Goal: Task Accomplishment & Management: Manage account settings

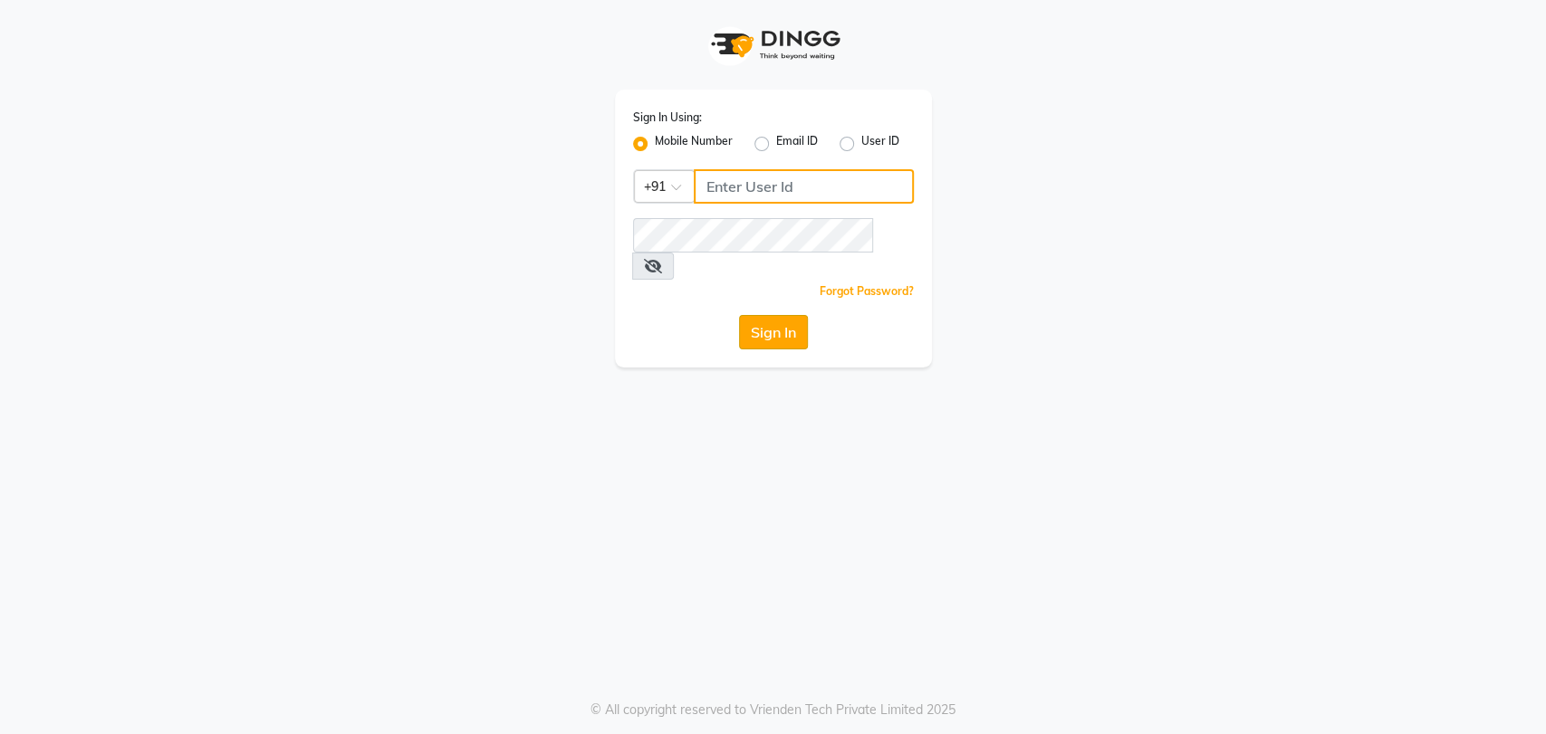
type input "8748874801"
click at [768, 315] on button "Sign In" at bounding box center [773, 332] width 69 height 34
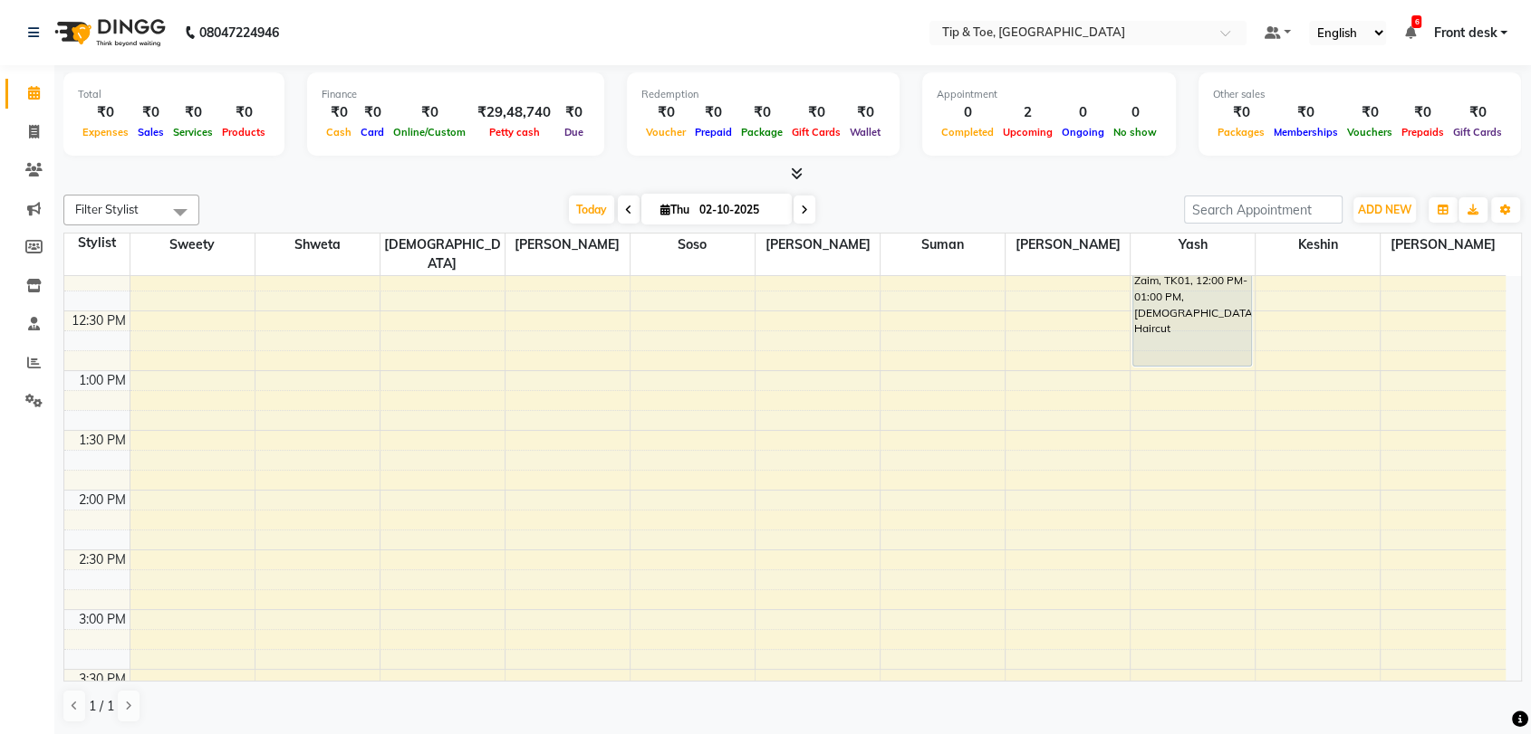
scroll to position [603, 0]
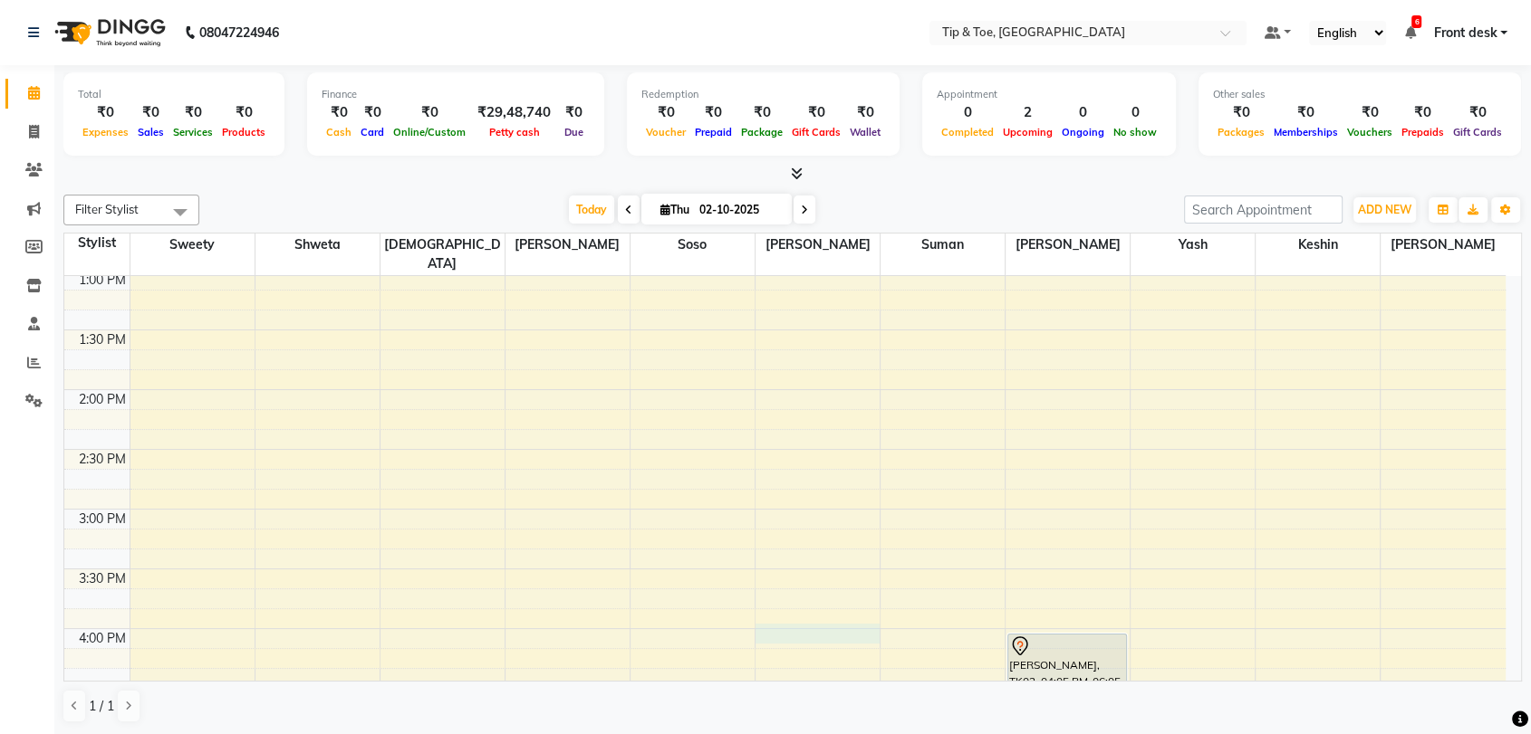
click at [798, 618] on div "8:00 AM 8:30 AM 9:00 AM 9:30 AM 10:00 AM 10:30 AM 11:00 AM 11:30 AM 12:00 PM 12…" at bounding box center [784, 449] width 1441 height 1553
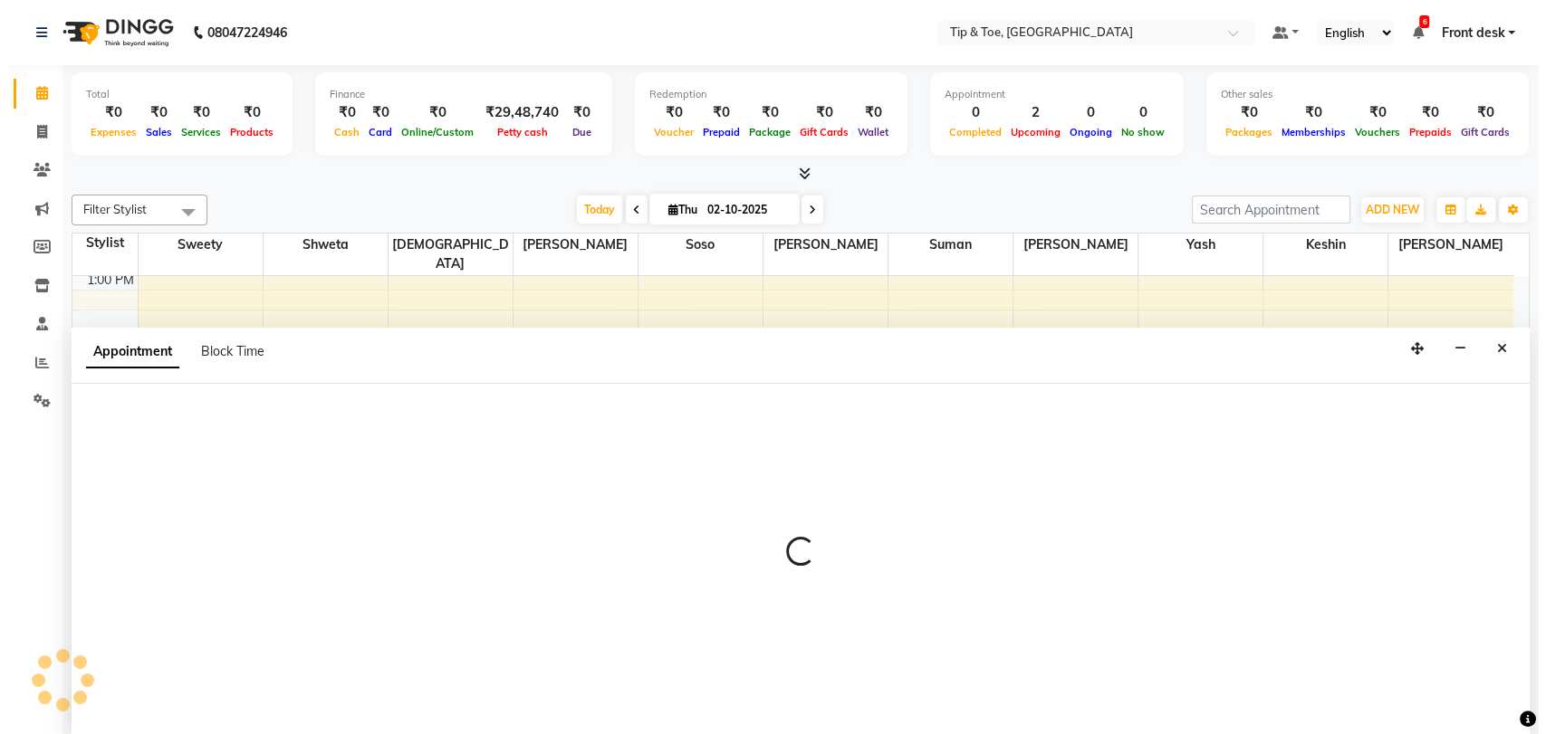
scroll to position [1, 0]
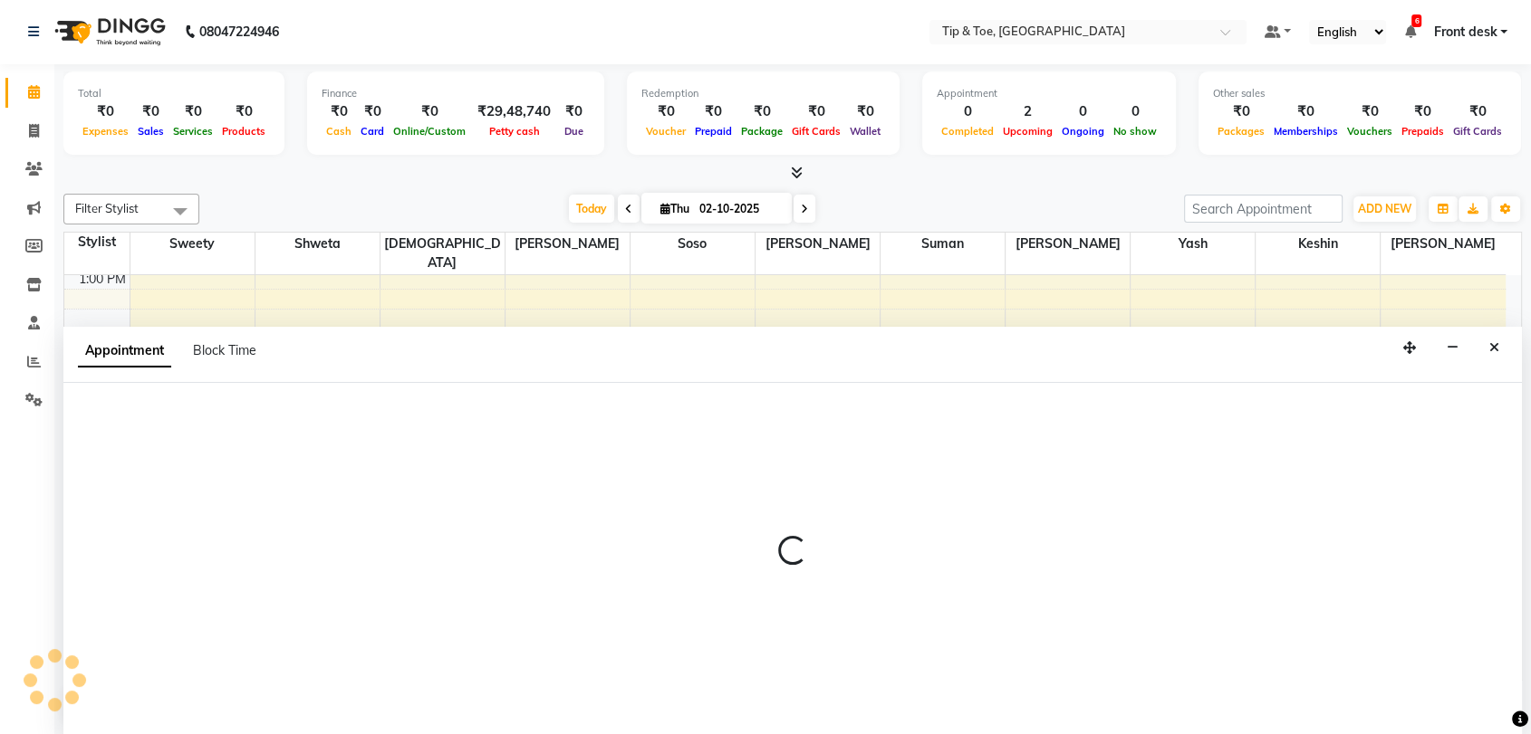
select select "83790"
select select "960"
select select "tentative"
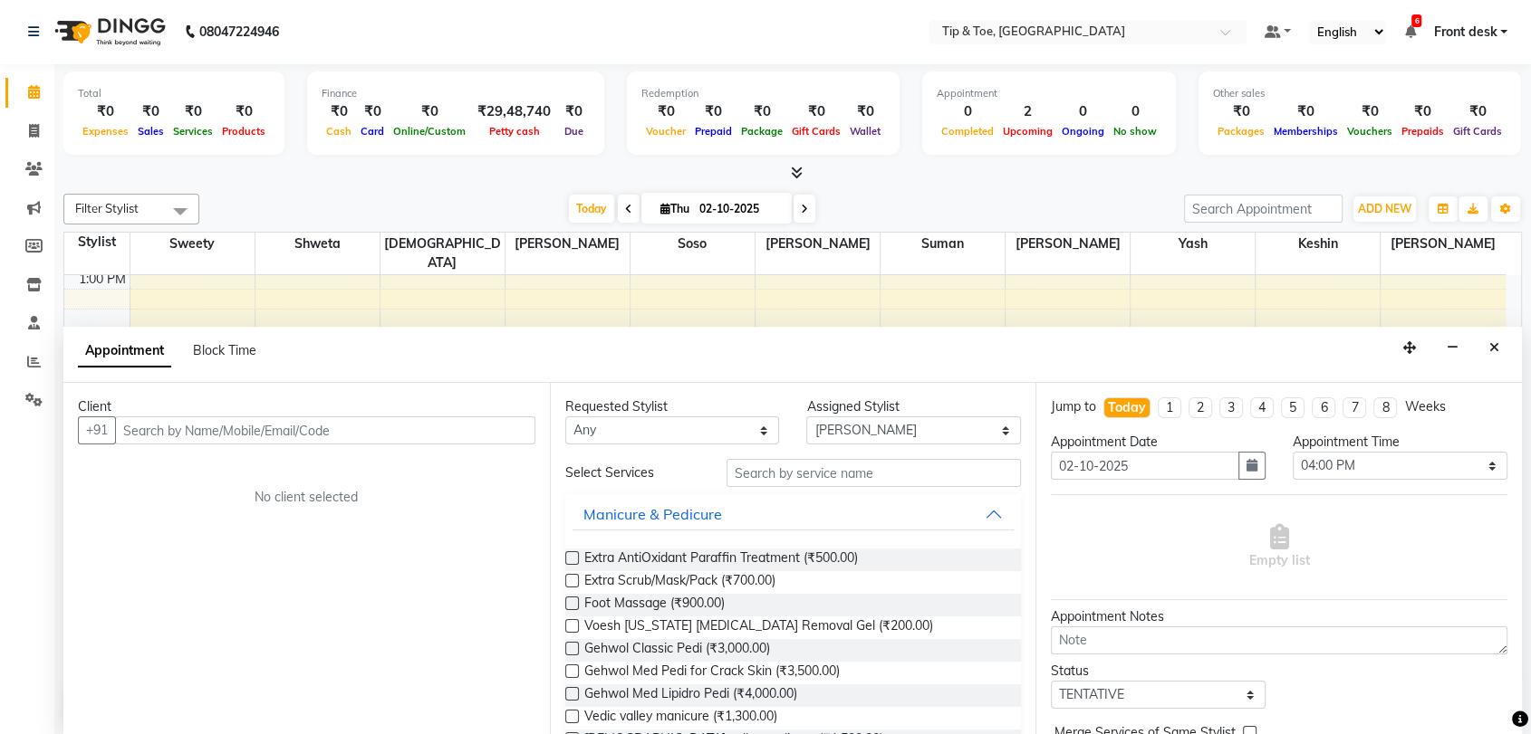
click at [322, 428] on input "text" at bounding box center [325, 431] width 420 height 28
type input "9152590073"
click at [515, 436] on span "Add Client" at bounding box center [497, 430] width 61 height 16
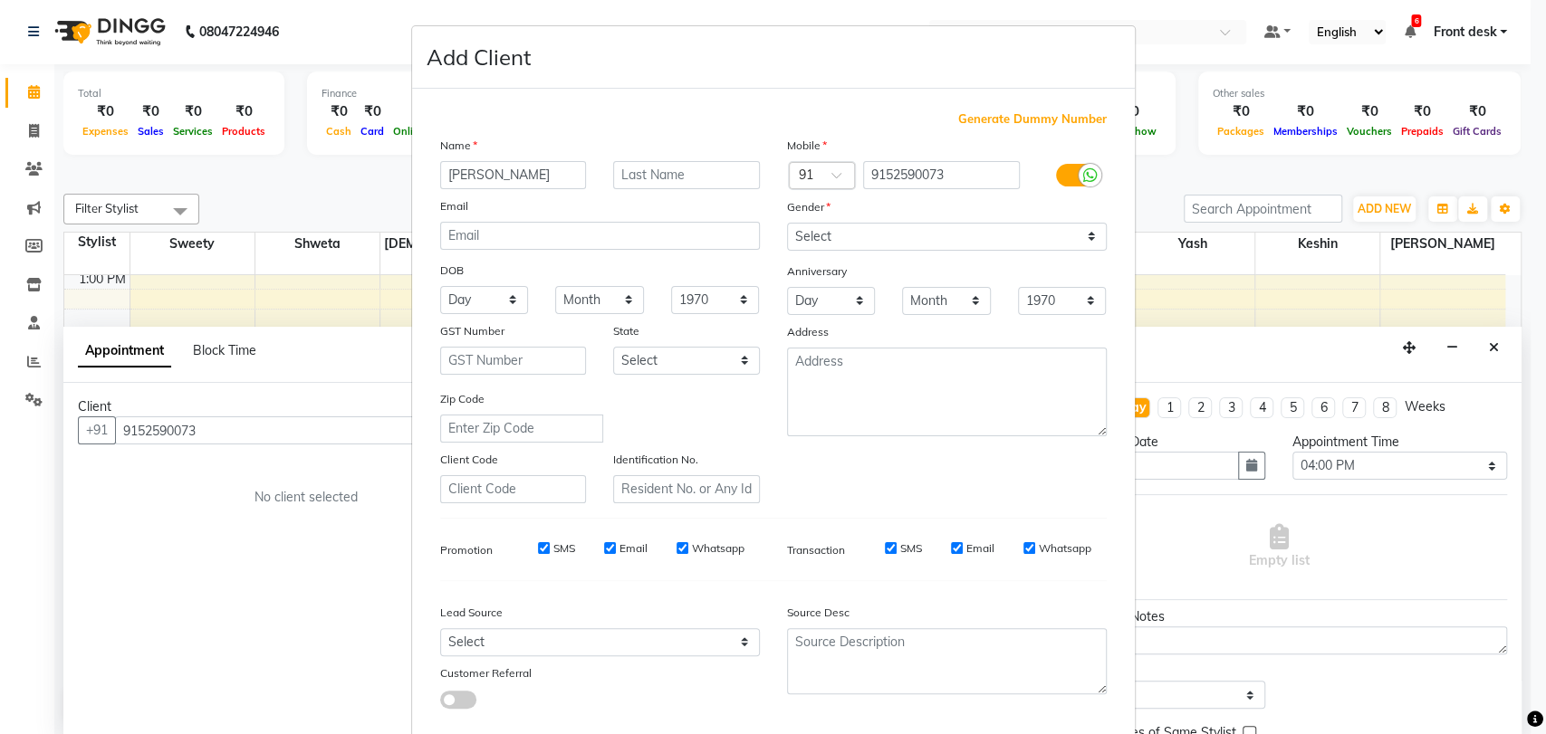
type input "Priyanshi"
click at [922, 241] on select "Select Male Female Other Prefer Not To Say" at bounding box center [947, 237] width 320 height 28
select select "female"
click at [787, 223] on select "Select Male Female Other Prefer Not To Say" at bounding box center [947, 237] width 320 height 28
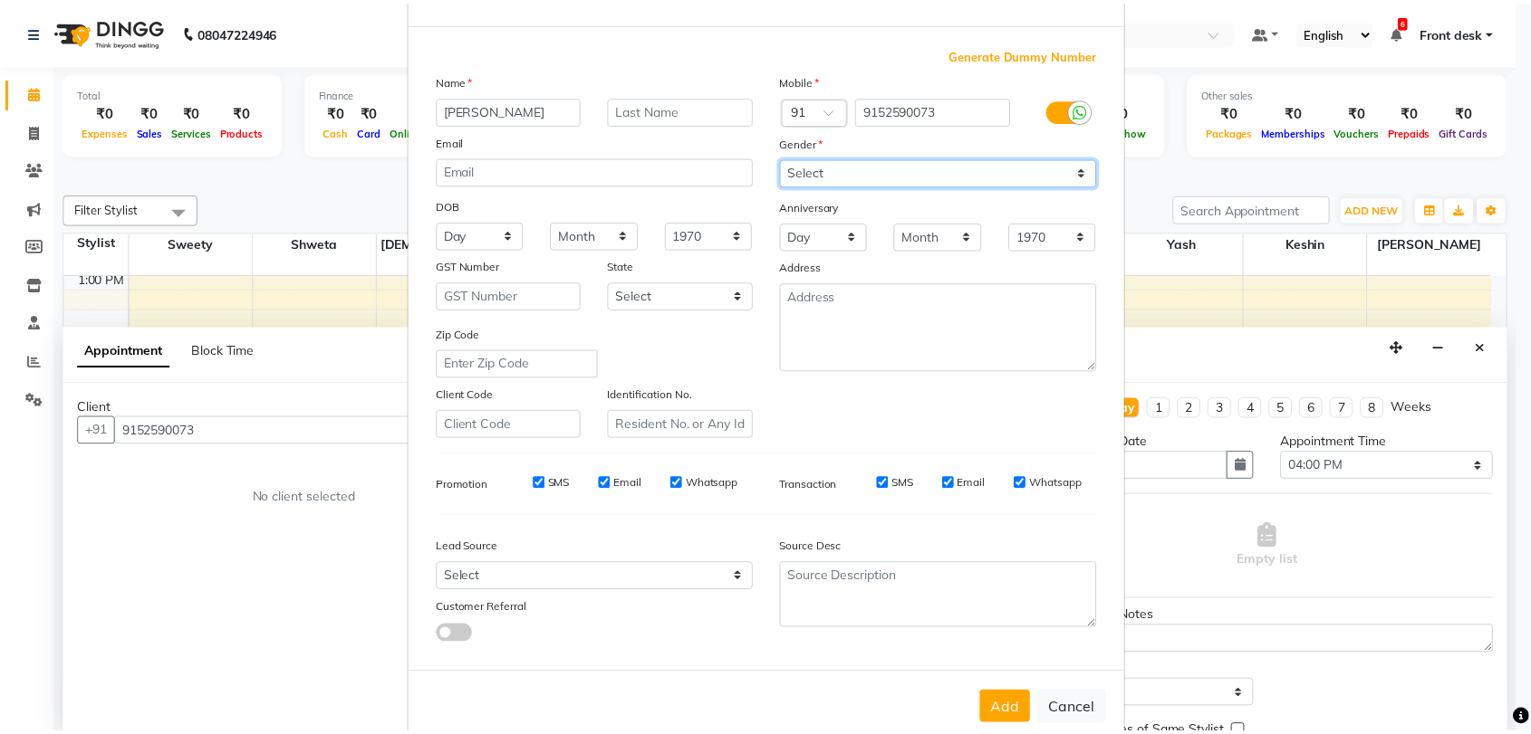
scroll to position [98, 0]
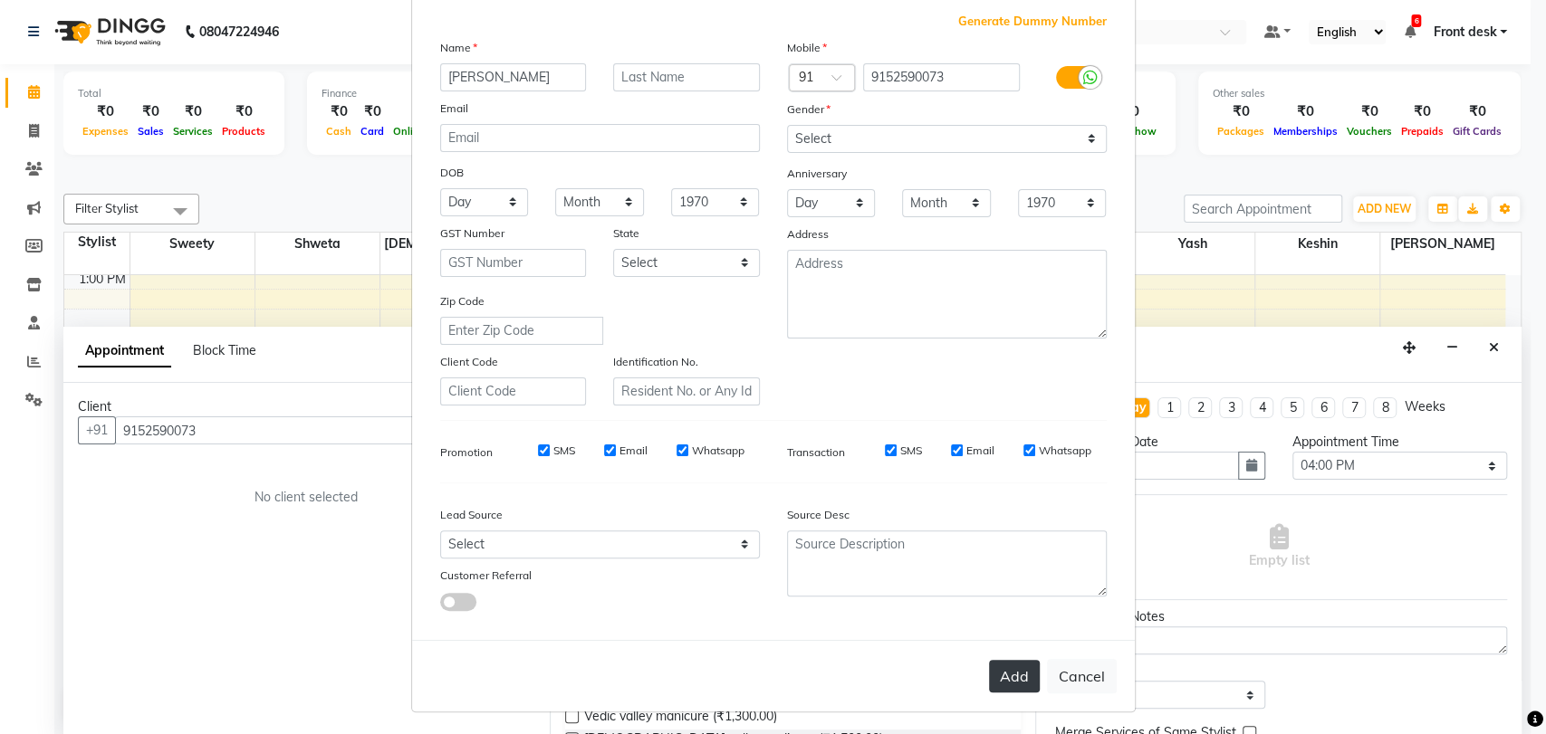
click at [1009, 683] on button "Add" at bounding box center [1014, 676] width 51 height 33
select select
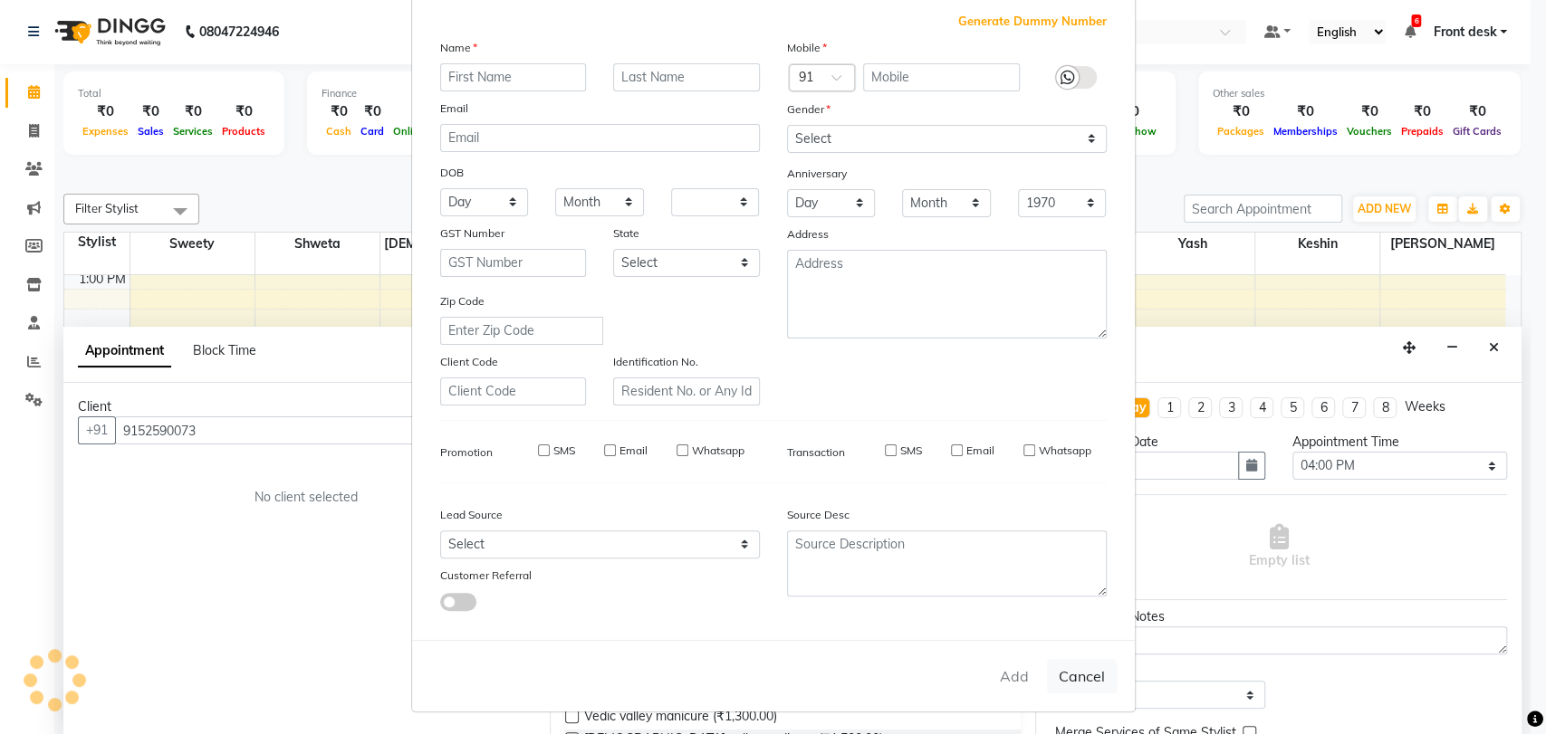
select select
checkbox input "false"
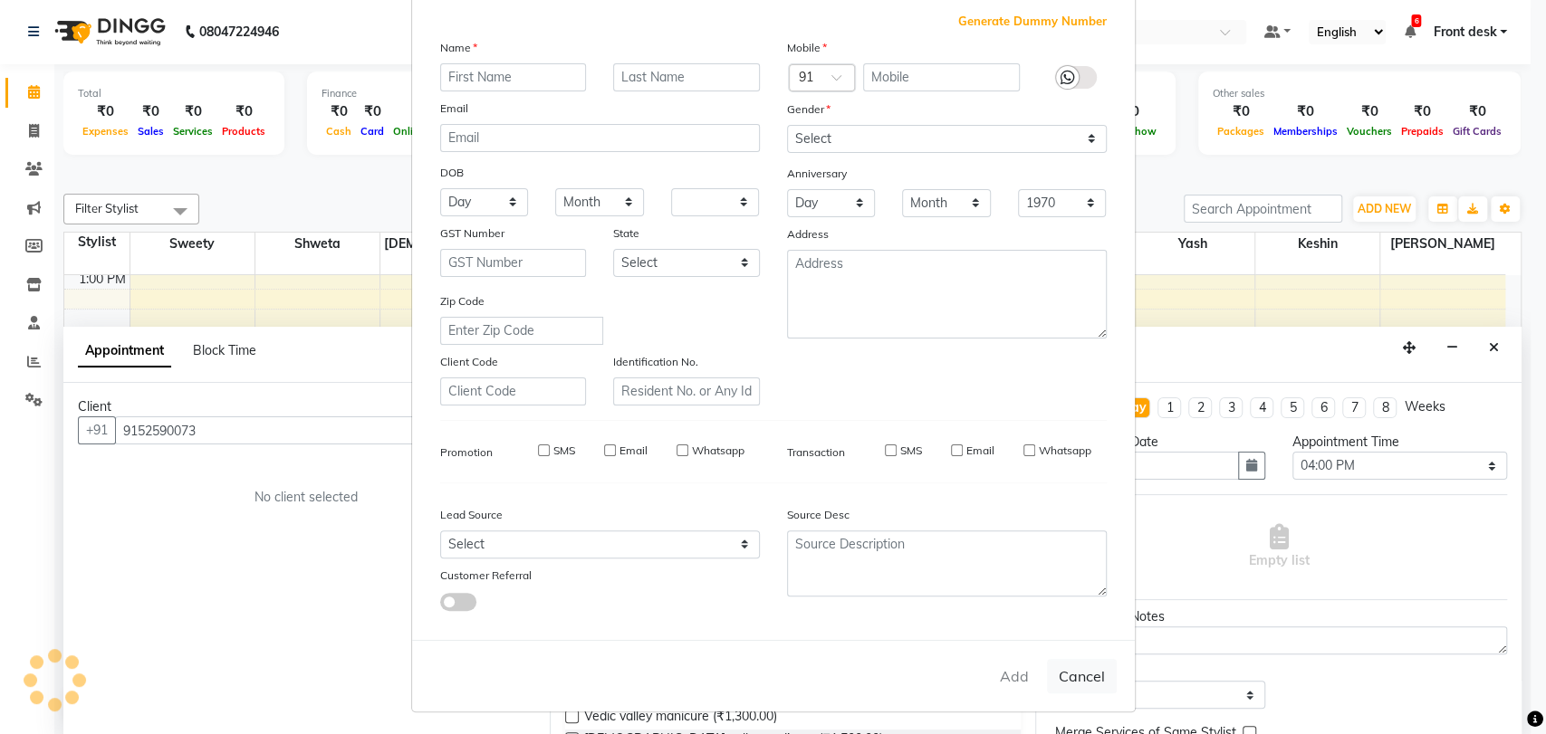
checkbox input "false"
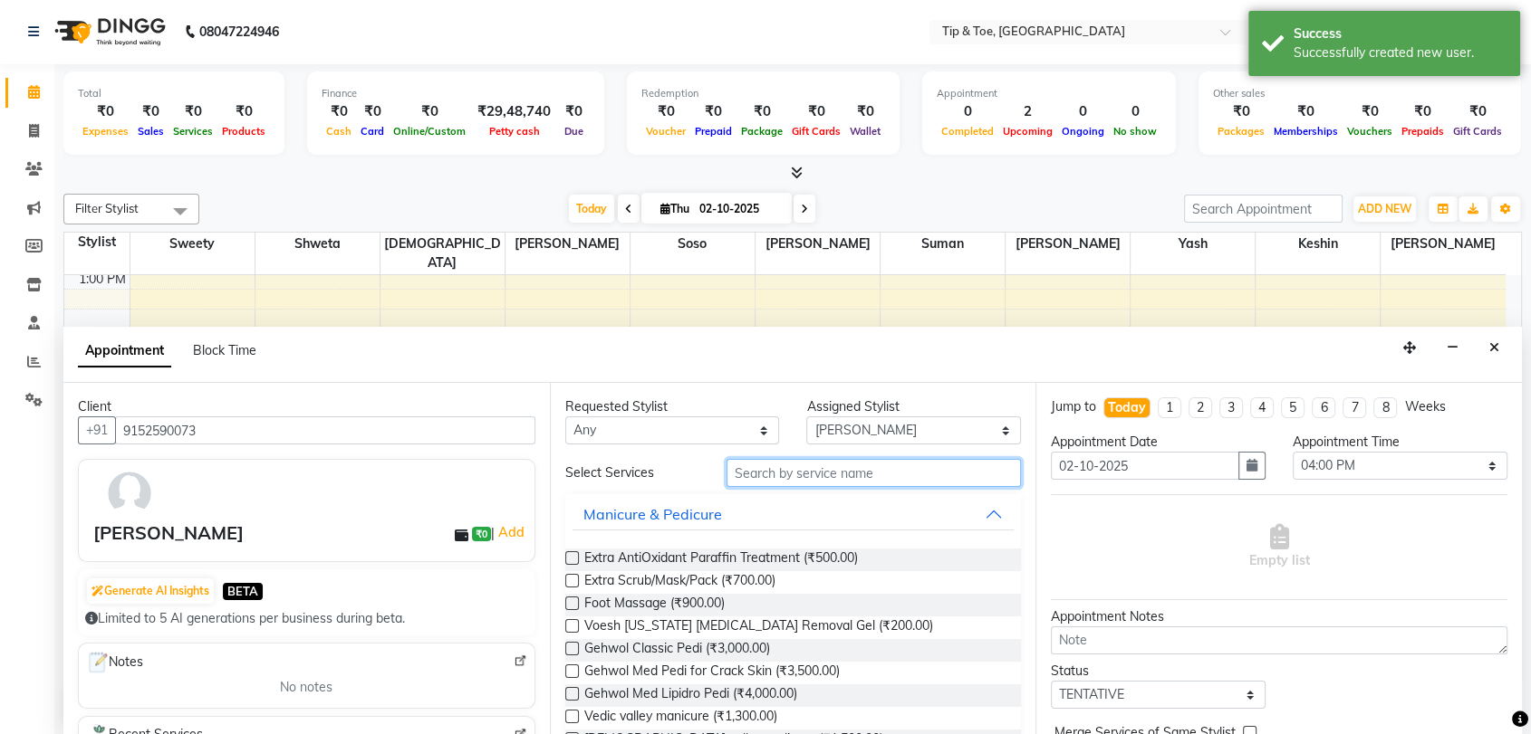
click at [912, 474] on input "text" at bounding box center [873, 473] width 295 height 28
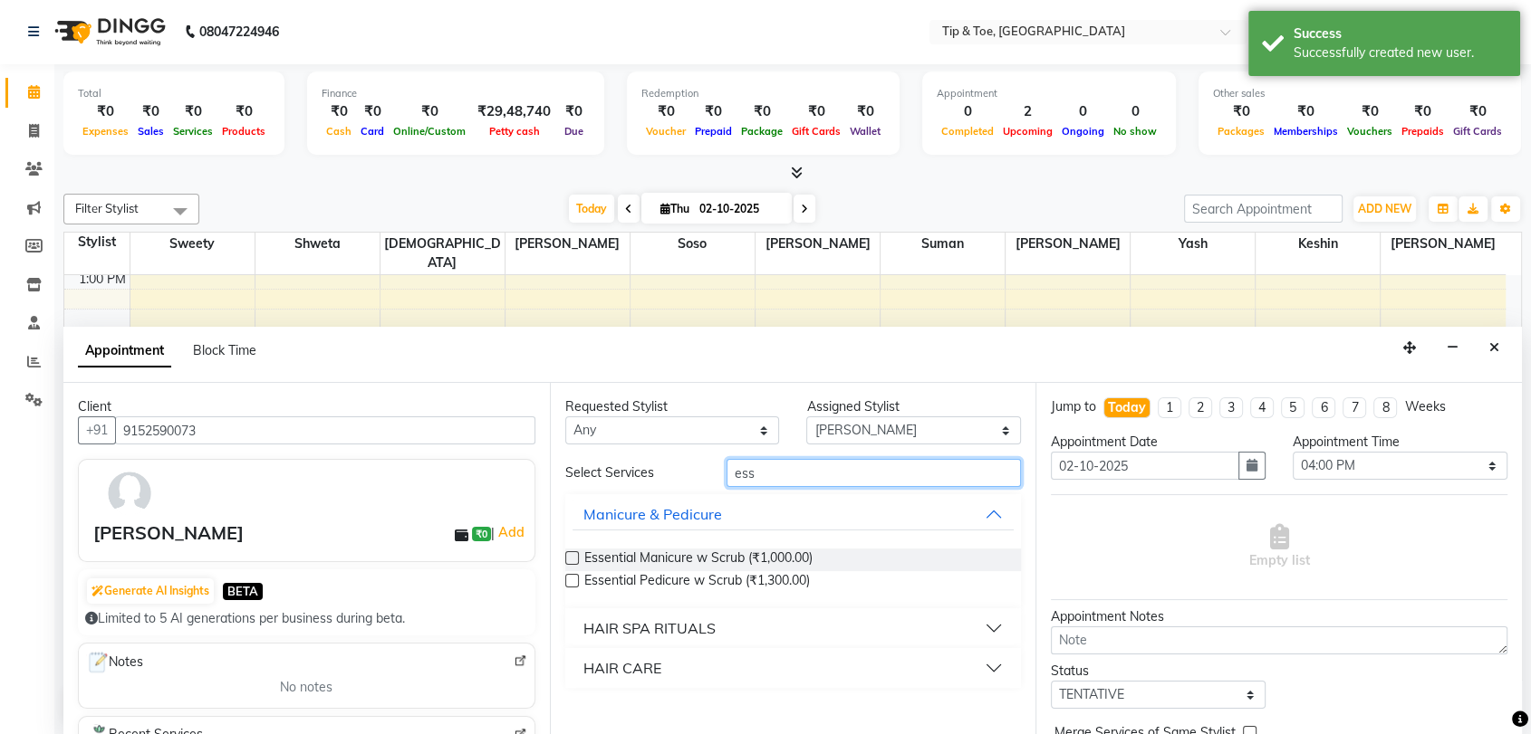
type input "ess"
click at [571, 575] on label at bounding box center [572, 581] width 14 height 14
click at [571, 577] on input "checkbox" at bounding box center [571, 583] width 12 height 12
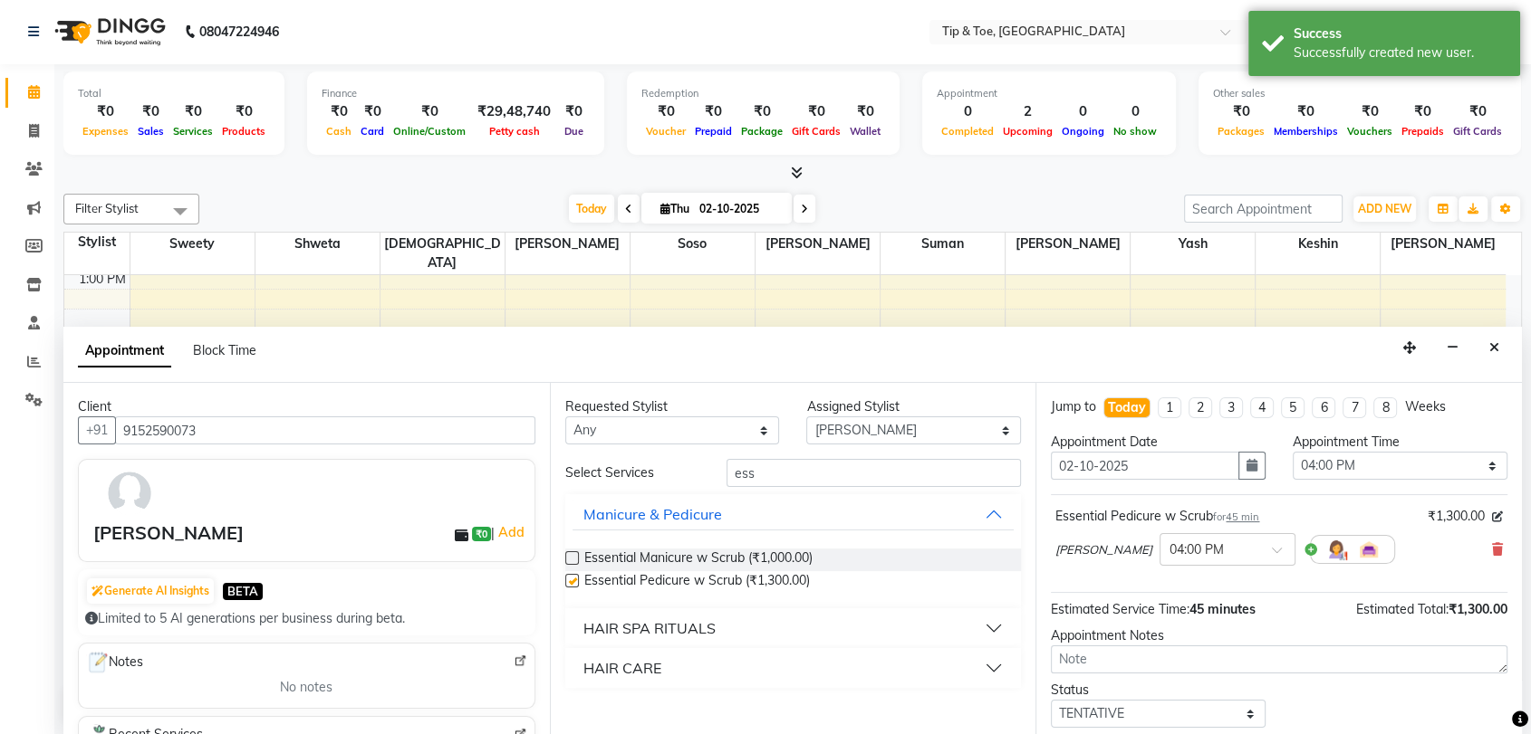
checkbox input "false"
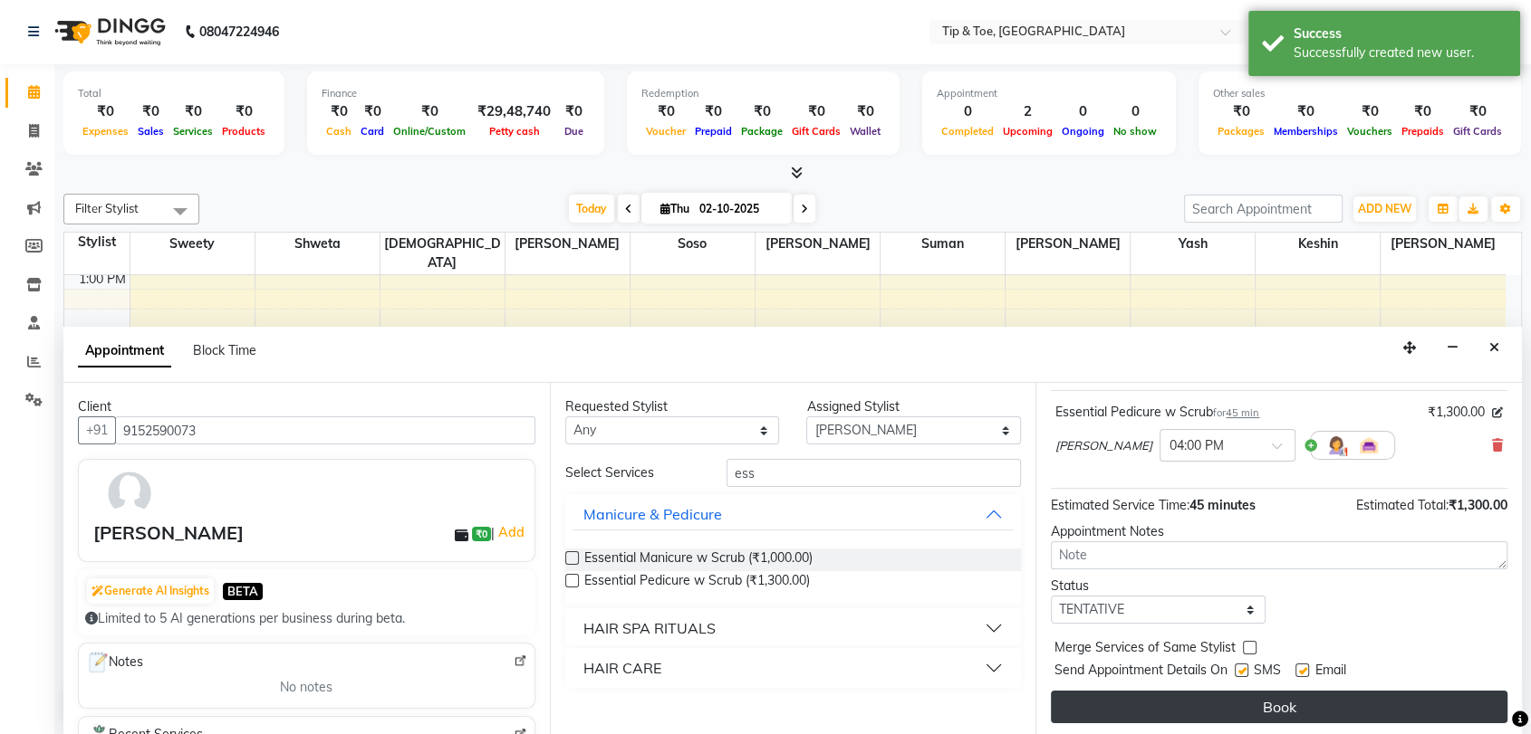
scroll to position [107, 0]
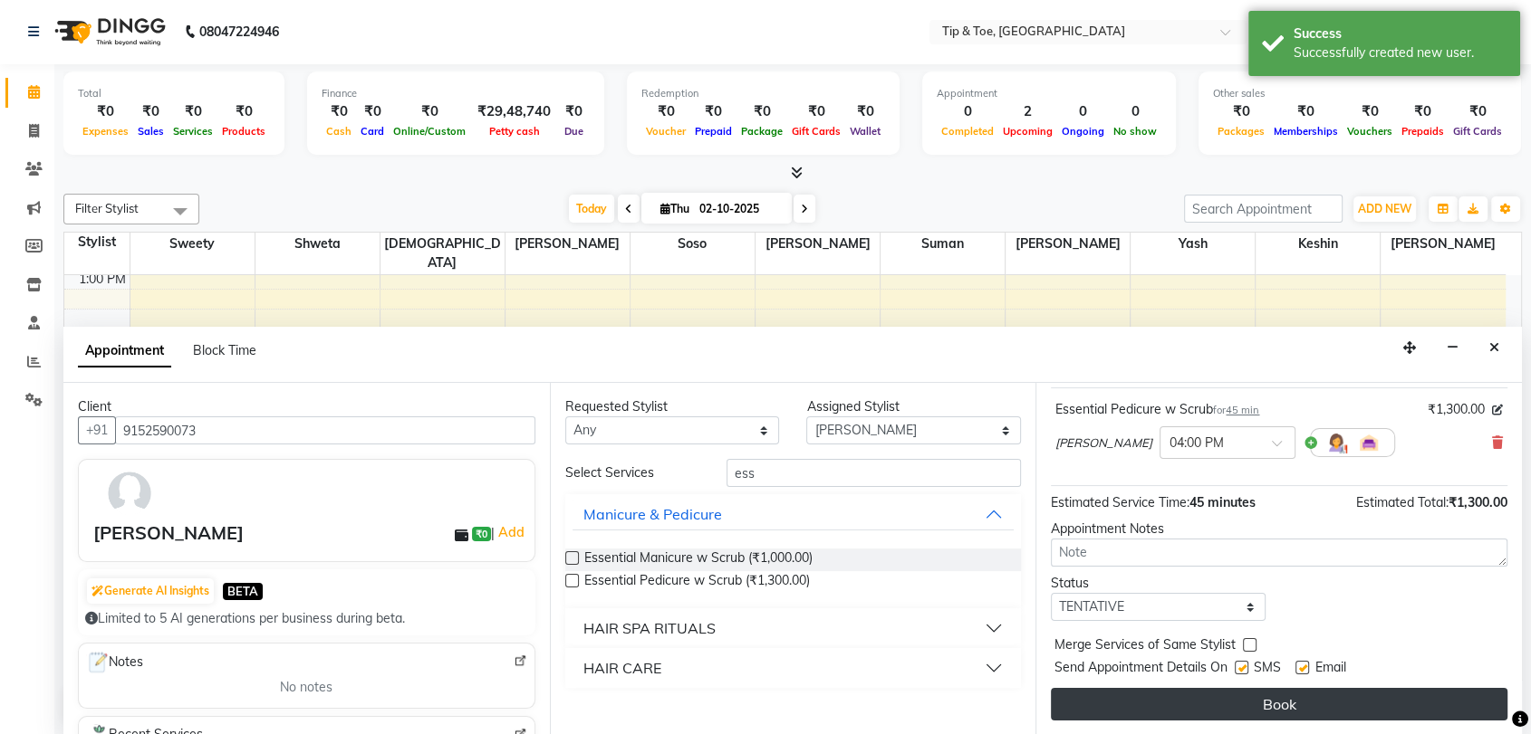
click at [1333, 704] on button "Book" at bounding box center [1279, 704] width 456 height 33
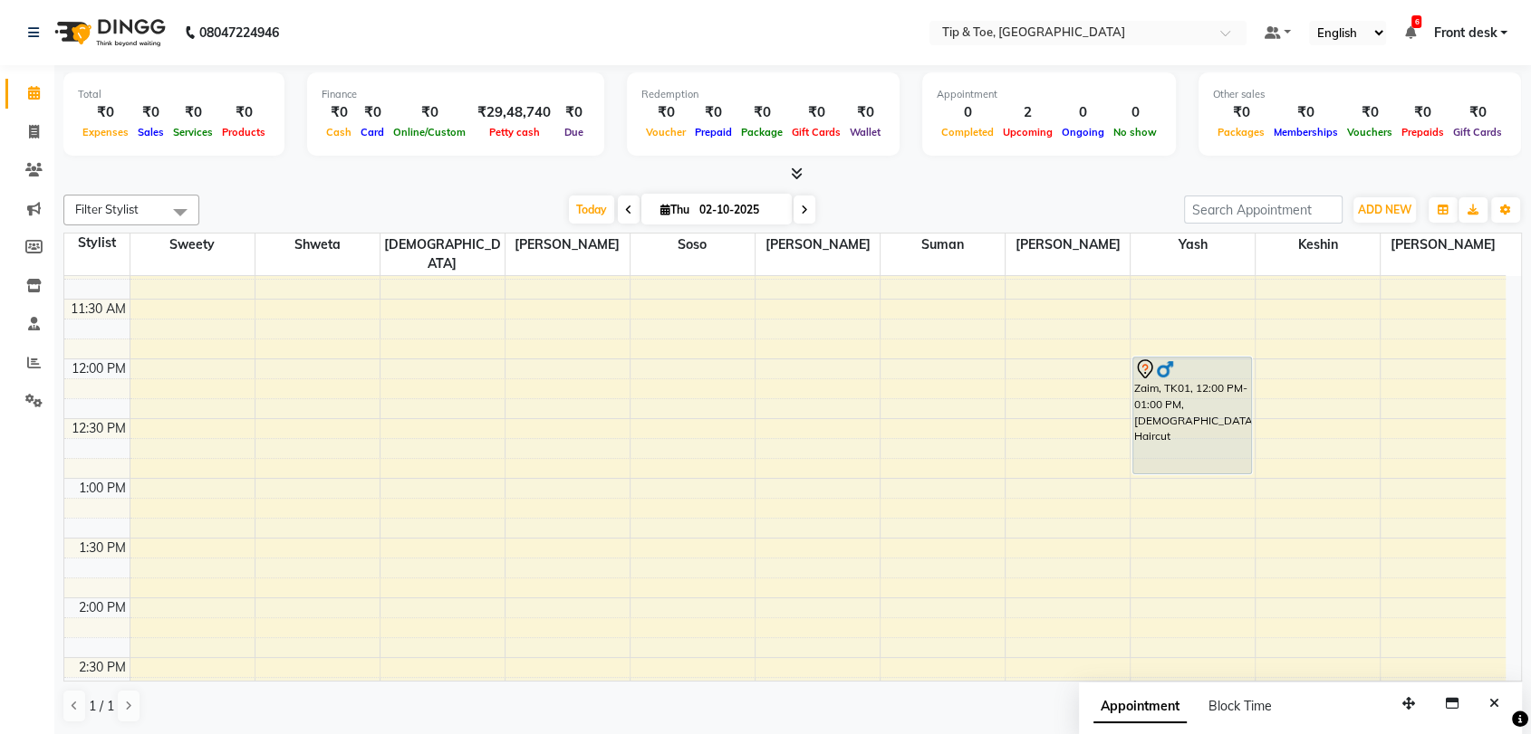
scroll to position [294, 0]
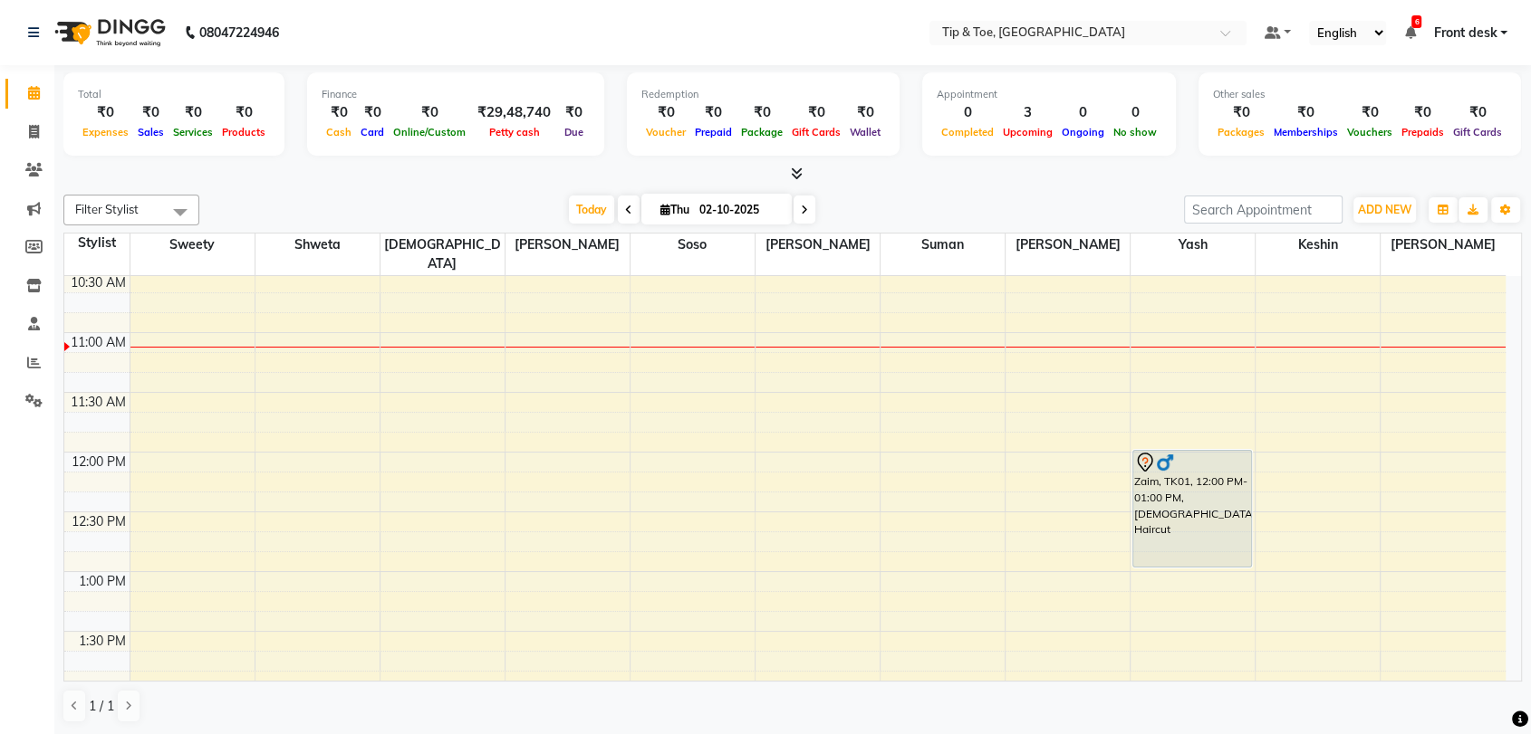
scroll to position [402, 0]
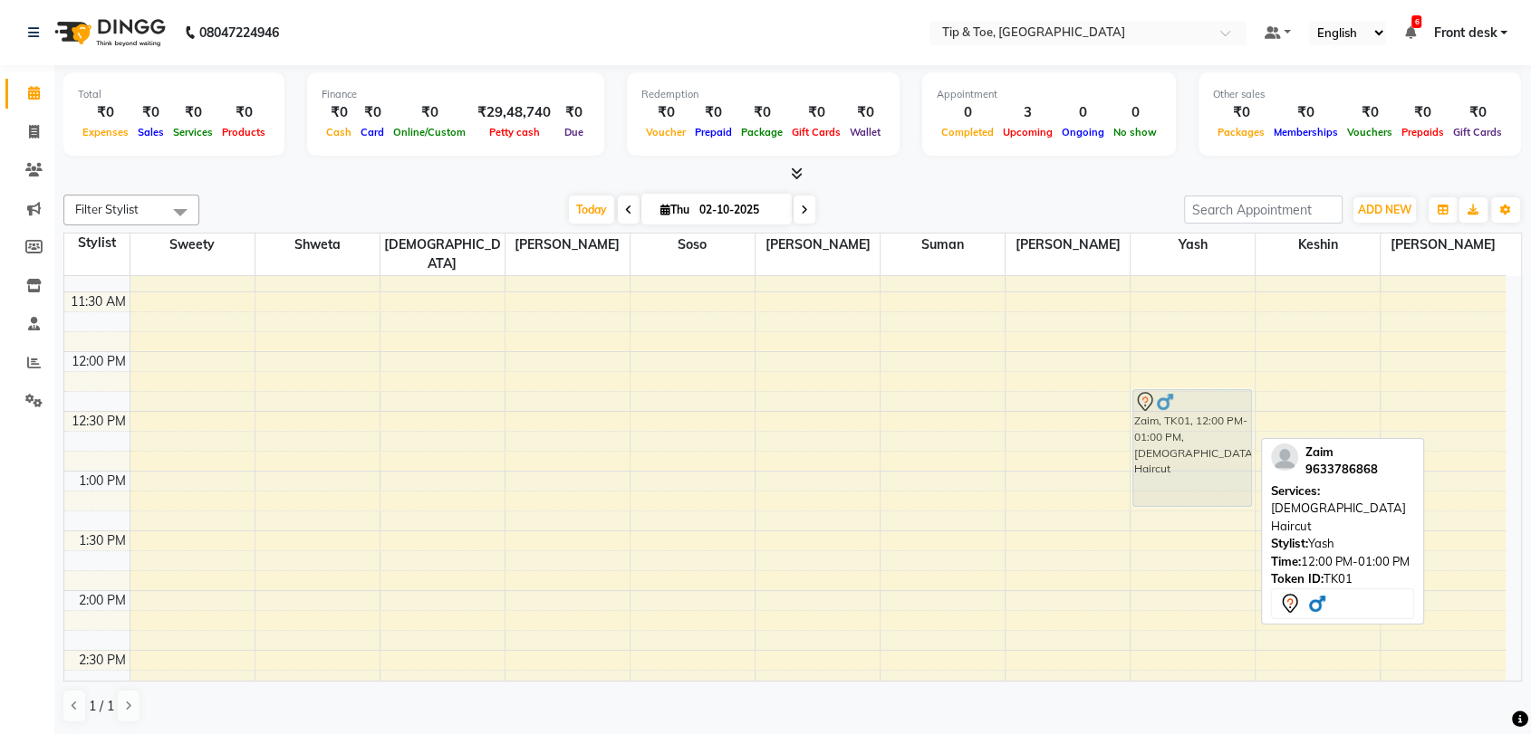
drag, startPoint x: 1180, startPoint y: 362, endPoint x: 1185, endPoint y: 393, distance: 31.3
click at [1185, 393] on div "Zaim, TK01, 12:00 PM-01:00 PM, Male Haircut Zaim, TK01, 12:00 PM-01:00 PM, Male…" at bounding box center [1192, 650] width 124 height 1553
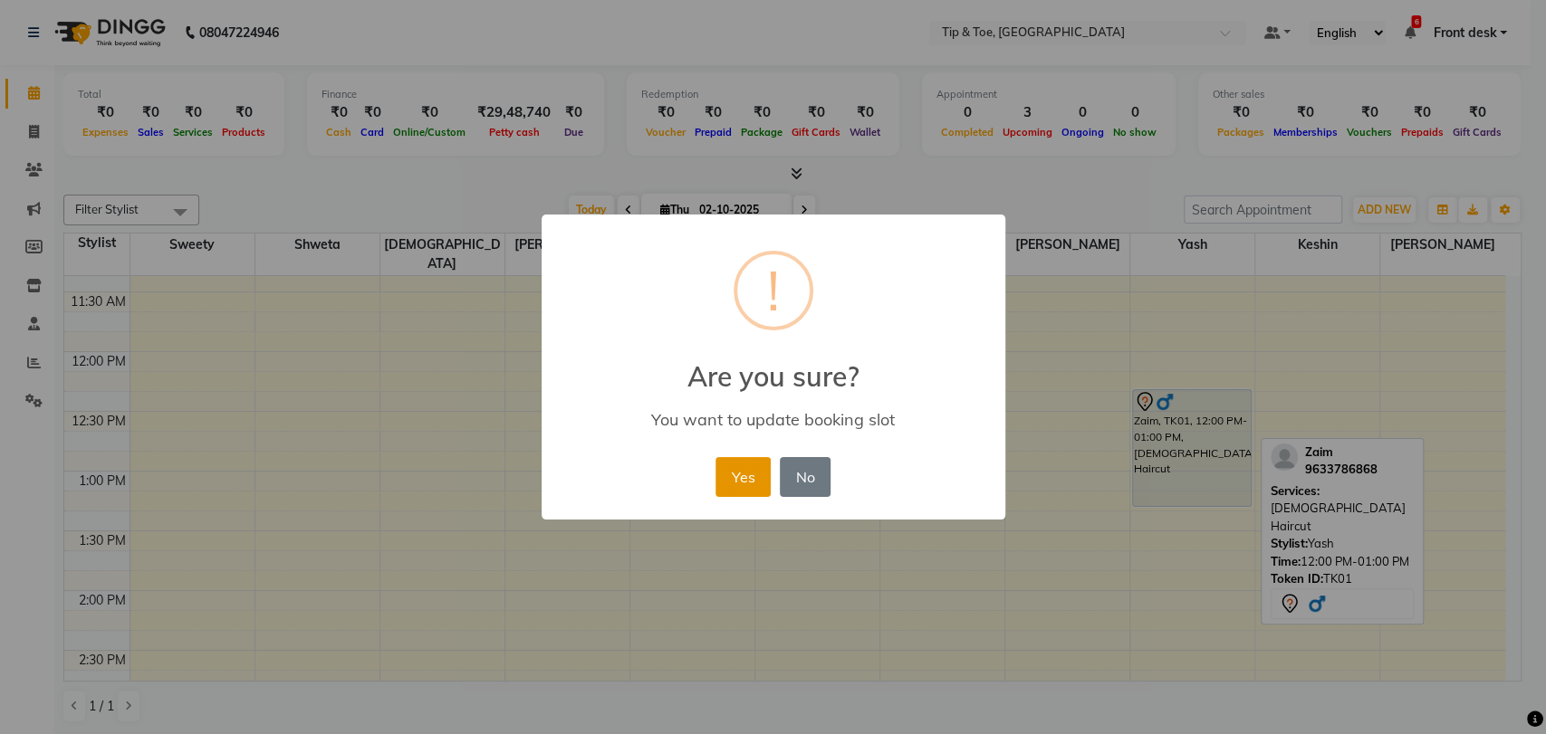
click at [737, 466] on button "Yes" at bounding box center [742, 477] width 55 height 40
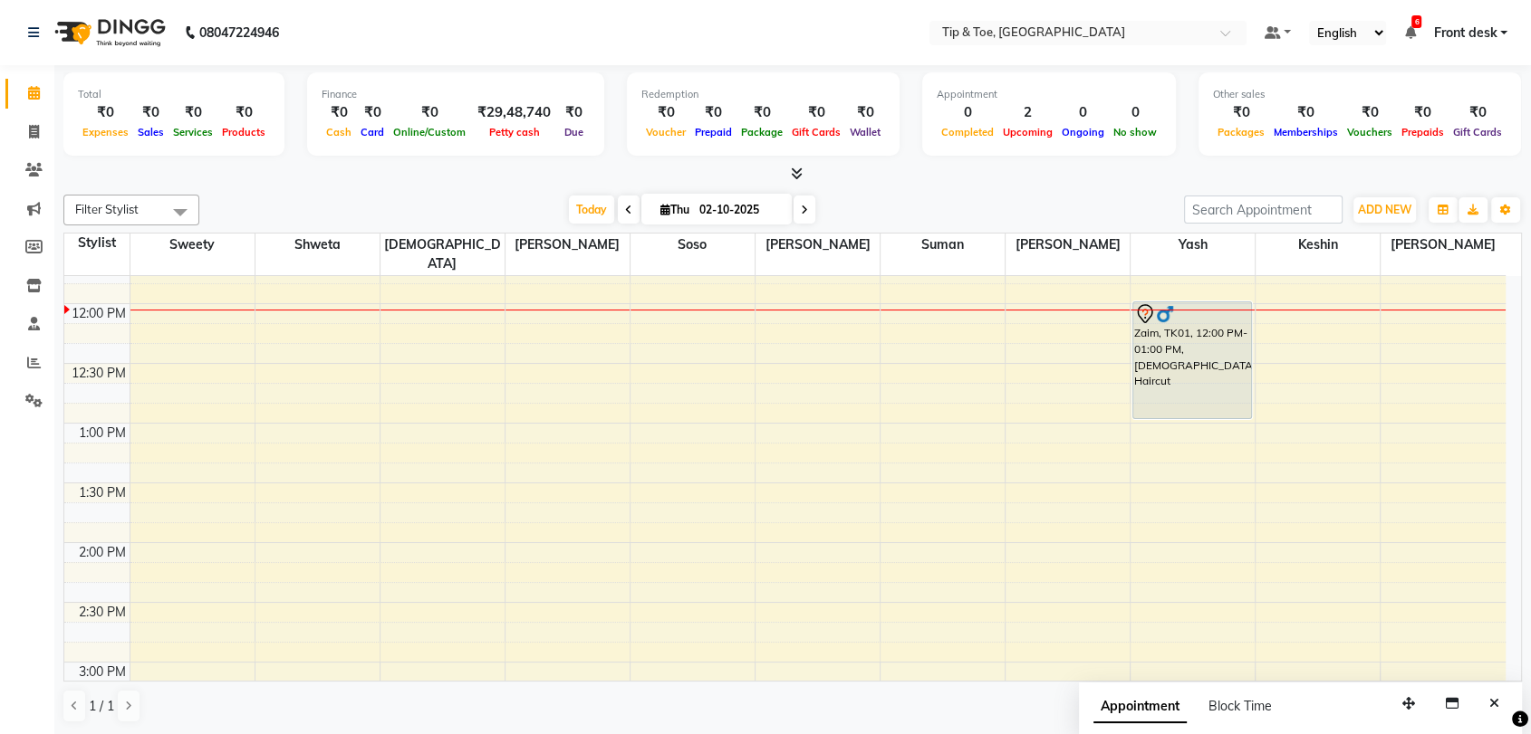
scroll to position [495, 0]
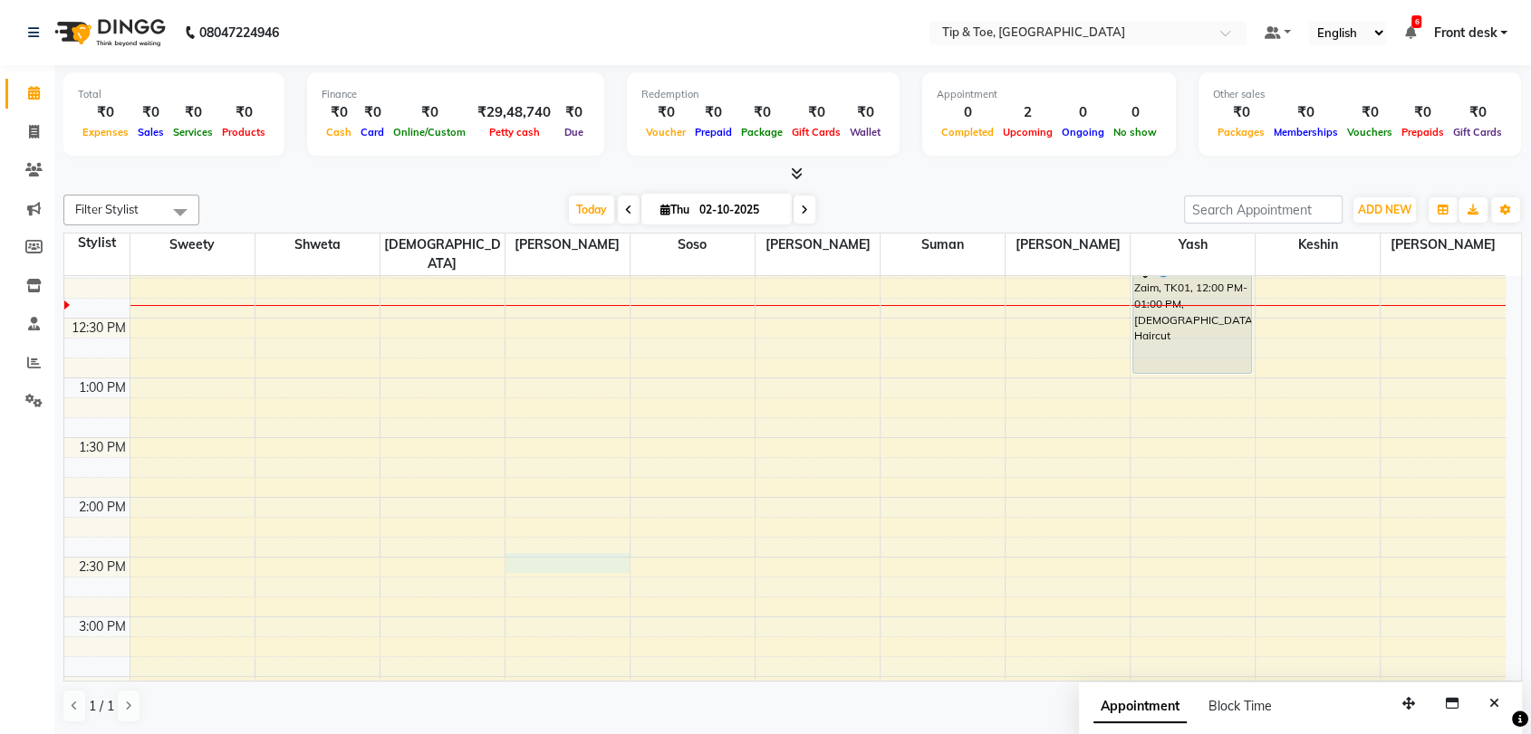
click at [531, 545] on div "8:00 AM 8:30 AM 9:00 AM 9:30 AM 10:00 AM 10:30 AM 11:00 AM 11:30 AM 12:00 PM 12…" at bounding box center [784, 557] width 1441 height 1553
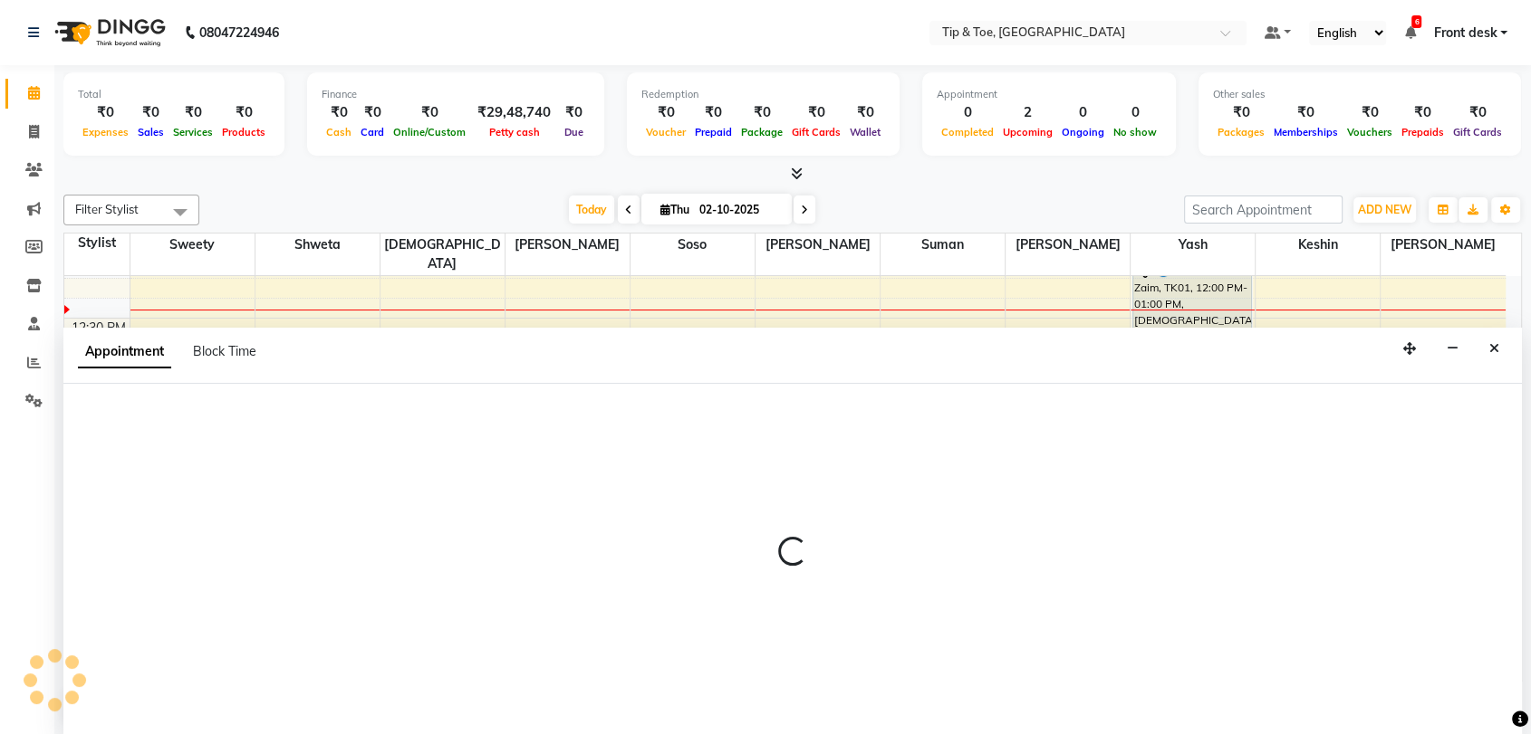
scroll to position [1, 0]
select select "89729"
select select "tentative"
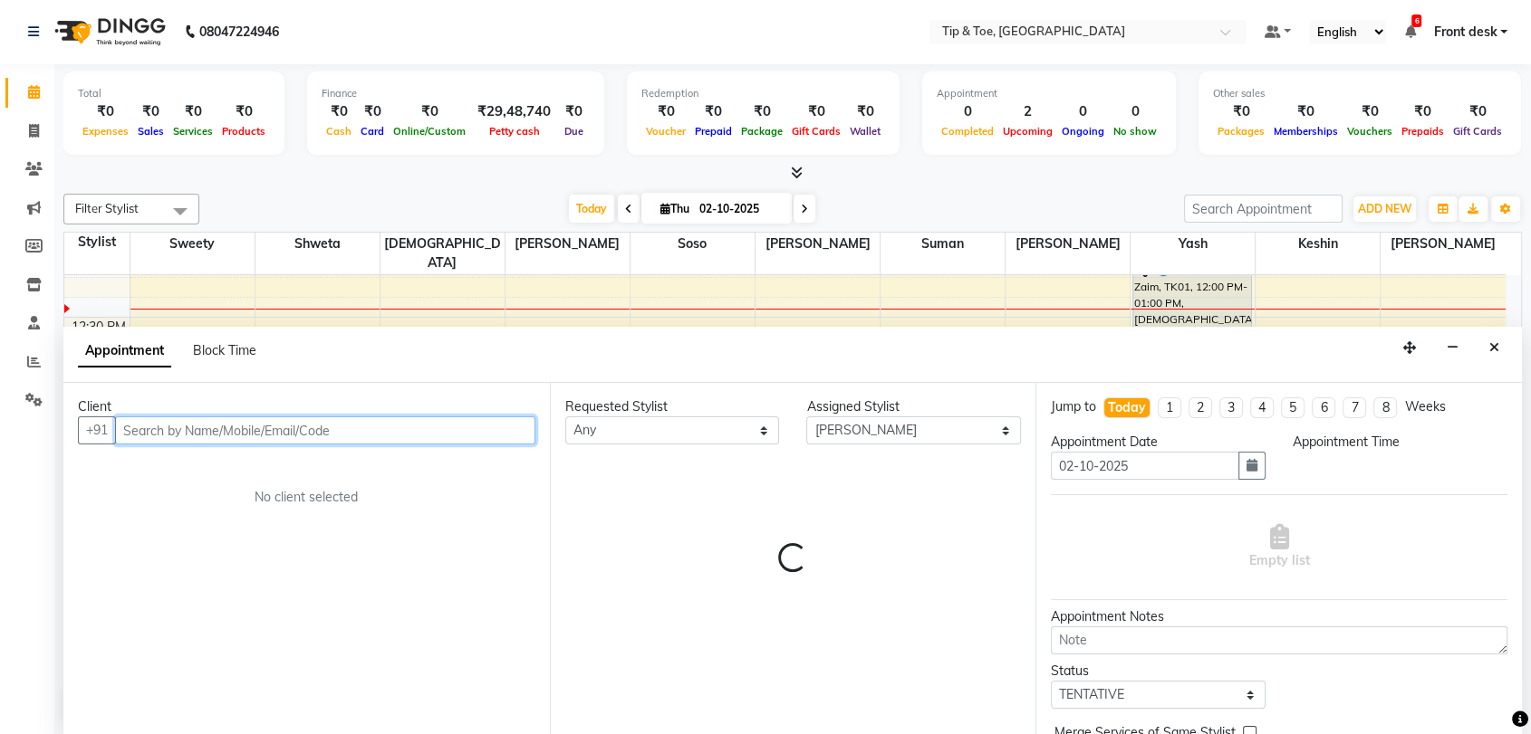
select select "870"
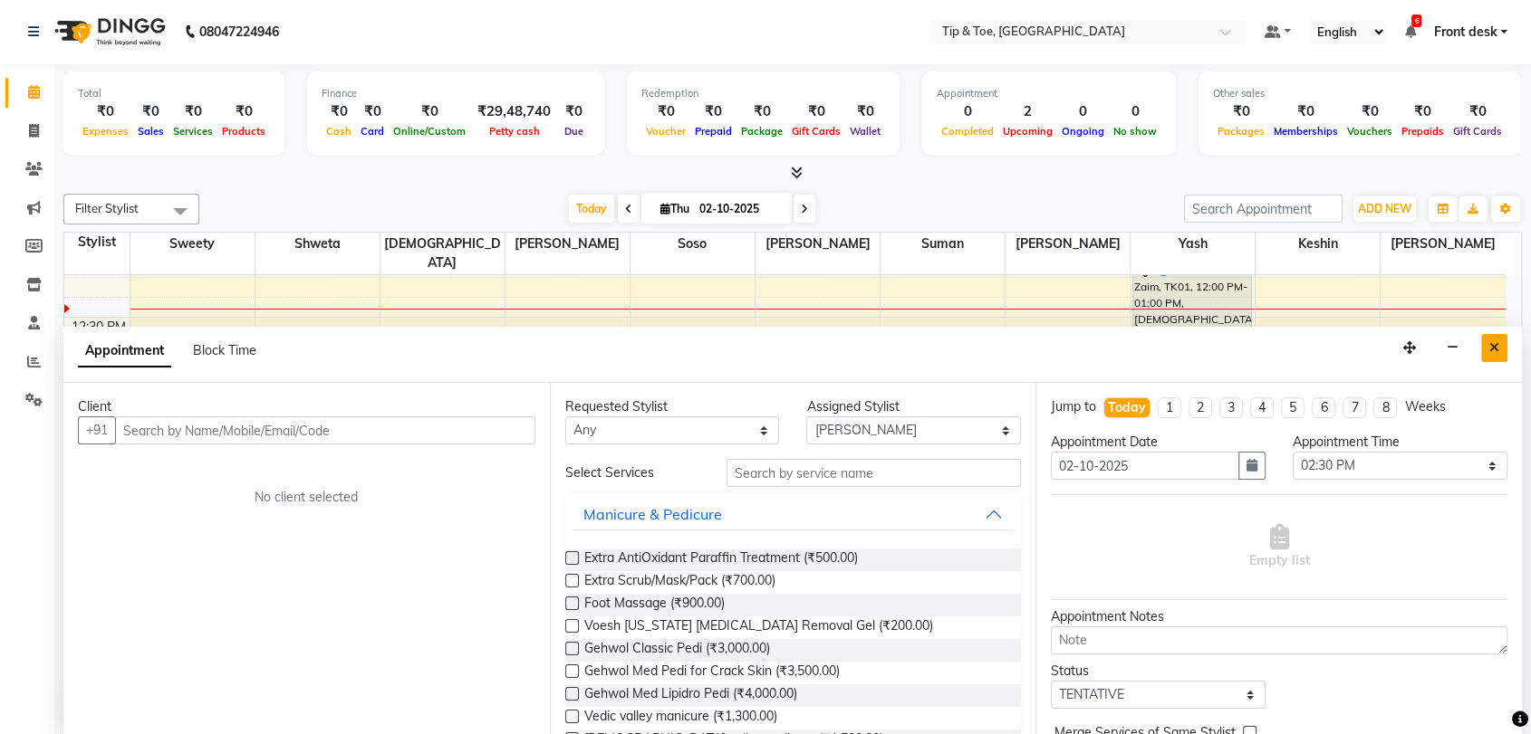
click at [1493, 347] on icon "Close" at bounding box center [1494, 347] width 10 height 13
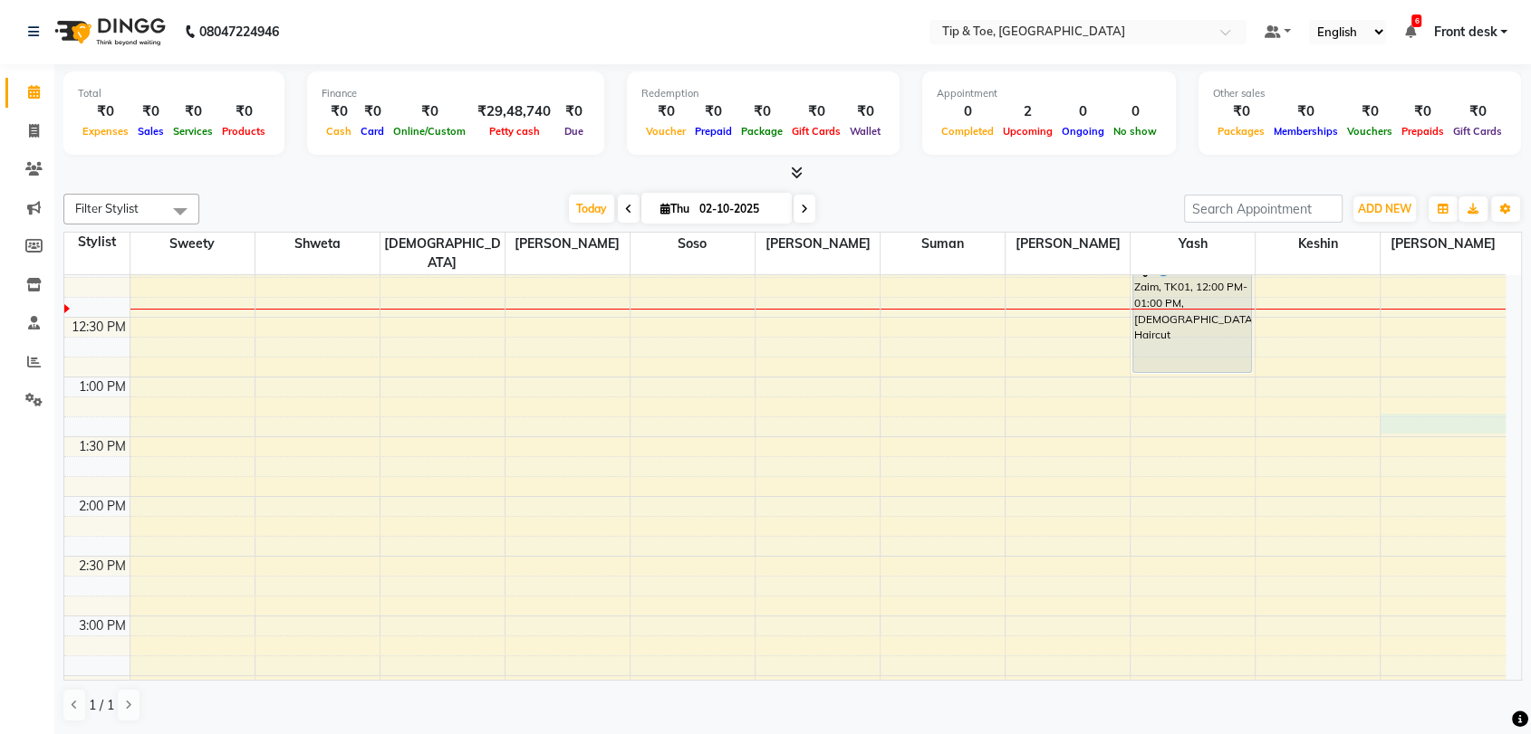
click at [1423, 406] on div "8:00 AM 8:30 AM 9:00 AM 9:30 AM 10:00 AM 10:30 AM 11:00 AM 11:30 AM 12:00 PM 12…" at bounding box center [784, 556] width 1441 height 1553
select select "93042"
select select "795"
select select "tentative"
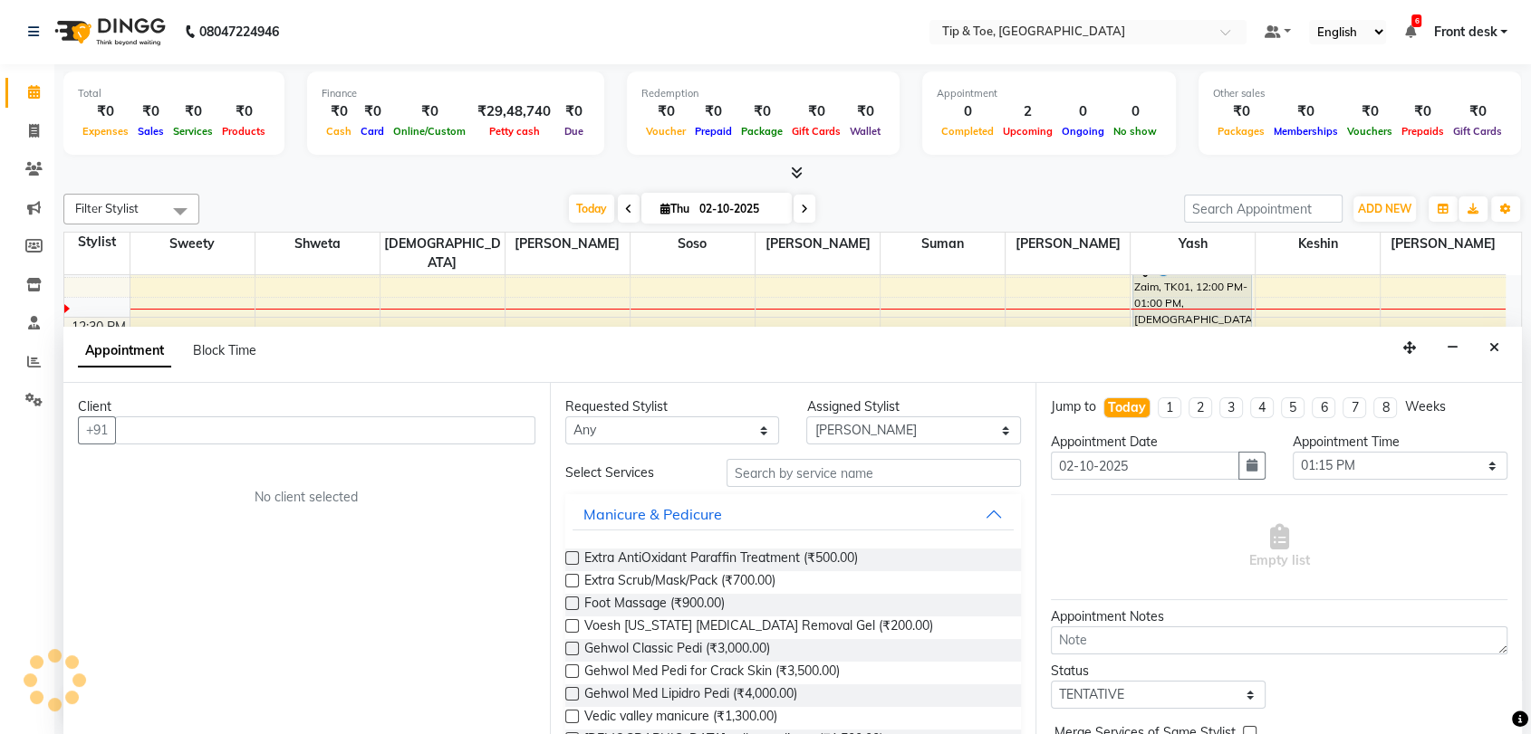
click at [1423, 406] on div "Weeks" at bounding box center [1424, 407] width 41 height 19
click at [1427, 415] on div "Weeks" at bounding box center [1424, 407] width 41 height 19
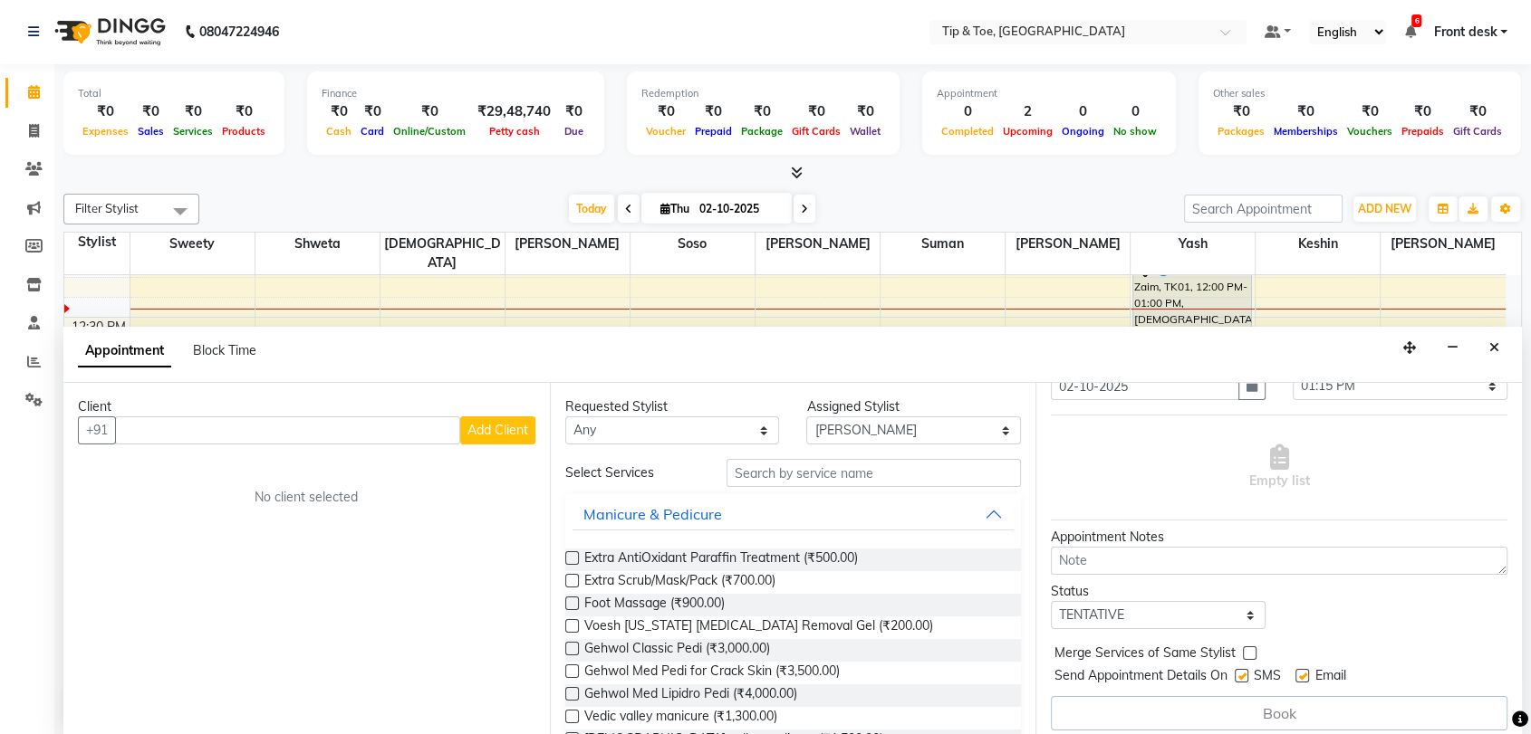
scroll to position [89, 0]
click at [1499, 348] on button "Close" at bounding box center [1494, 348] width 26 height 28
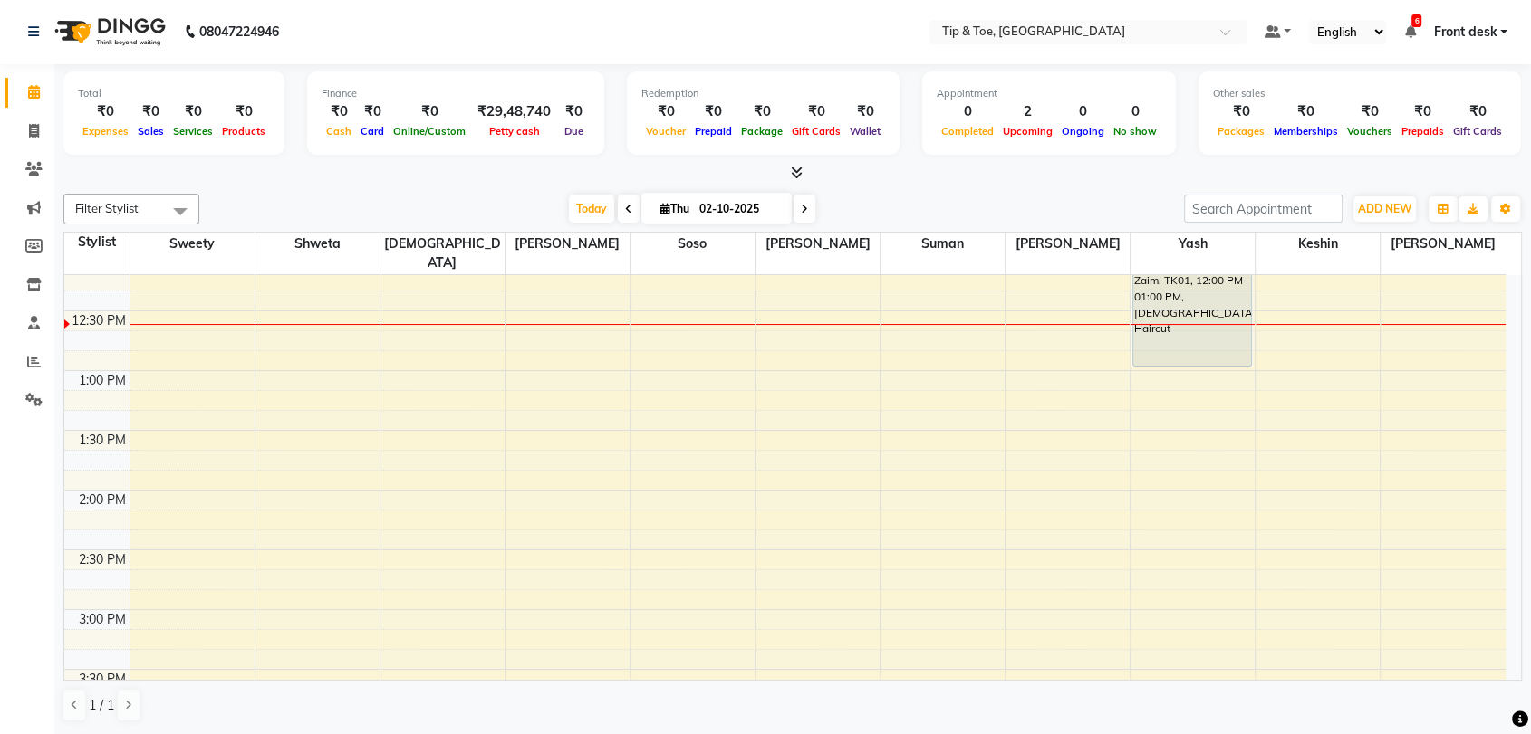
scroll to position [456, 0]
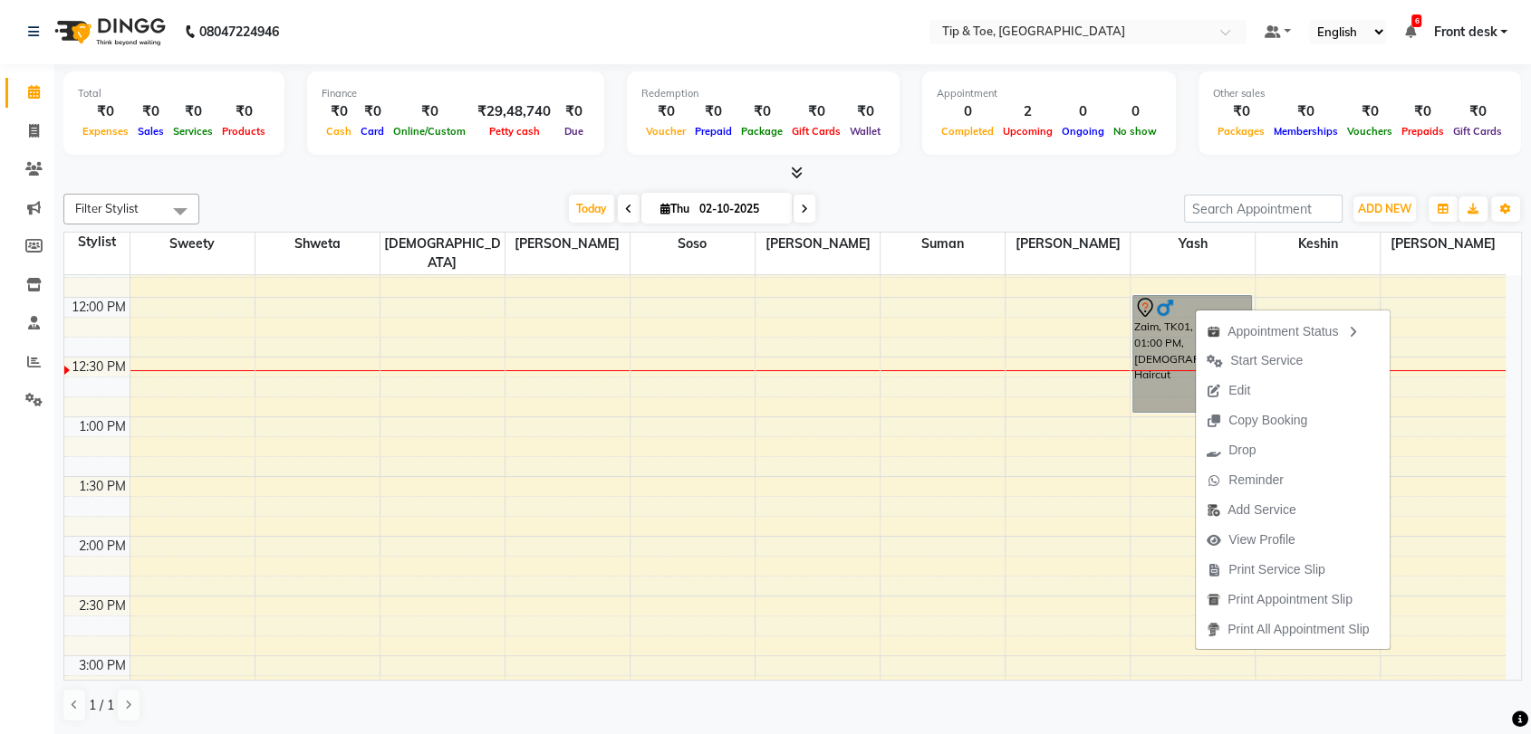
drag, startPoint x: 1195, startPoint y: 308, endPoint x: 1164, endPoint y: 321, distance: 33.3
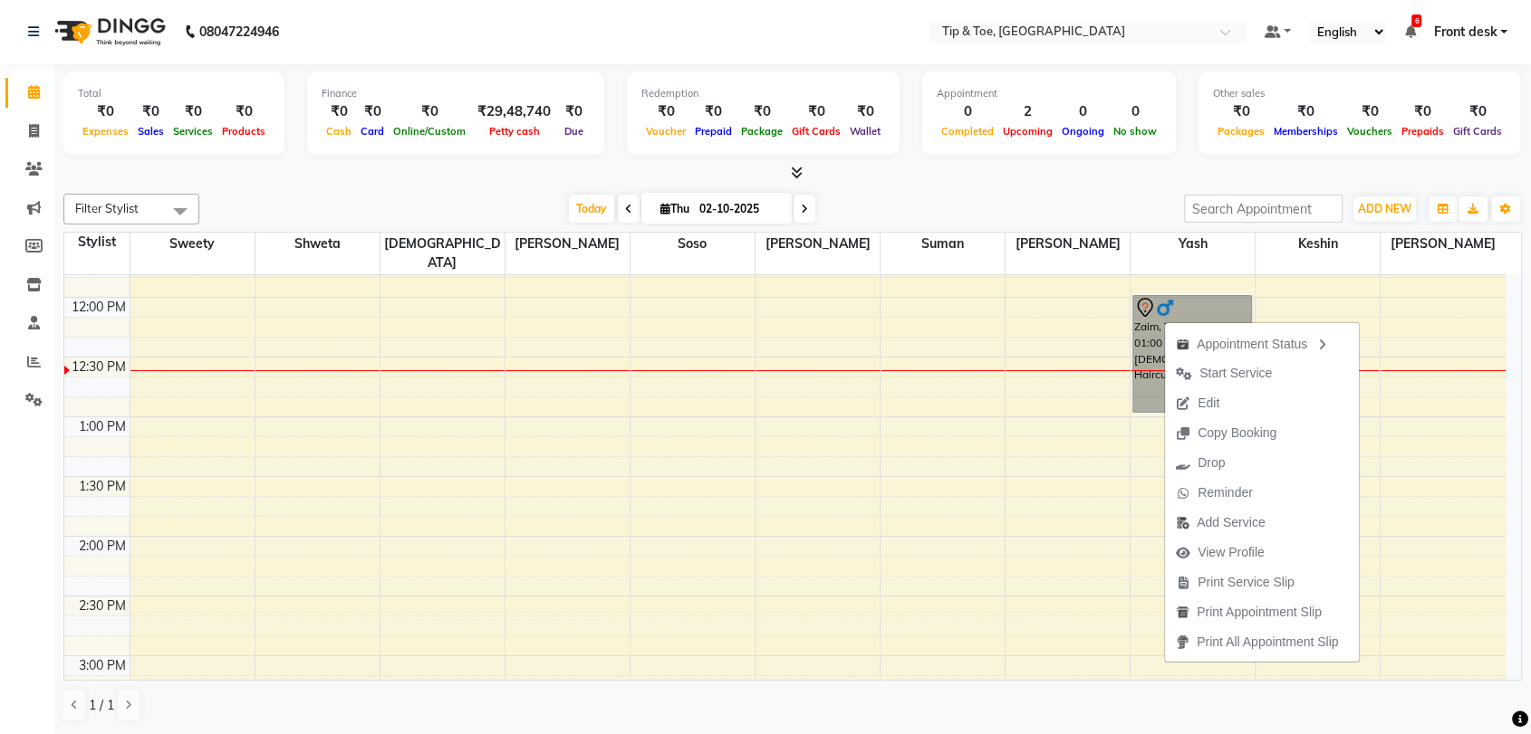
drag, startPoint x: 1164, startPoint y: 321, endPoint x: 1145, endPoint y: 319, distance: 19.1
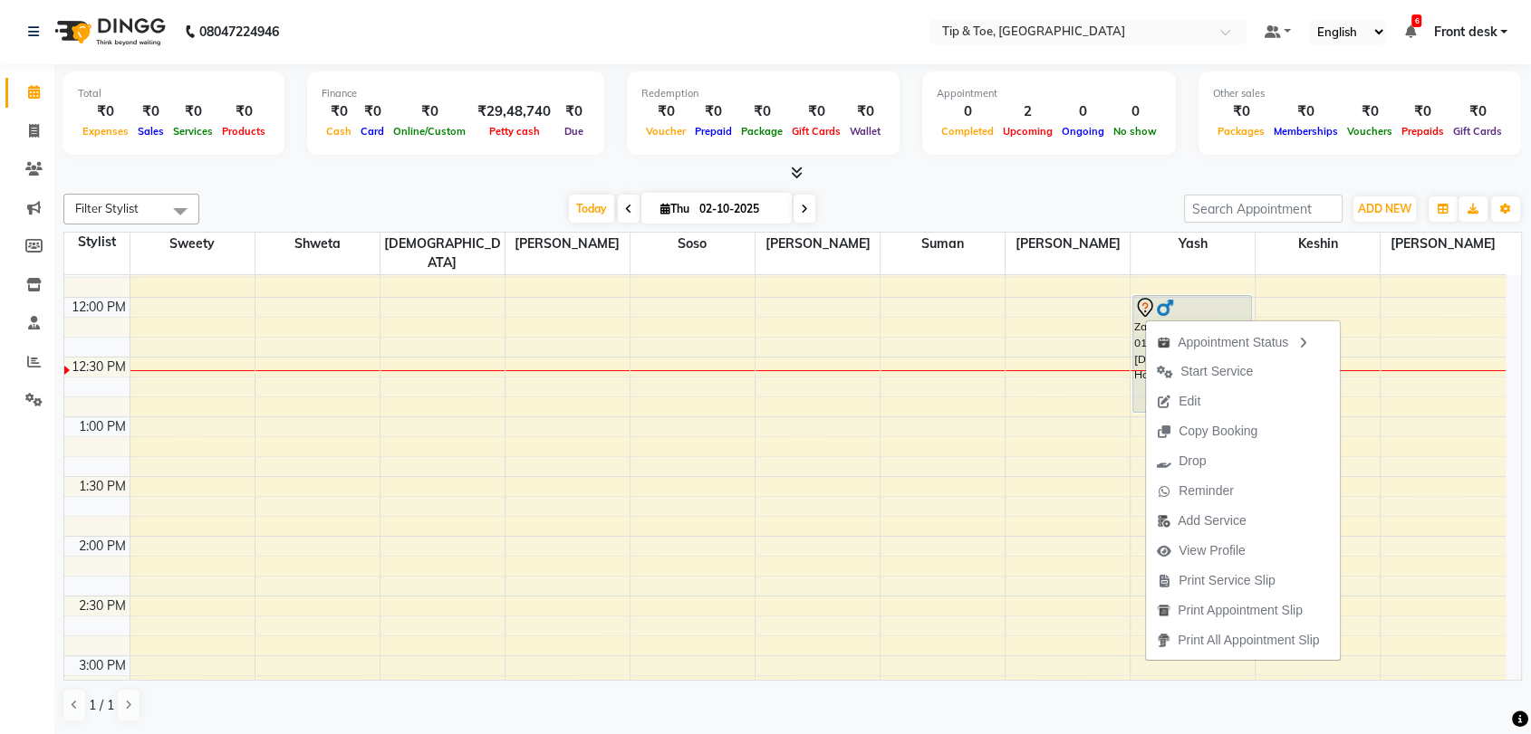
drag, startPoint x: 1145, startPoint y: 319, endPoint x: 1122, endPoint y: 213, distance: 108.4
click at [1122, 213] on div "Today Thu 02-10-2025" at bounding box center [691, 209] width 966 height 27
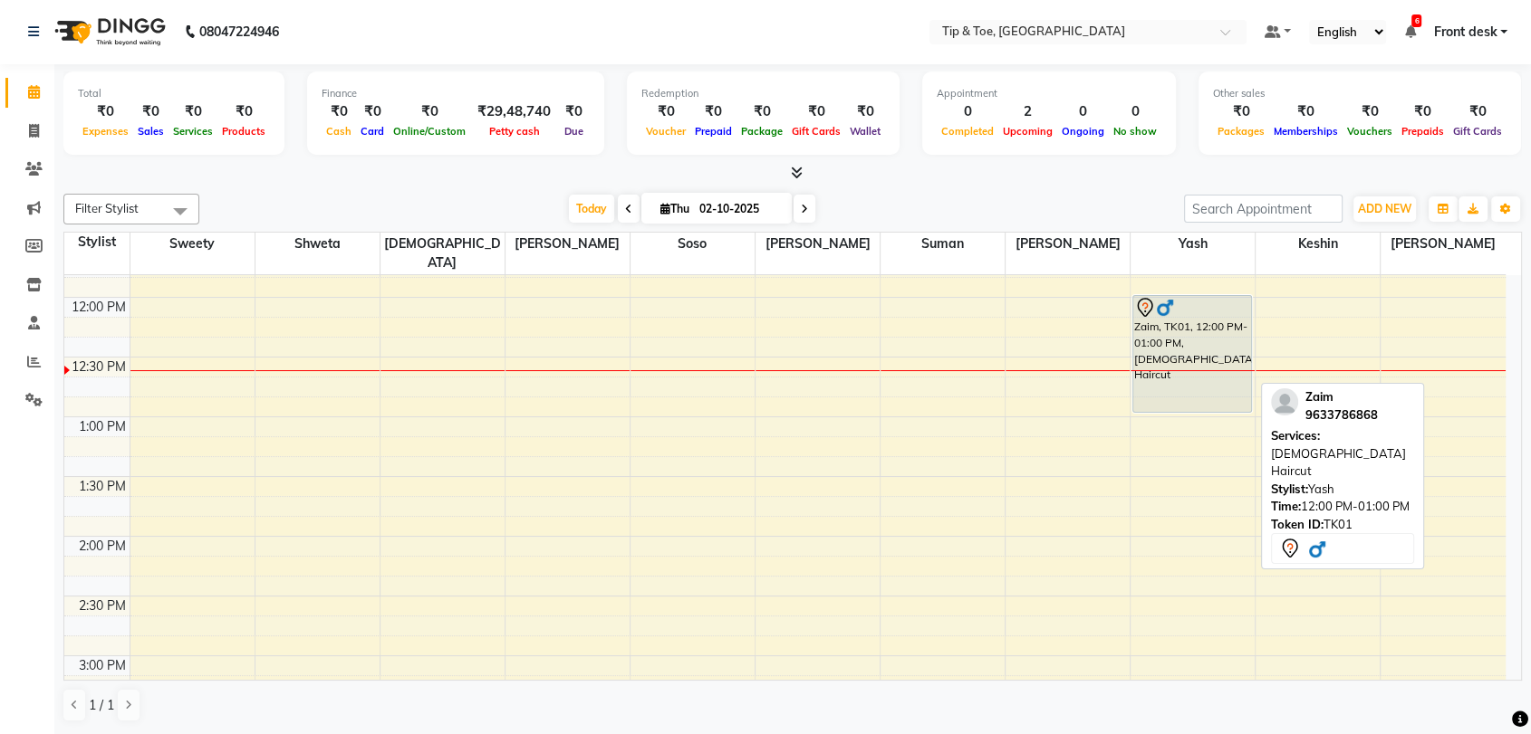
click at [1219, 347] on div "Zaim, TK01, 12:00 PM-01:00 PM, Male Haircut" at bounding box center [1192, 354] width 118 height 116
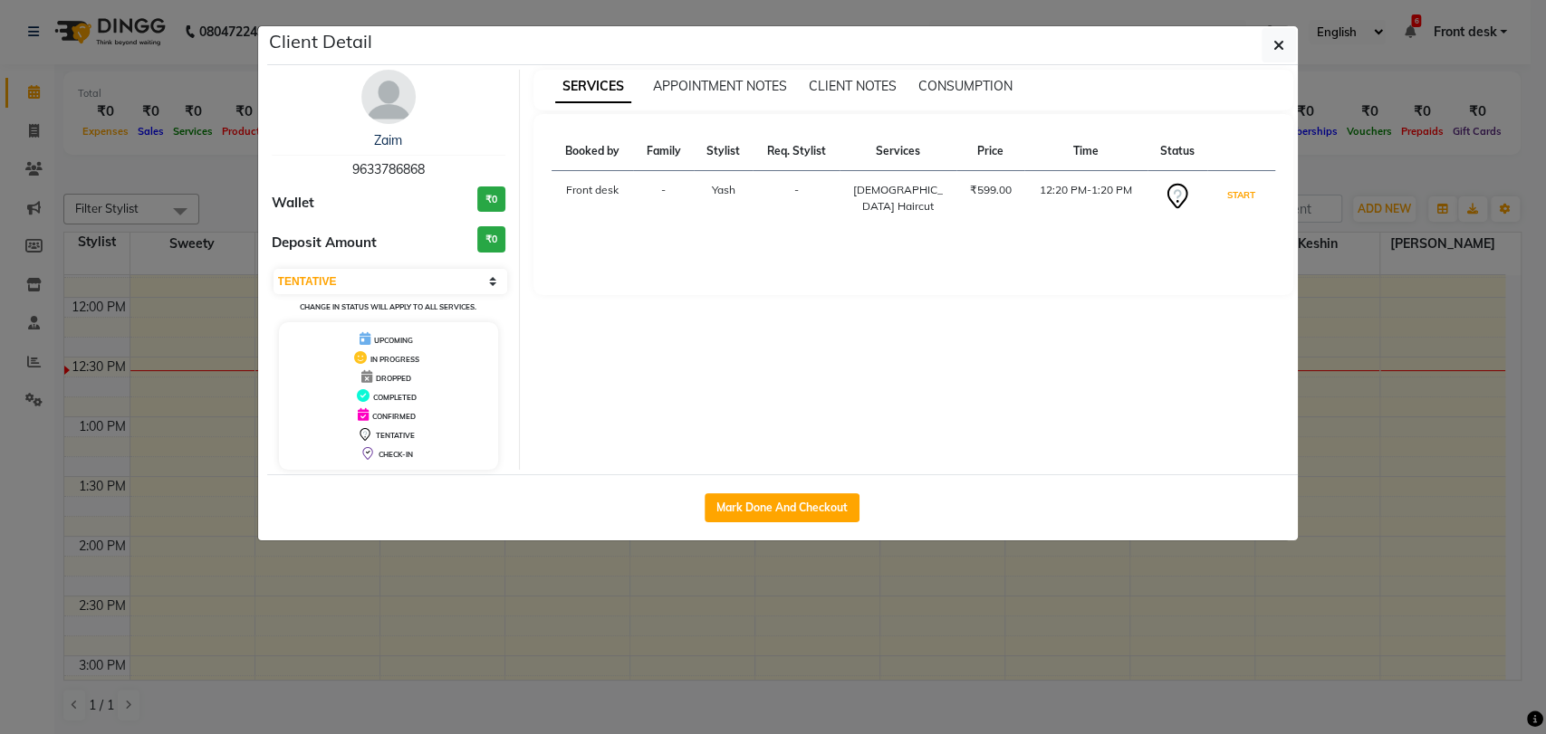
drag, startPoint x: 1239, startPoint y: 197, endPoint x: 1212, endPoint y: 230, distance: 42.4
click at [1240, 197] on button "START" at bounding box center [1241, 195] width 37 height 23
select select "1"
click at [1274, 56] on button "button" at bounding box center [1279, 45] width 34 height 34
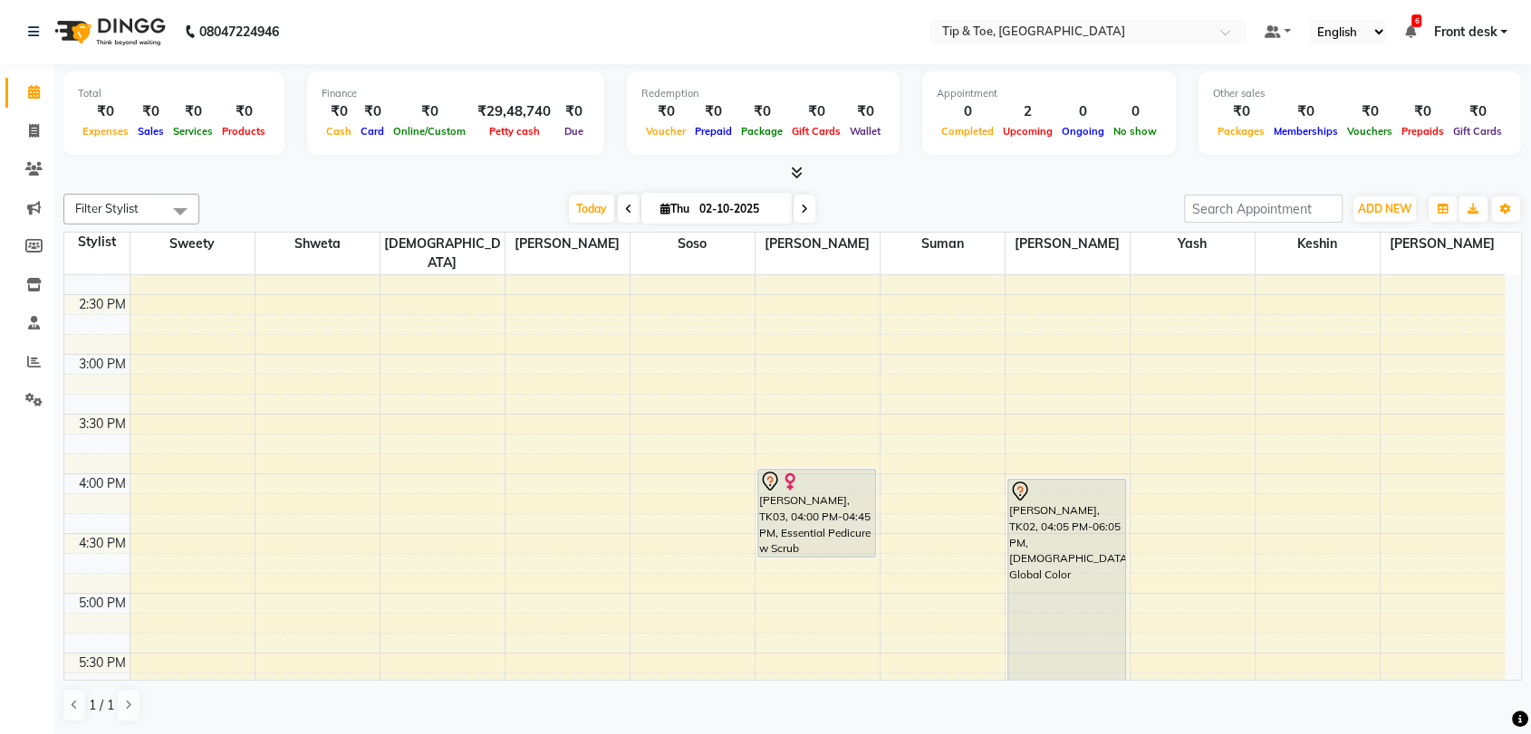
scroll to position [657, 0]
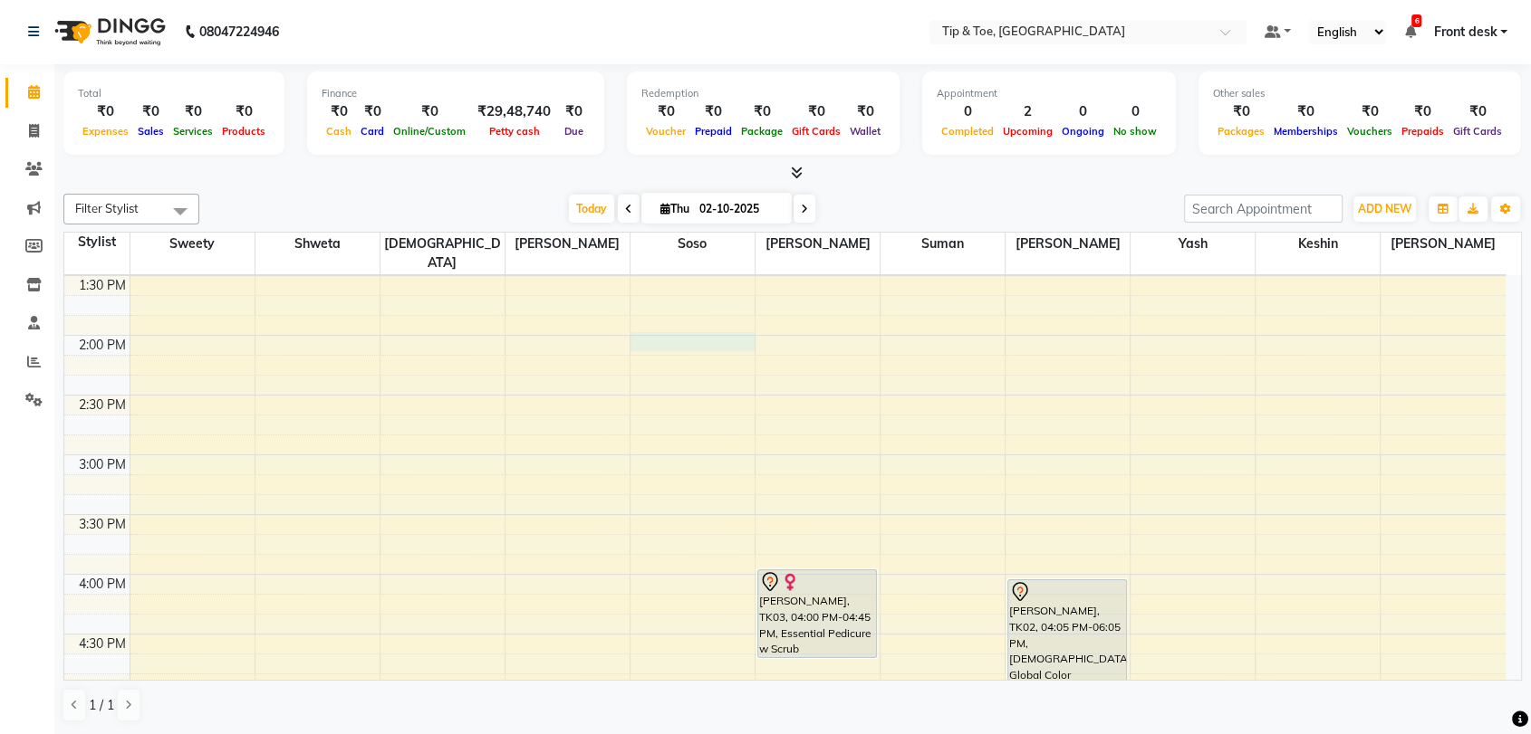
click at [666, 323] on div "8:00 AM 8:30 AM 9:00 AM 9:30 AM 10:00 AM 10:30 AM 11:00 AM 11:30 AM 12:00 PM 12…" at bounding box center [784, 395] width 1441 height 1553
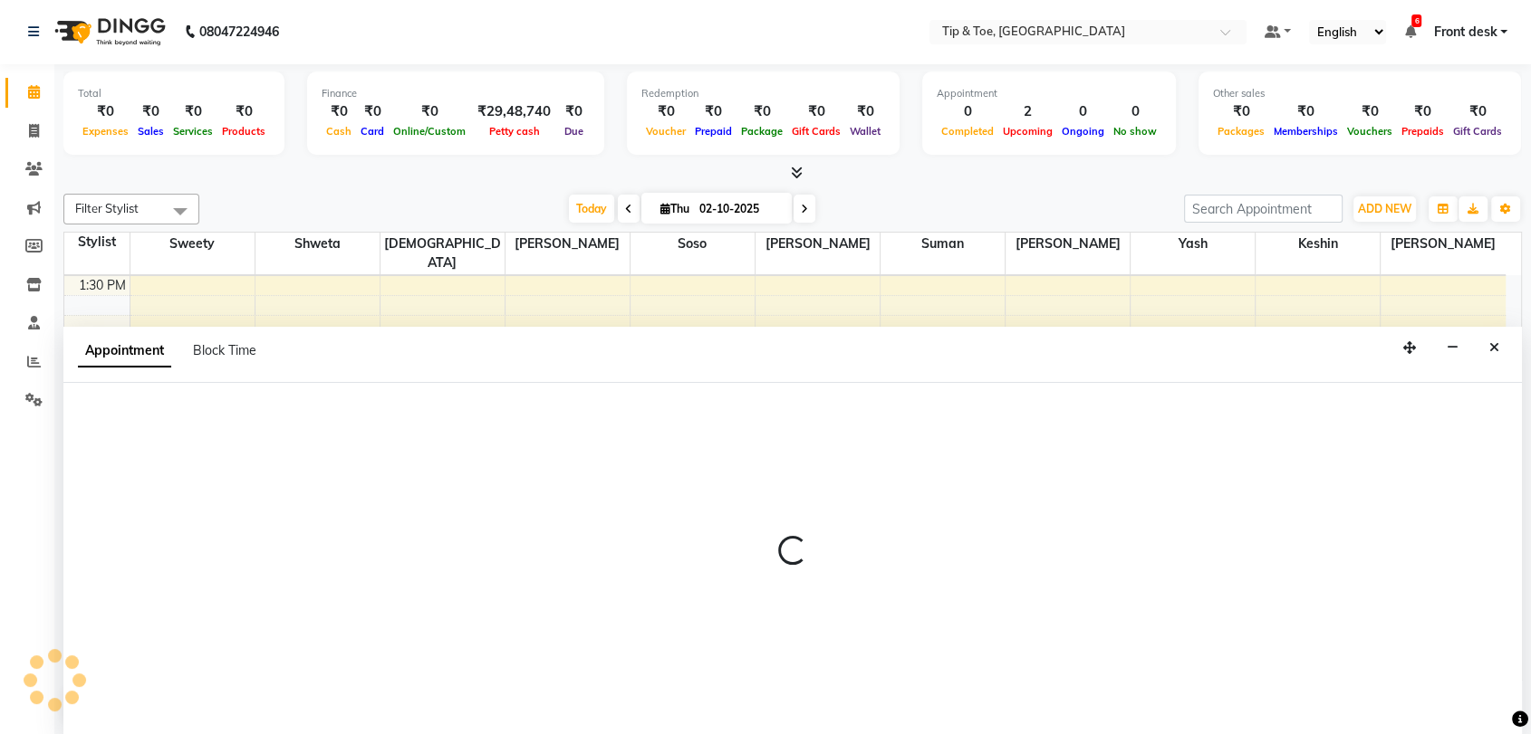
select select "92858"
select select "tentative"
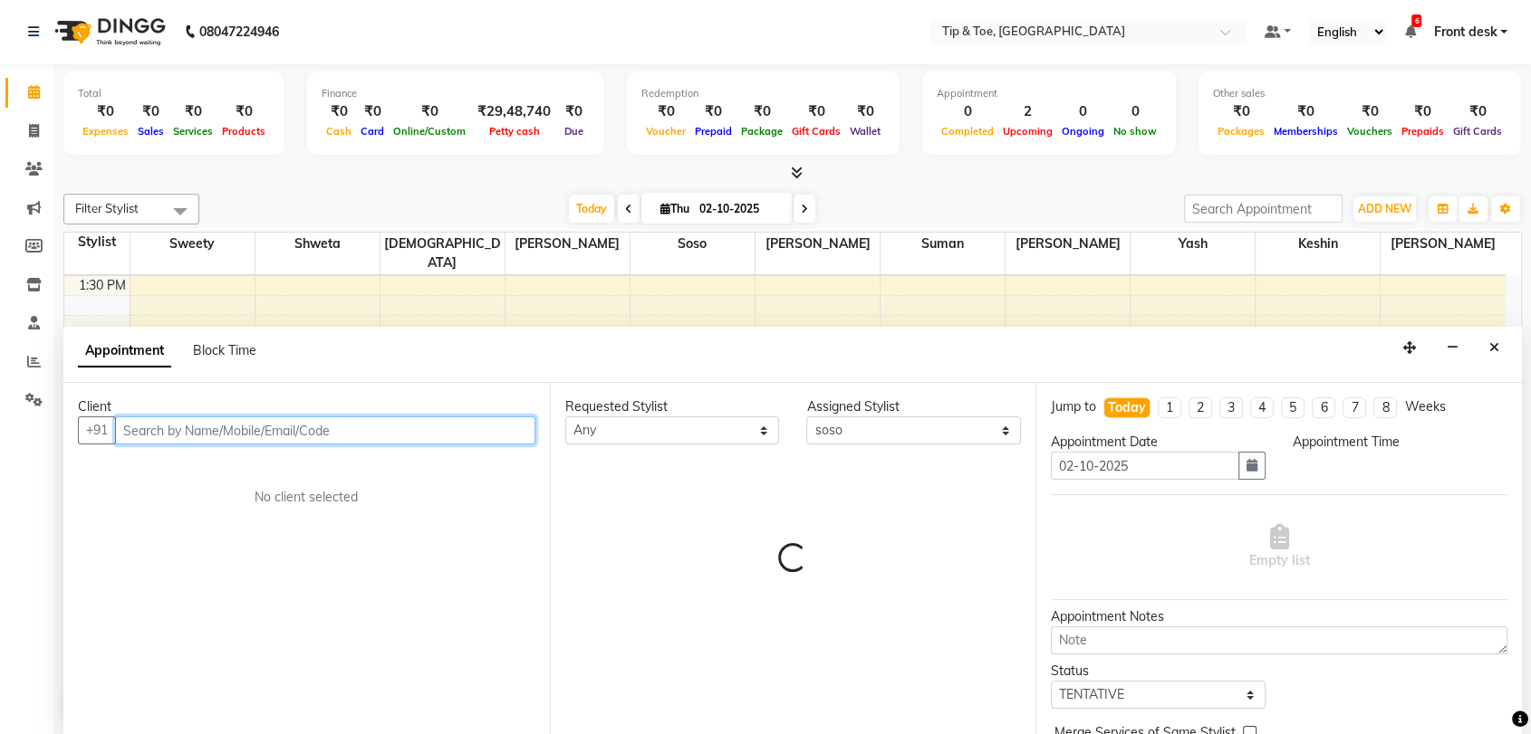
select select "840"
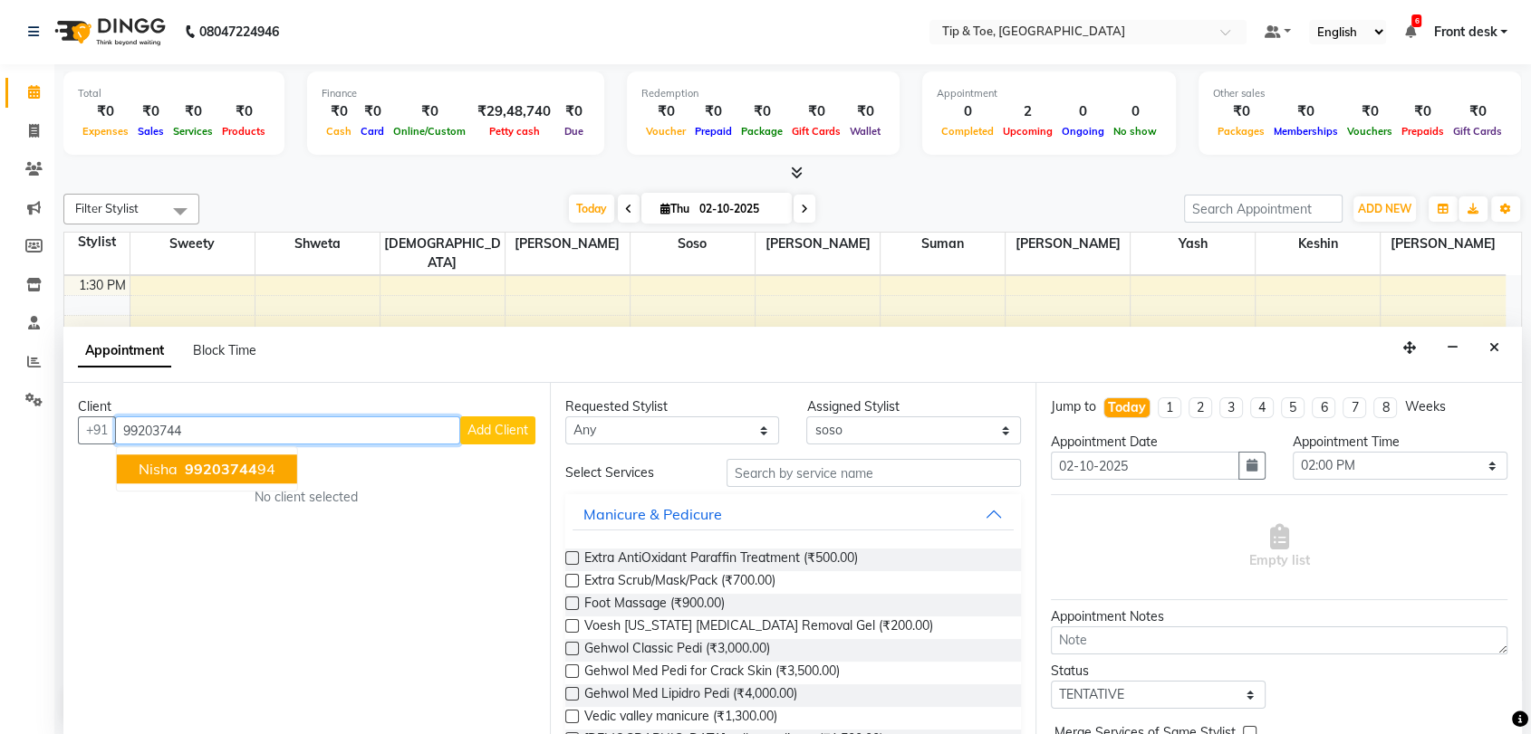
click at [242, 466] on span "99203744" at bounding box center [221, 470] width 72 height 18
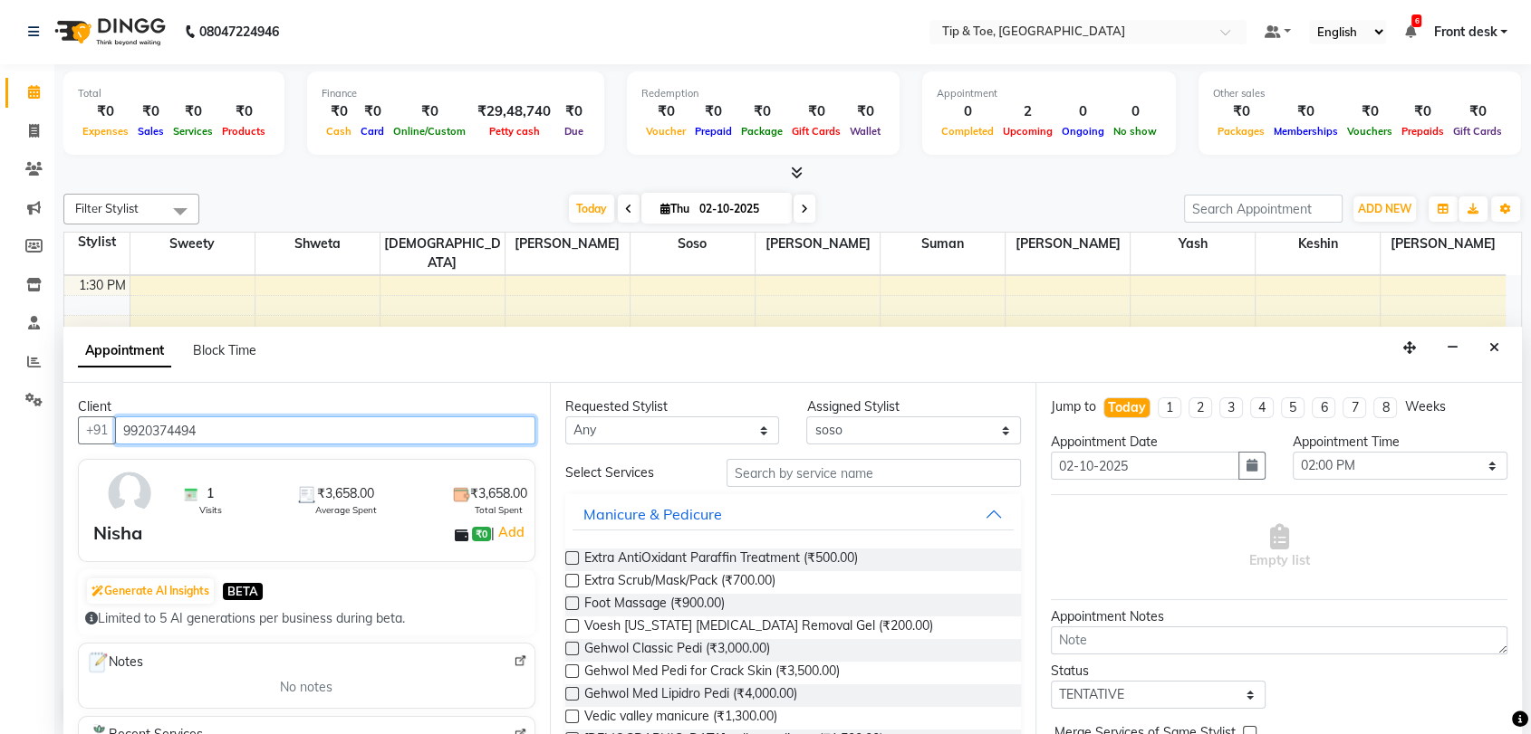
type input "9920374494"
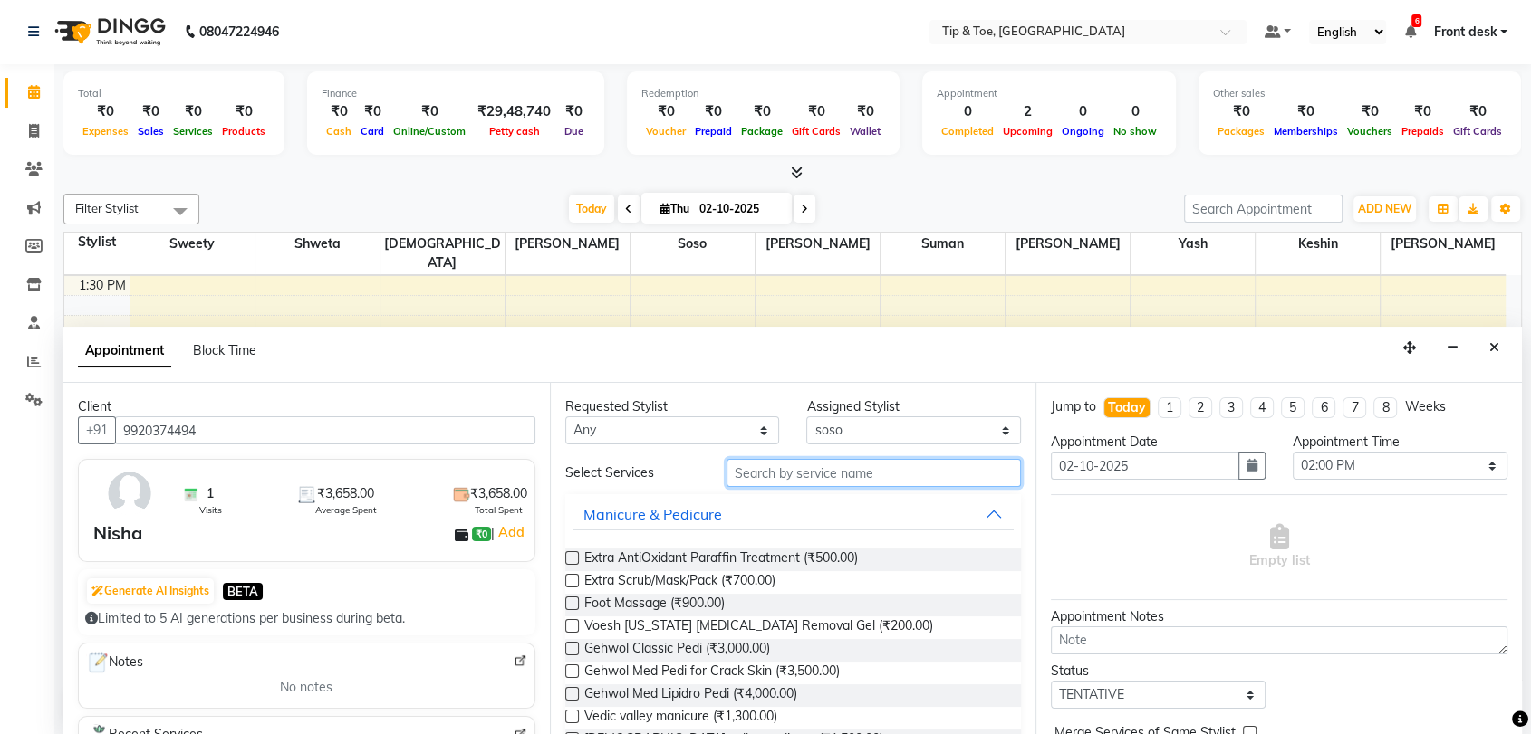
click at [754, 485] on input "text" at bounding box center [873, 473] width 295 height 28
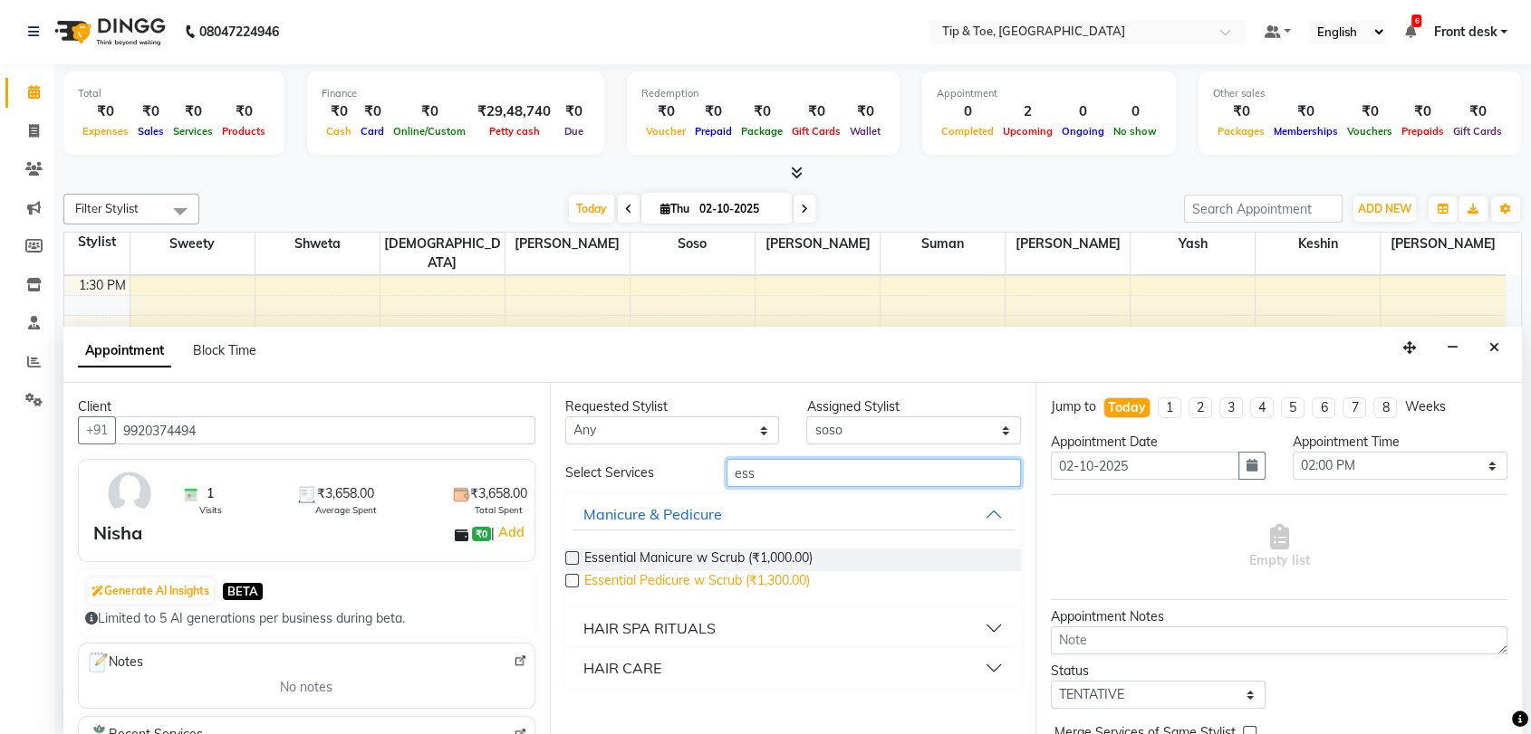
type input "ess"
click at [732, 575] on span "Essential Pedicure w Scrub (₹1,300.00)" at bounding box center [697, 582] width 226 height 23
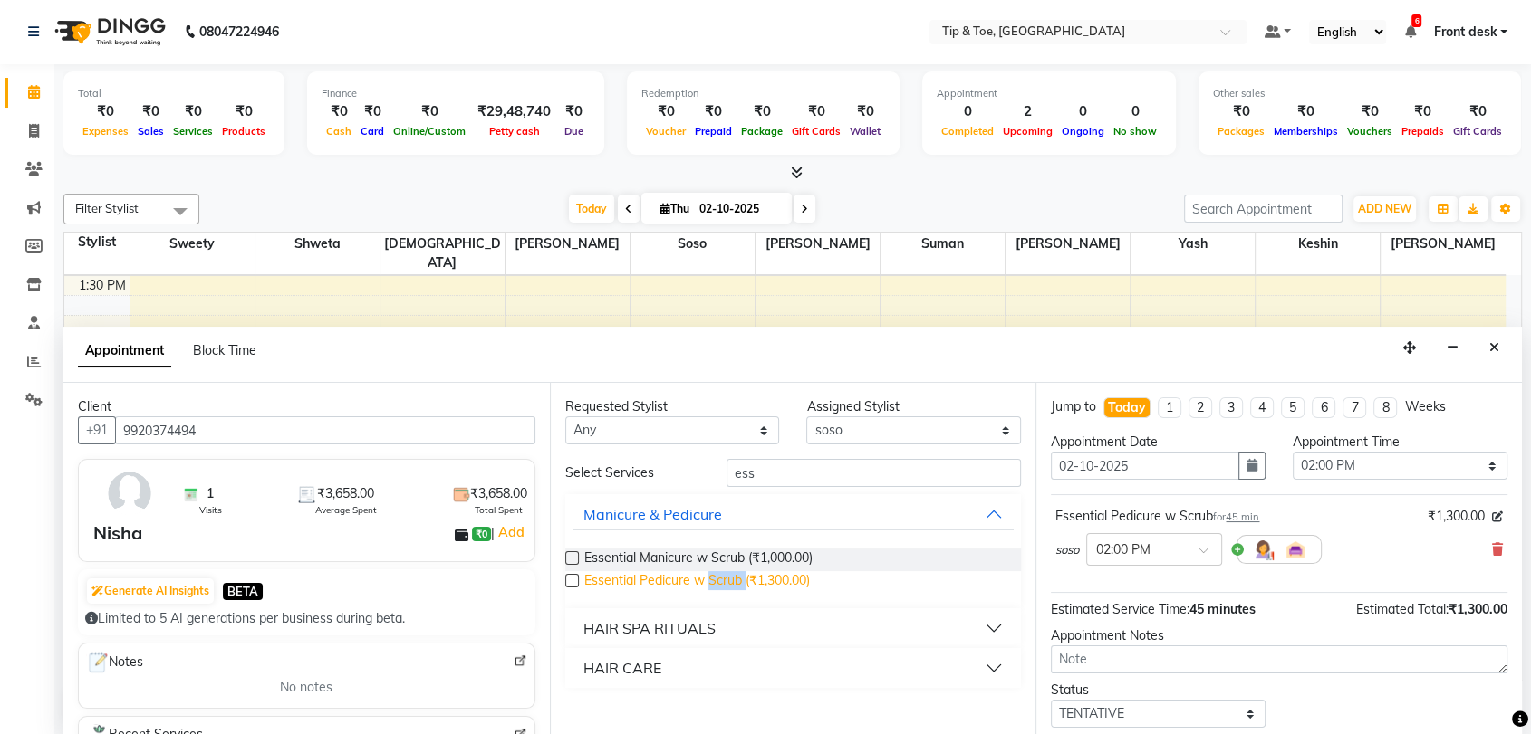
click at [732, 575] on span "Essential Pedicure w Scrub (₹1,300.00)" at bounding box center [697, 582] width 226 height 23
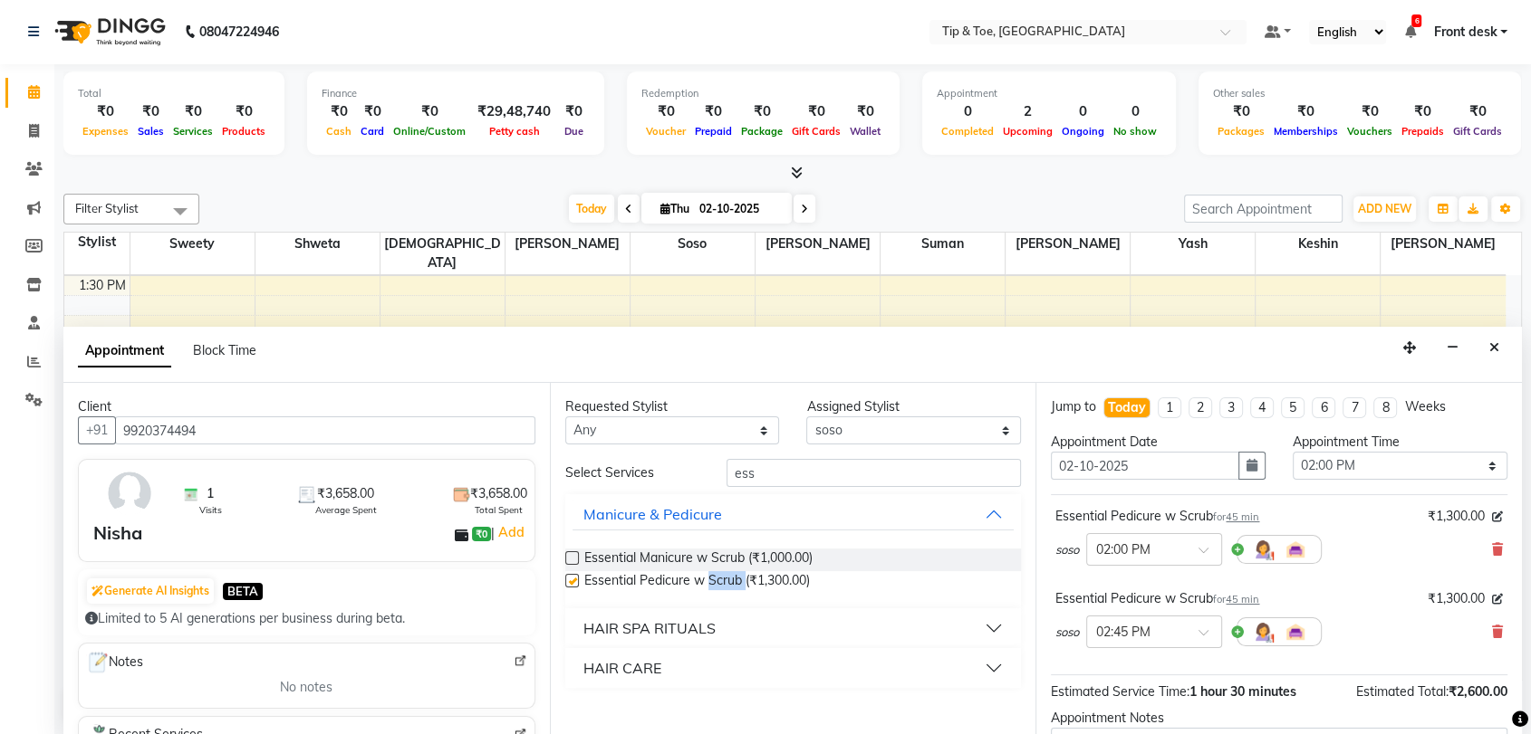
checkbox input "false"
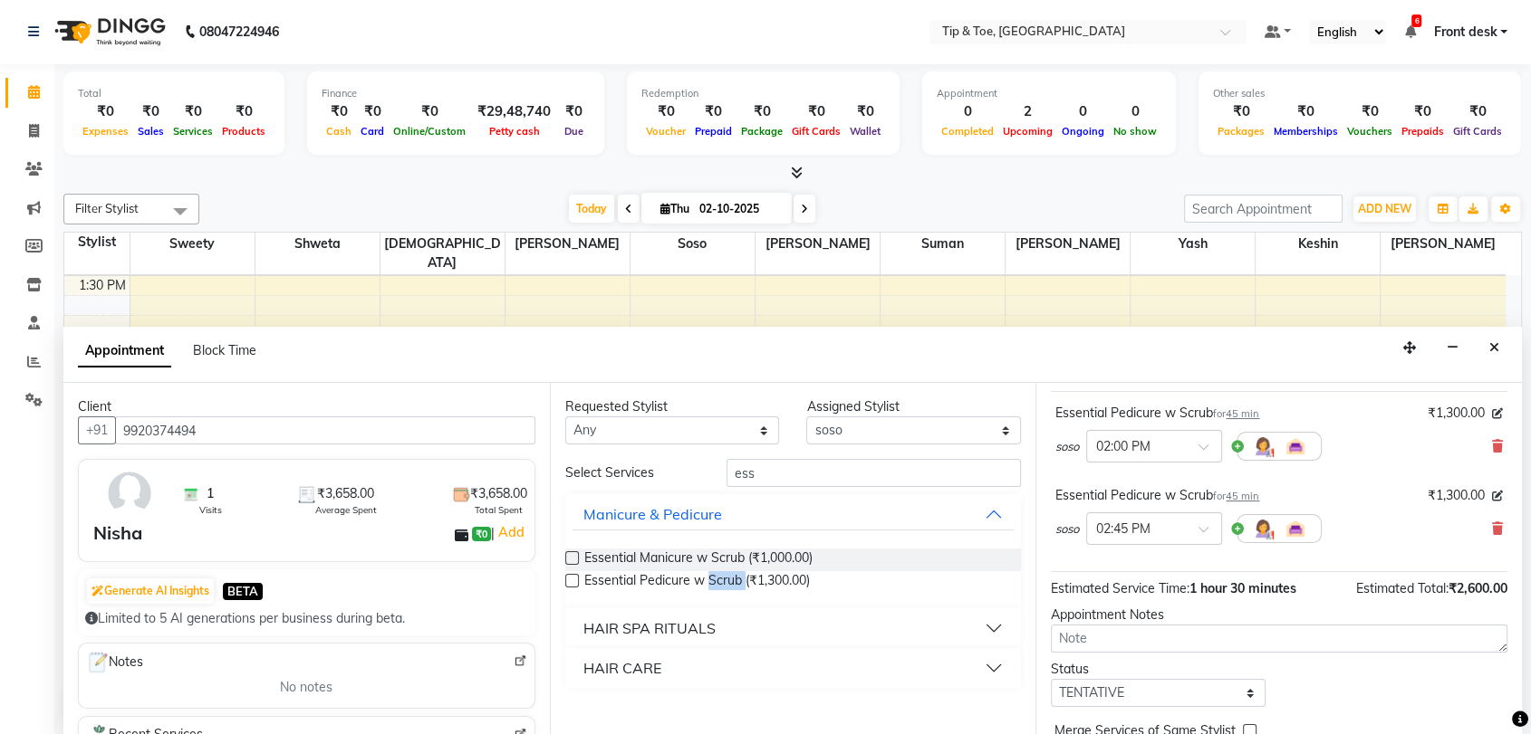
scroll to position [0, 0]
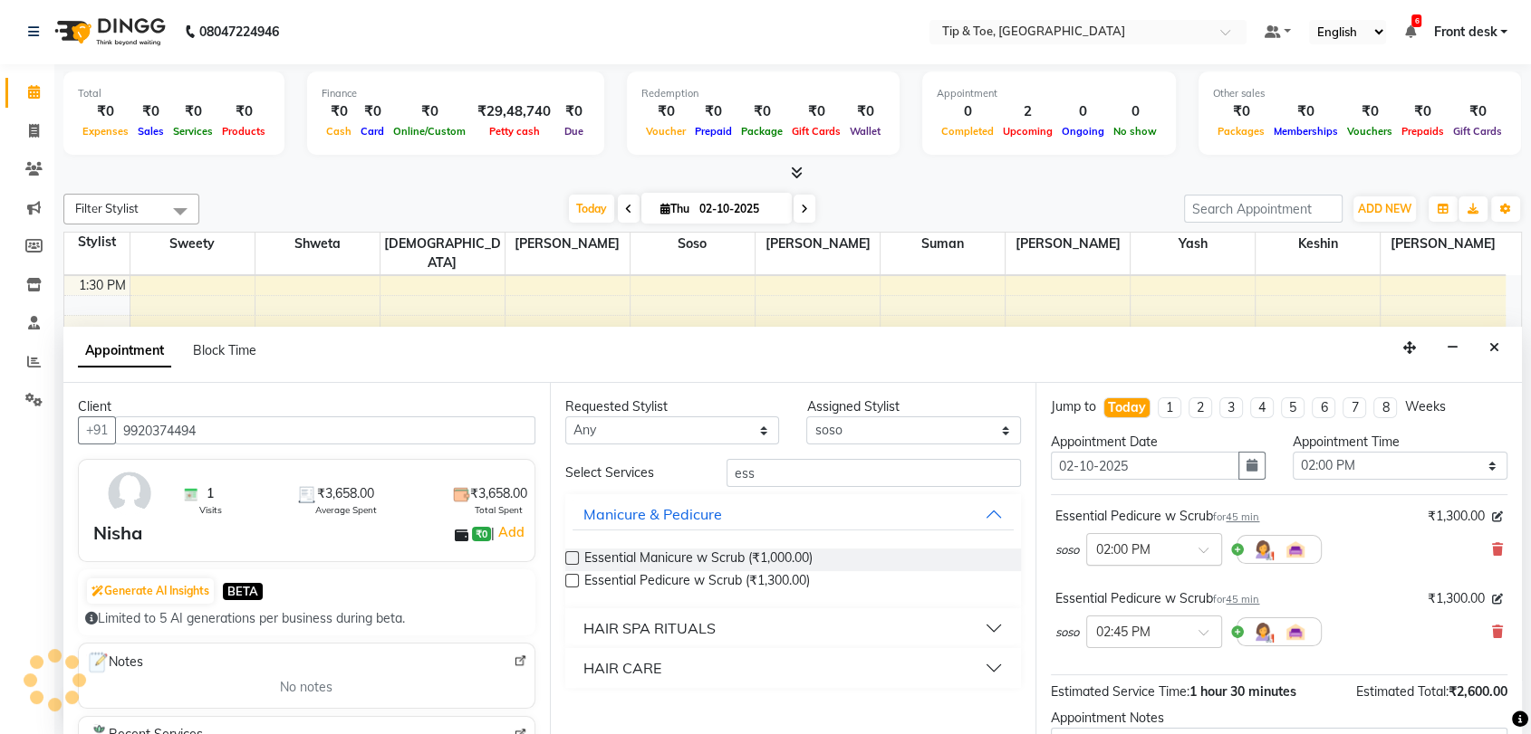
click at [1161, 553] on input "text" at bounding box center [1136, 548] width 80 height 19
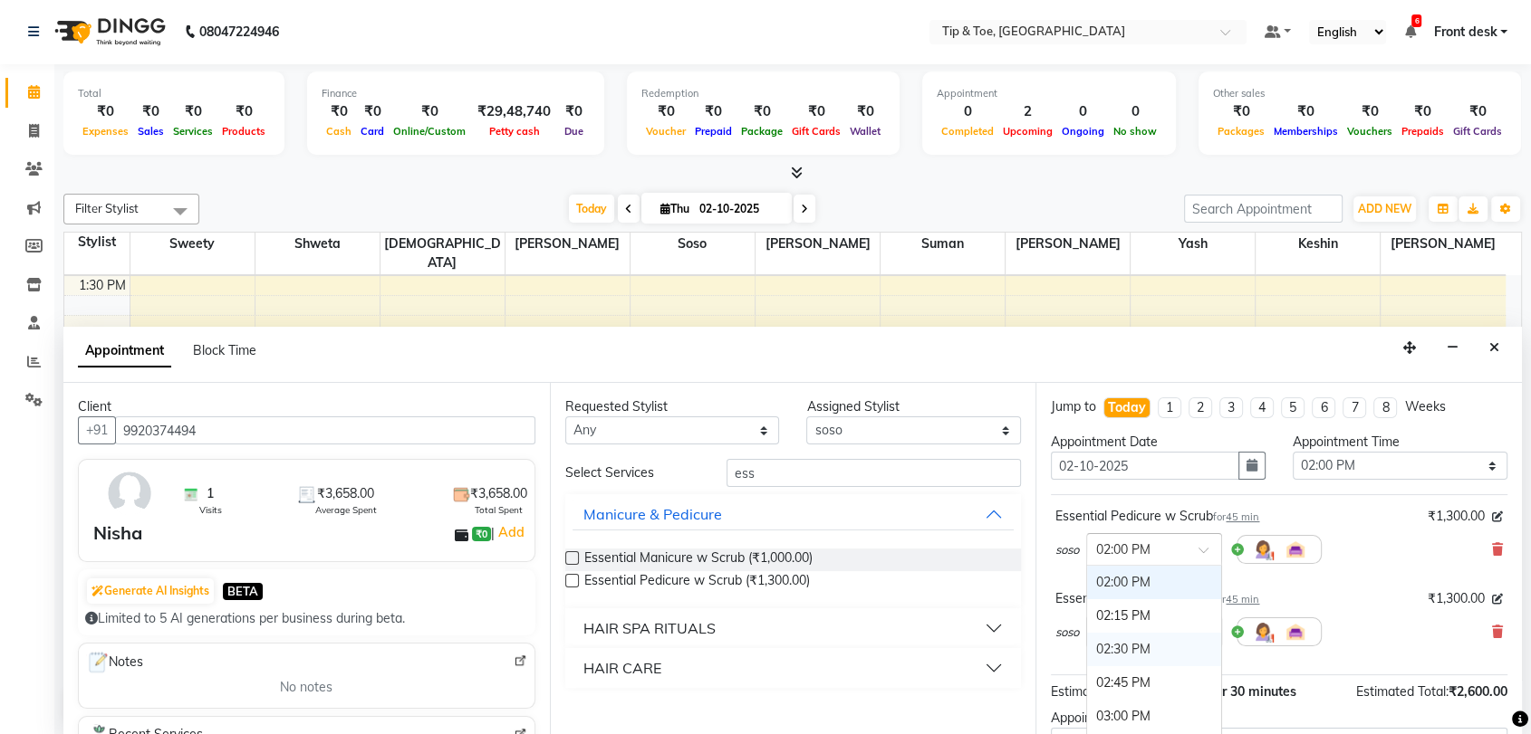
click at [1133, 655] on div "02:30 PM" at bounding box center [1154, 650] width 134 height 34
click at [878, 444] on div "Select Altamash Keshin Regan Sayali shweta Sohail soso Suman Sweety Vikarm Yash" at bounding box center [913, 431] width 215 height 28
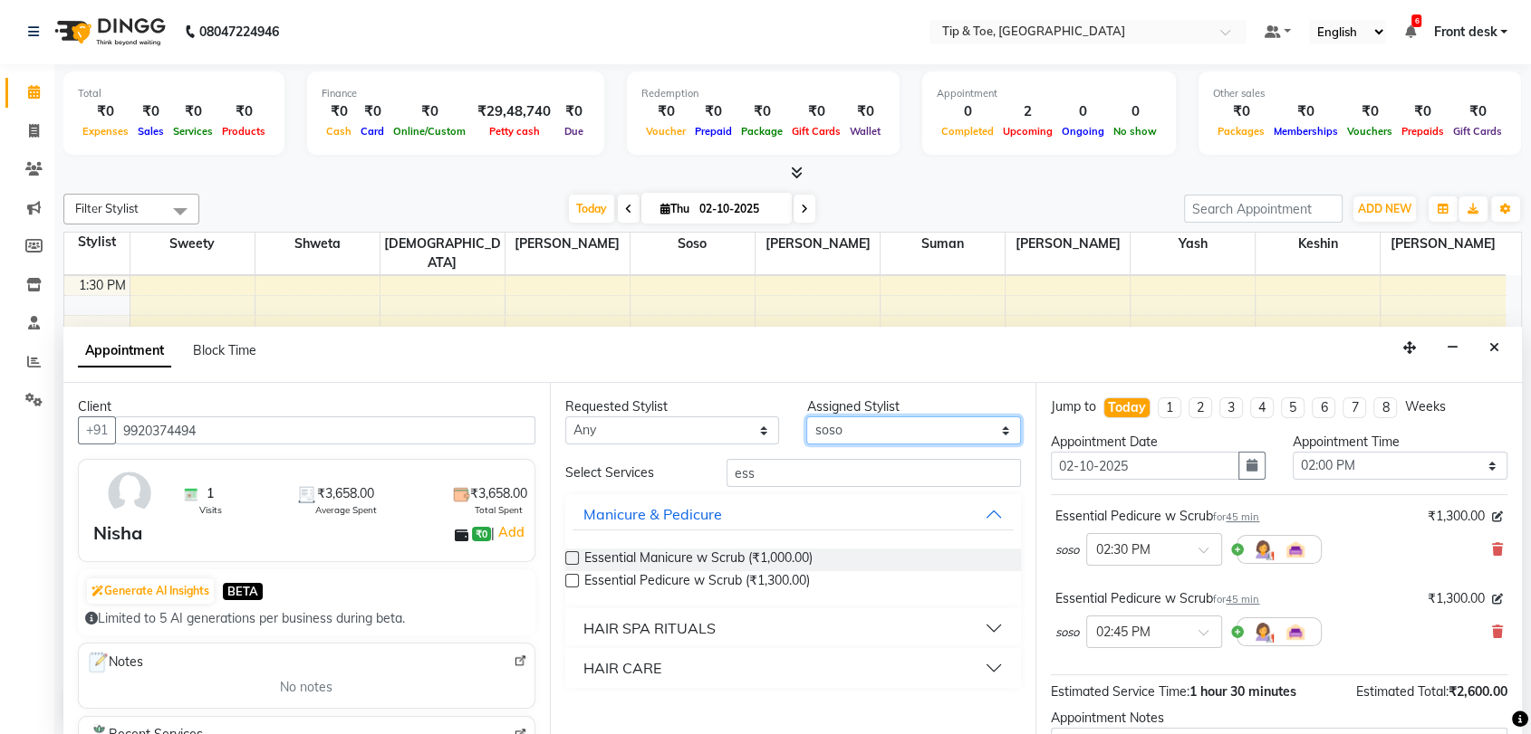
click at [877, 431] on select "Select Altamash Keshin Regan Sayali shweta Sohail soso Suman Sweety Vikarm Yash" at bounding box center [913, 431] width 215 height 28
select select "87938"
click at [806, 417] on select "Select Altamash Keshin Regan Sayali shweta Sohail soso Suman Sweety Vikarm Yash" at bounding box center [913, 431] width 215 height 28
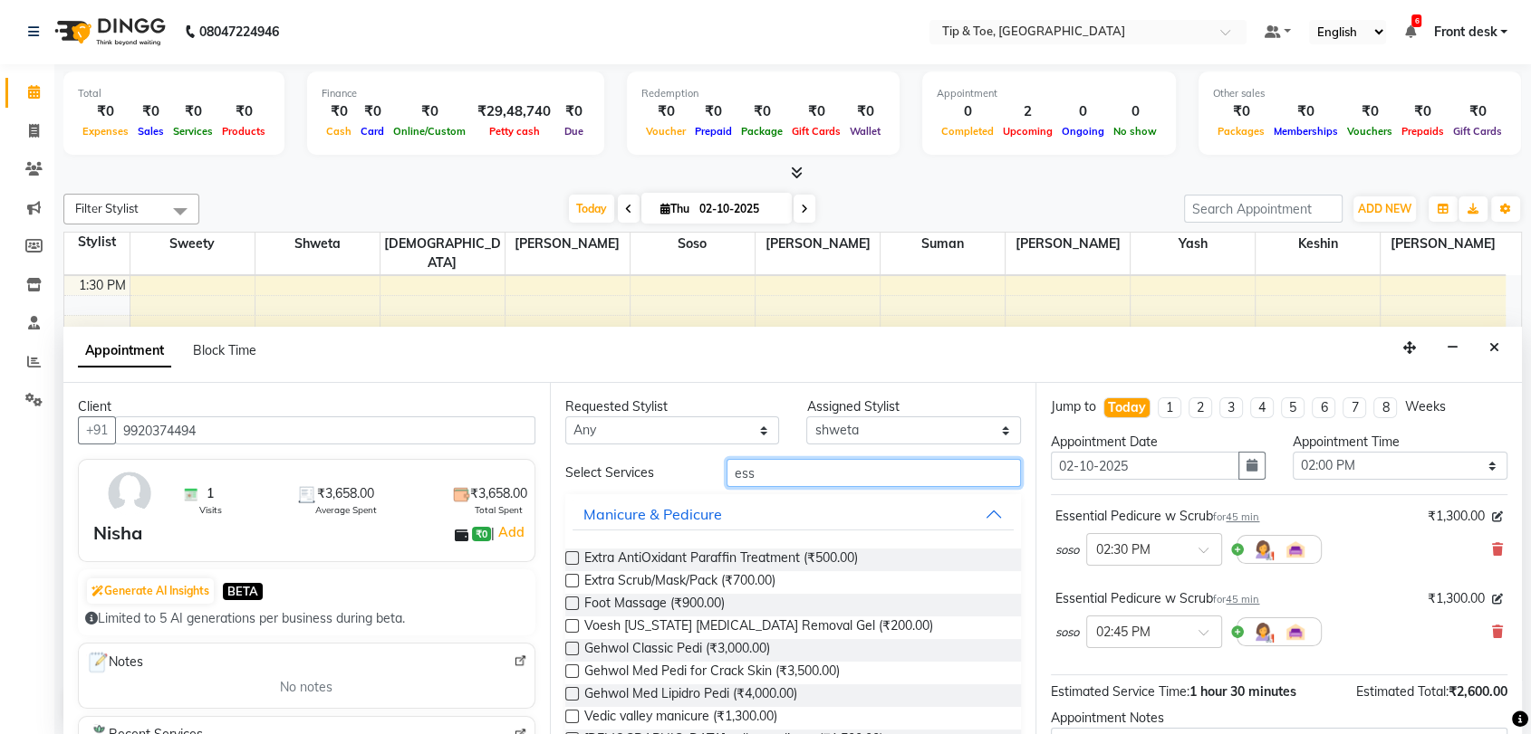
click at [796, 468] on input "ess" at bounding box center [873, 473] width 295 height 28
type input "t"
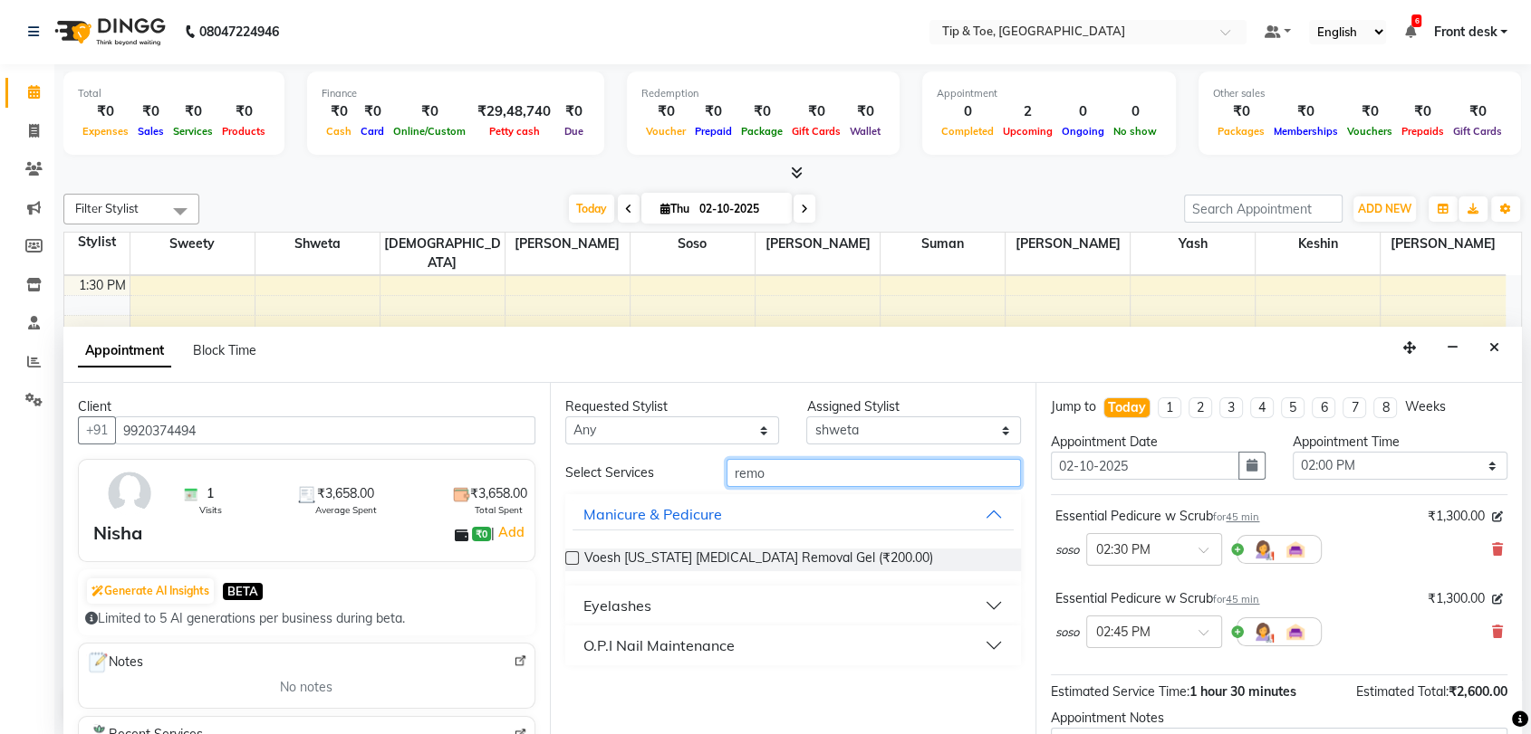
type input "remo"
click at [733, 647] on button "O.P.I Nail Maintenance" at bounding box center [793, 645] width 442 height 33
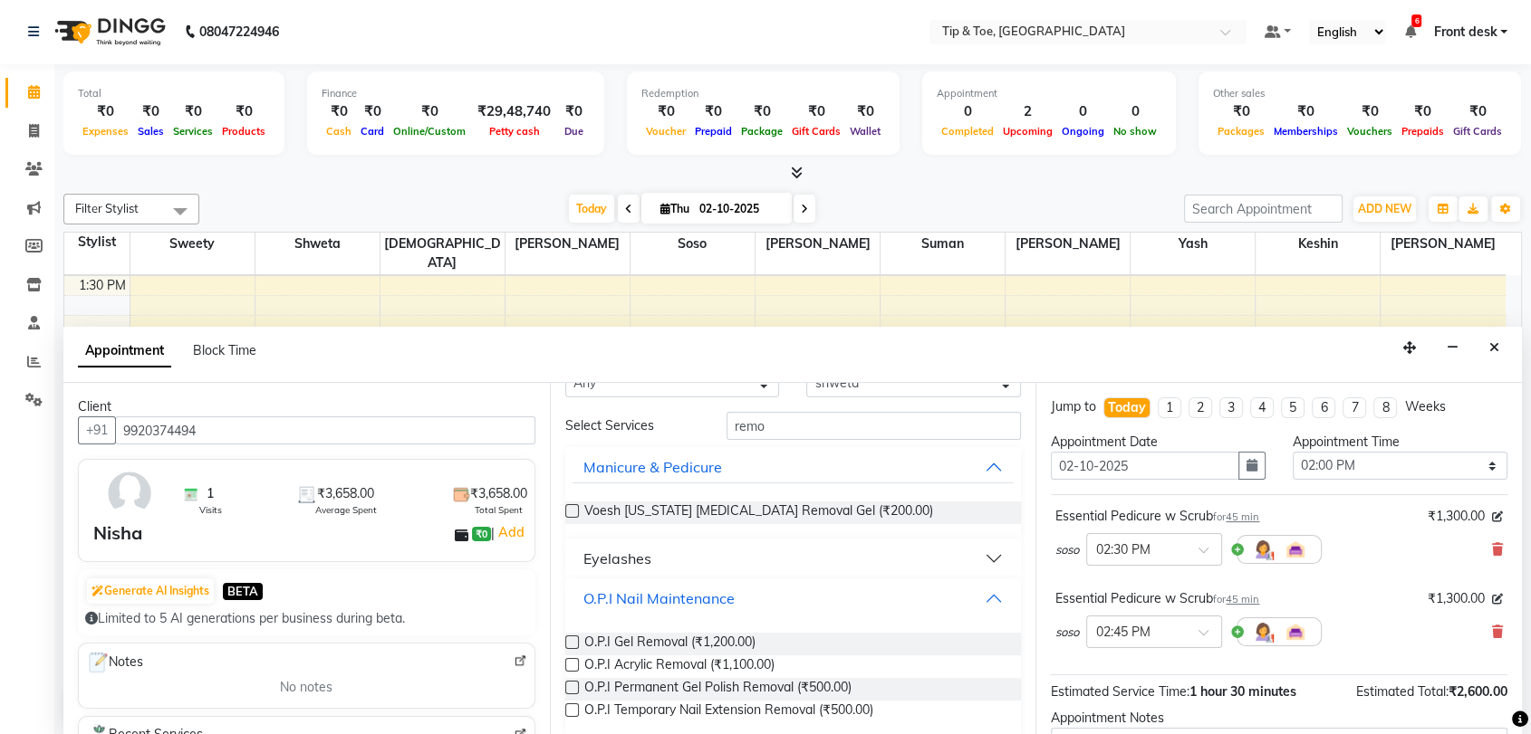
scroll to position [64, 0]
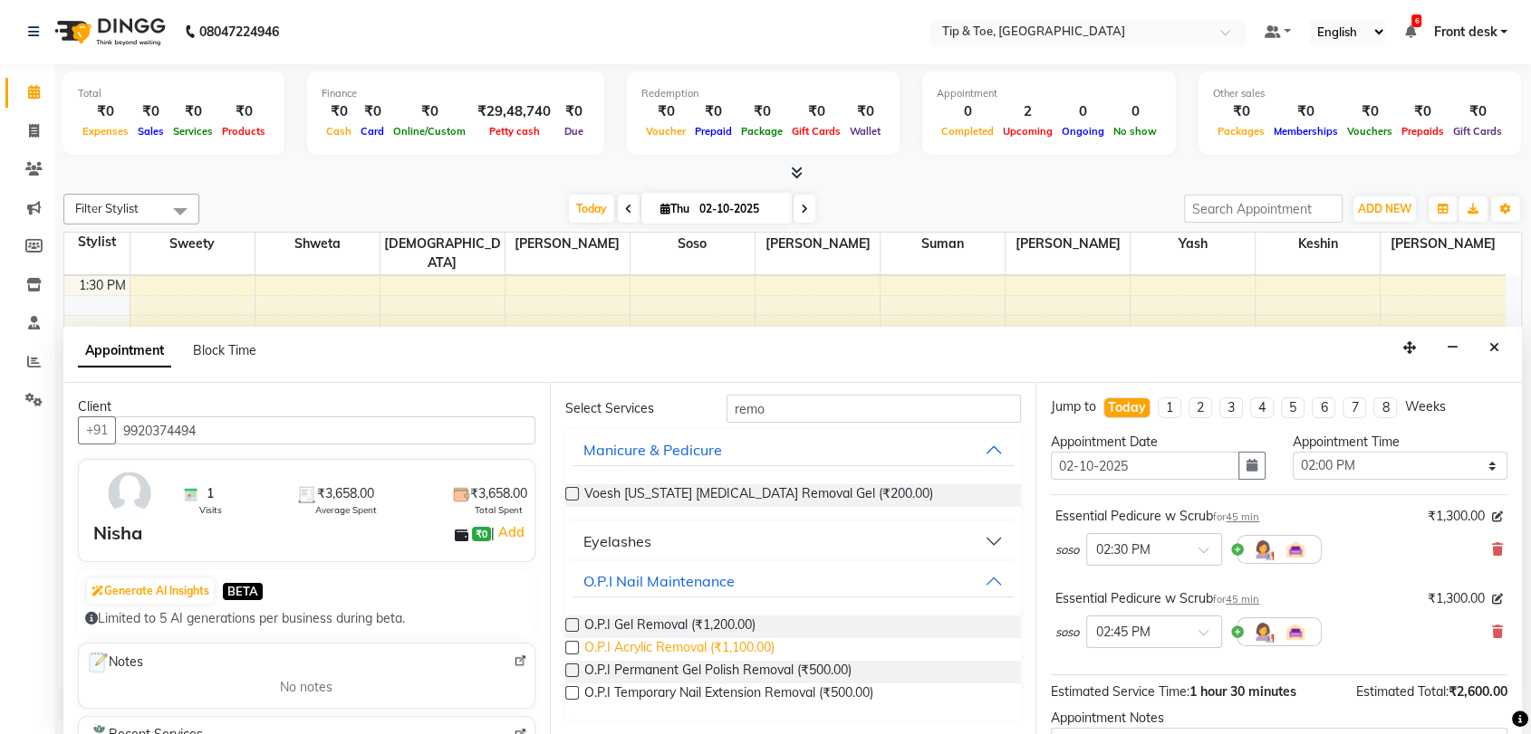
click at [752, 647] on span "O.P.I Acrylic Removal (₹1,100.00)" at bounding box center [679, 649] width 190 height 23
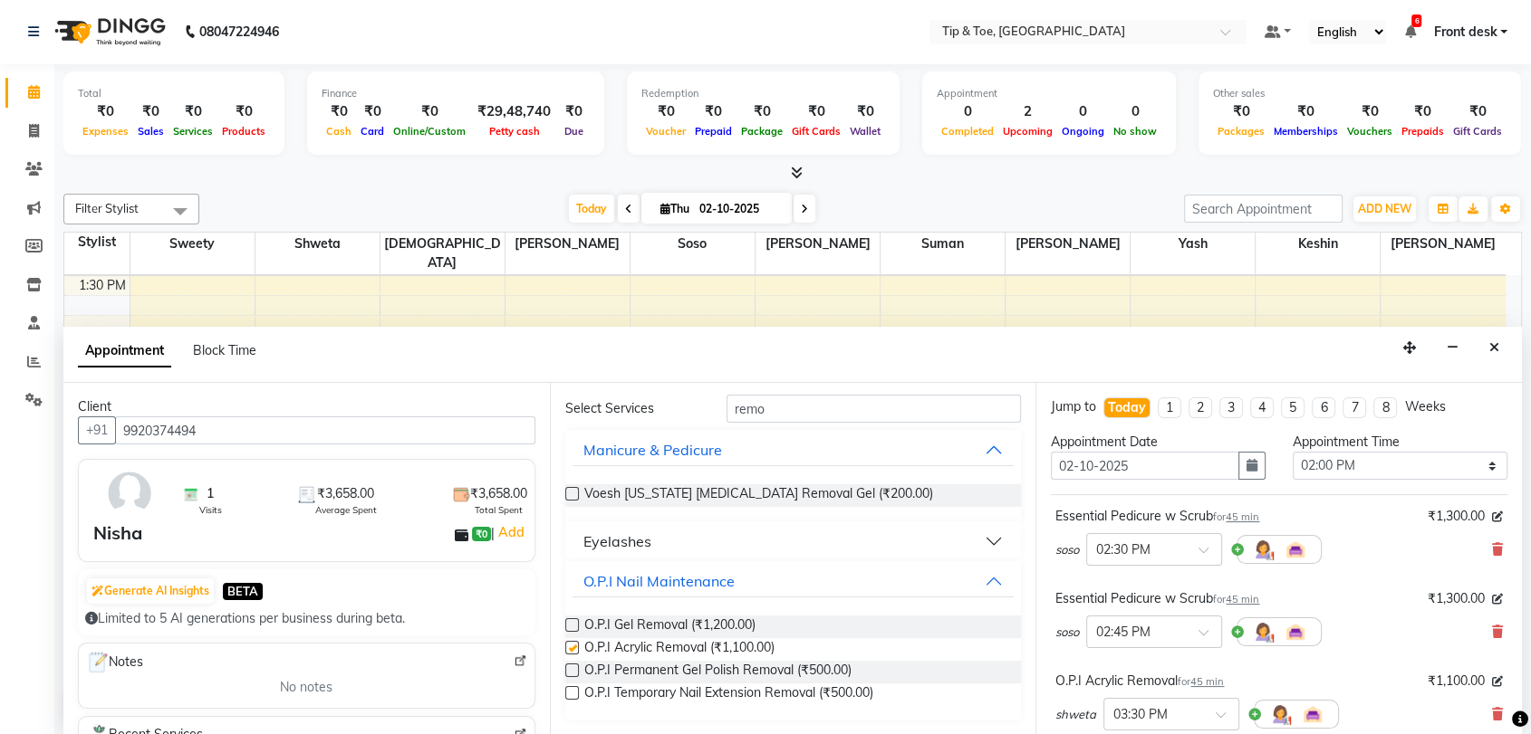
checkbox input "false"
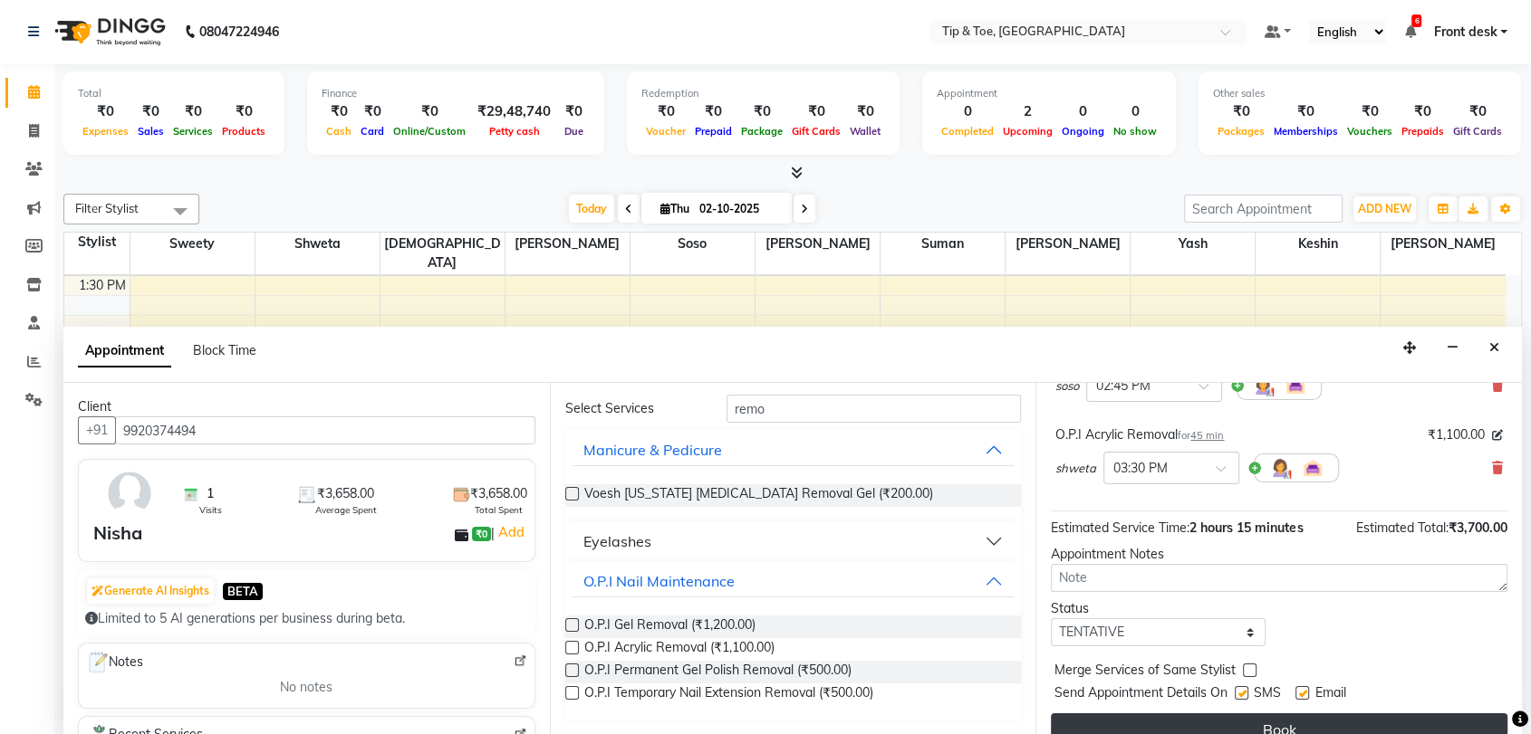
scroll to position [272, 0]
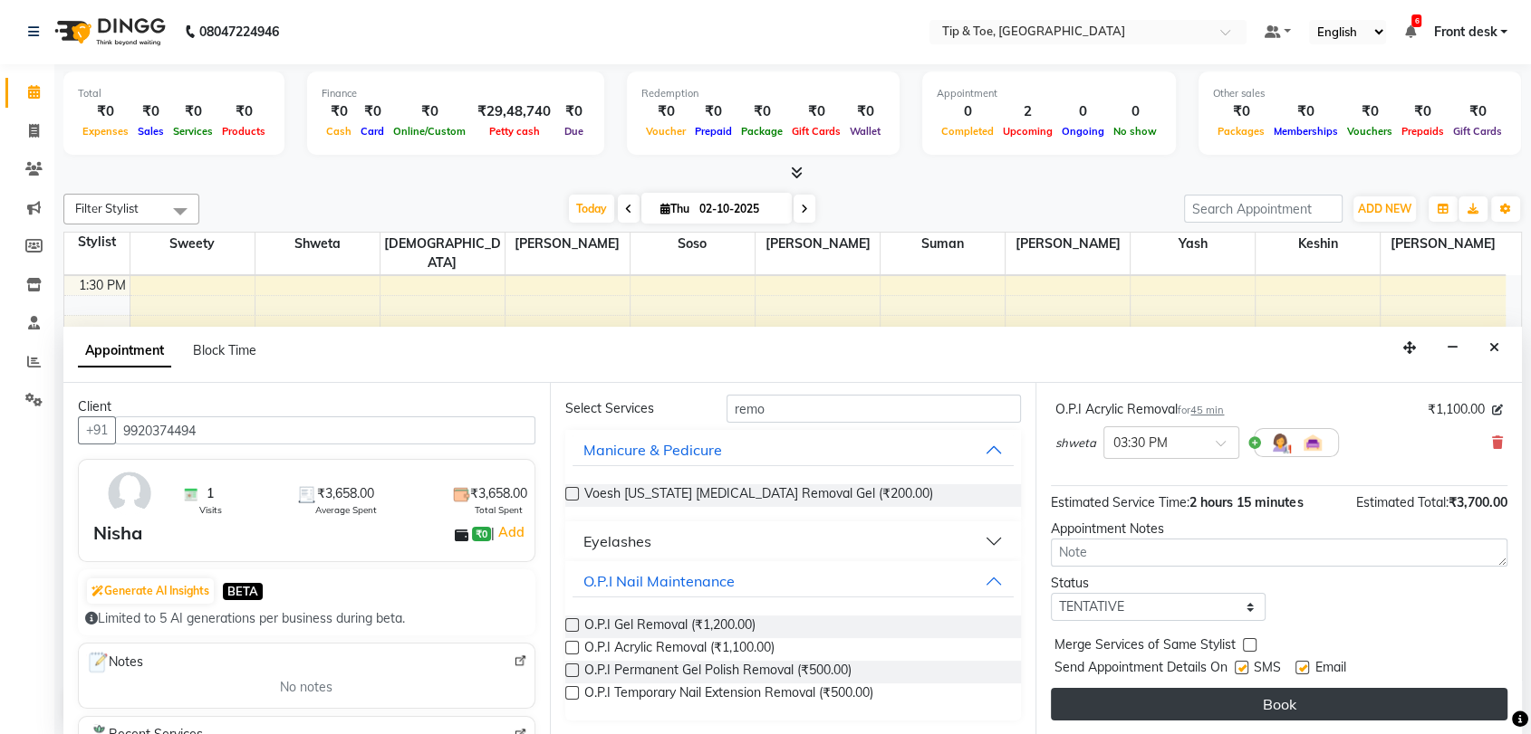
click at [1267, 704] on button "Book" at bounding box center [1279, 704] width 456 height 33
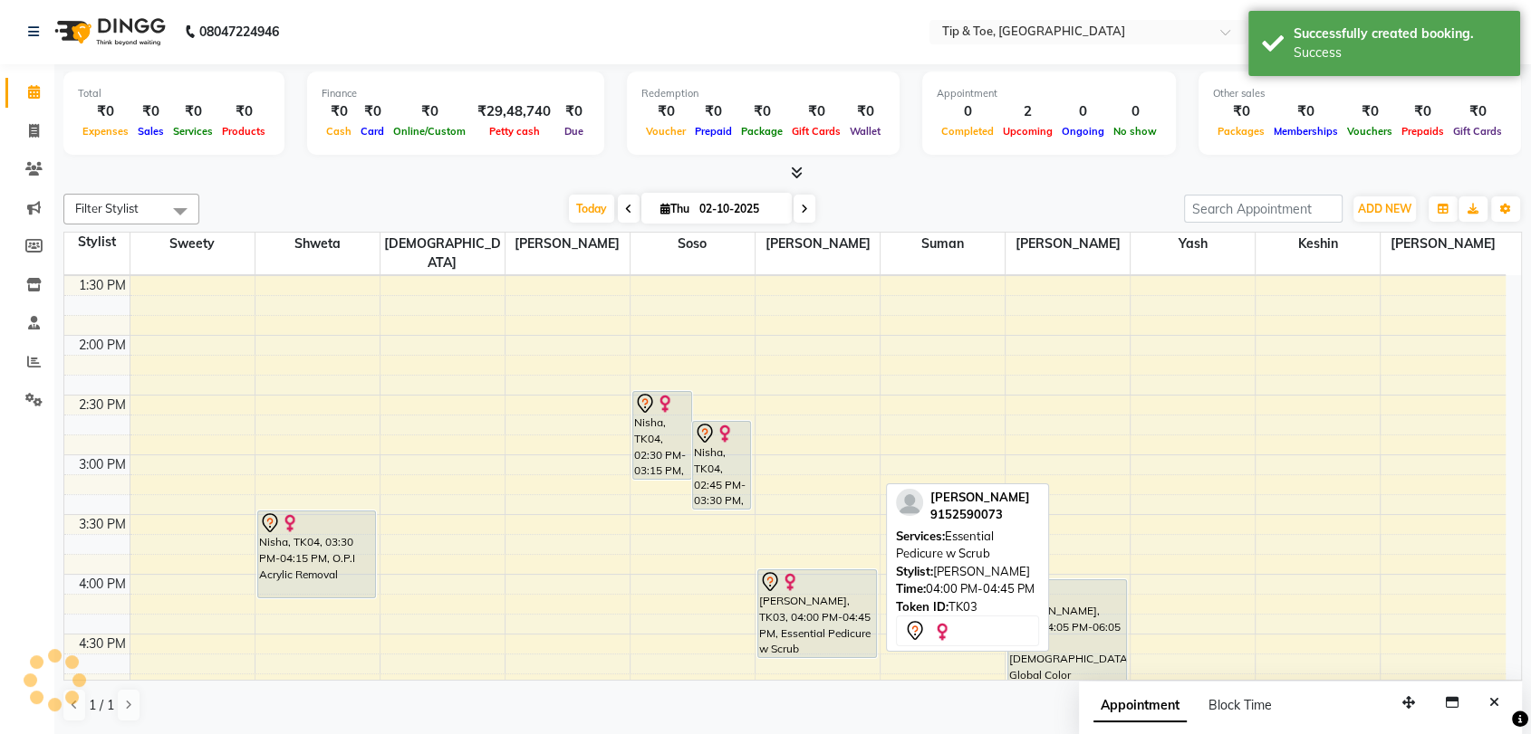
scroll to position [0, 0]
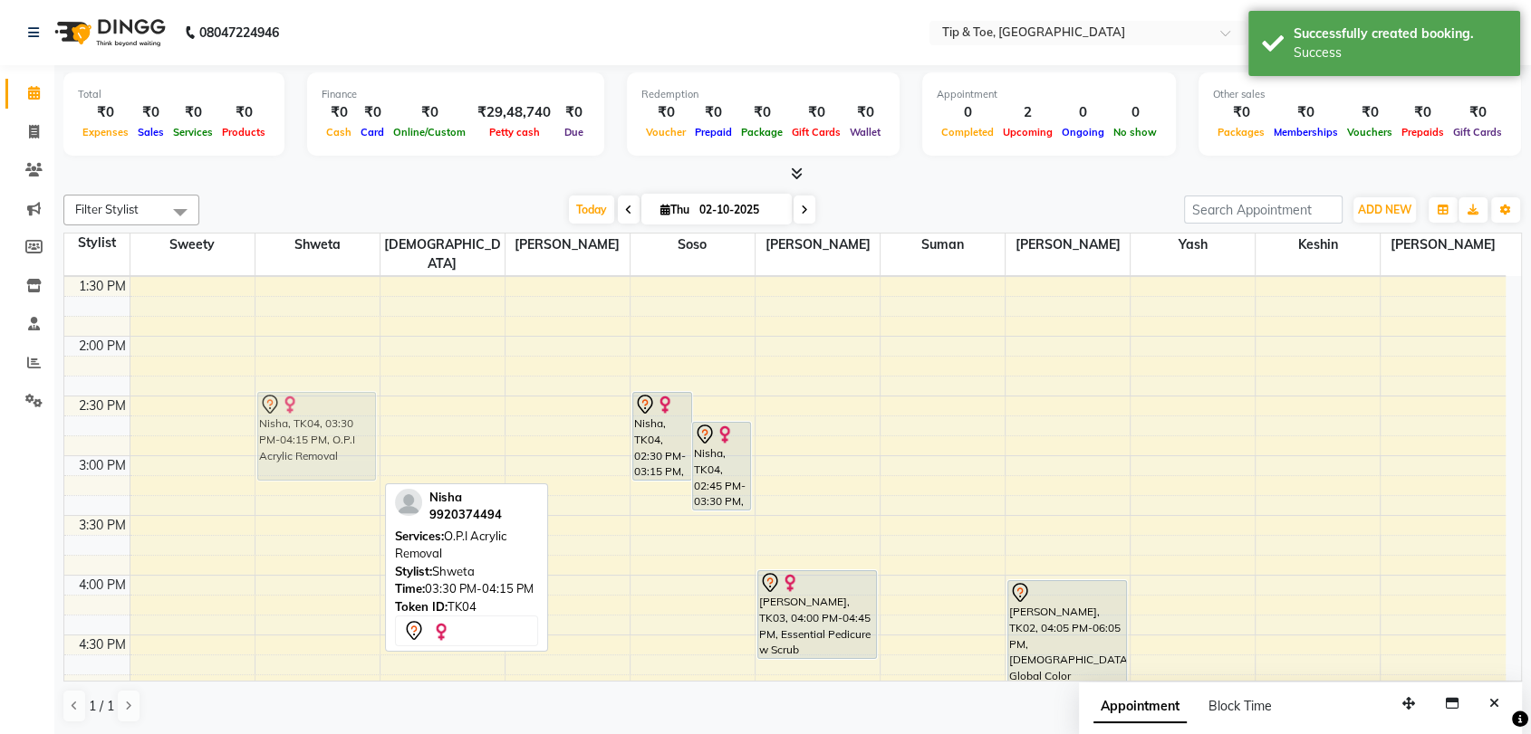
drag, startPoint x: 313, startPoint y: 538, endPoint x: 323, endPoint y: 424, distance: 114.5
click at [323, 424] on div "Nisha, TK04, 03:30 PM-04:15 PM, O.P.I Acrylic Removal Nisha, TK04, 03:30 PM-04:…" at bounding box center [317, 396] width 124 height 1553
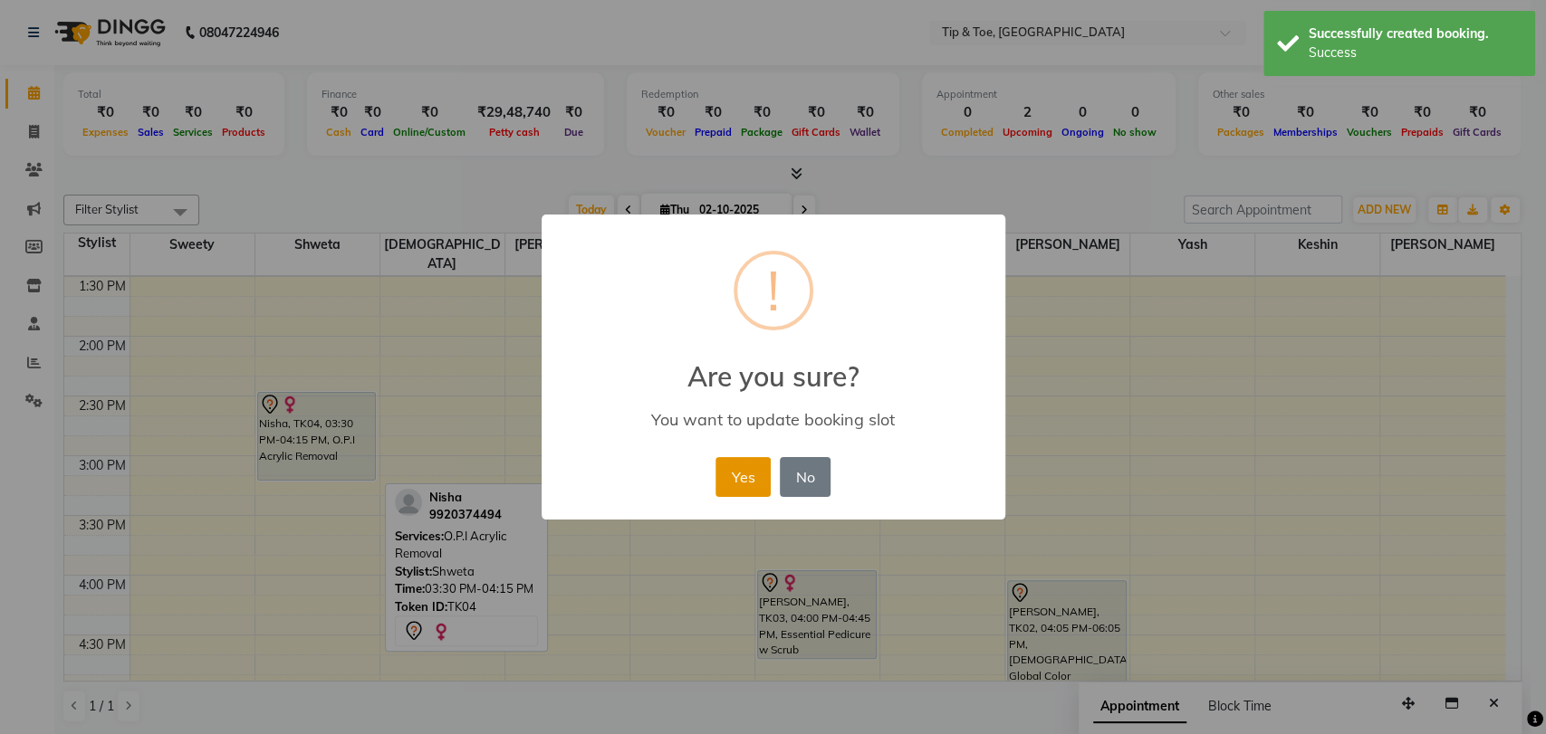
click at [721, 468] on button "Yes" at bounding box center [742, 477] width 55 height 40
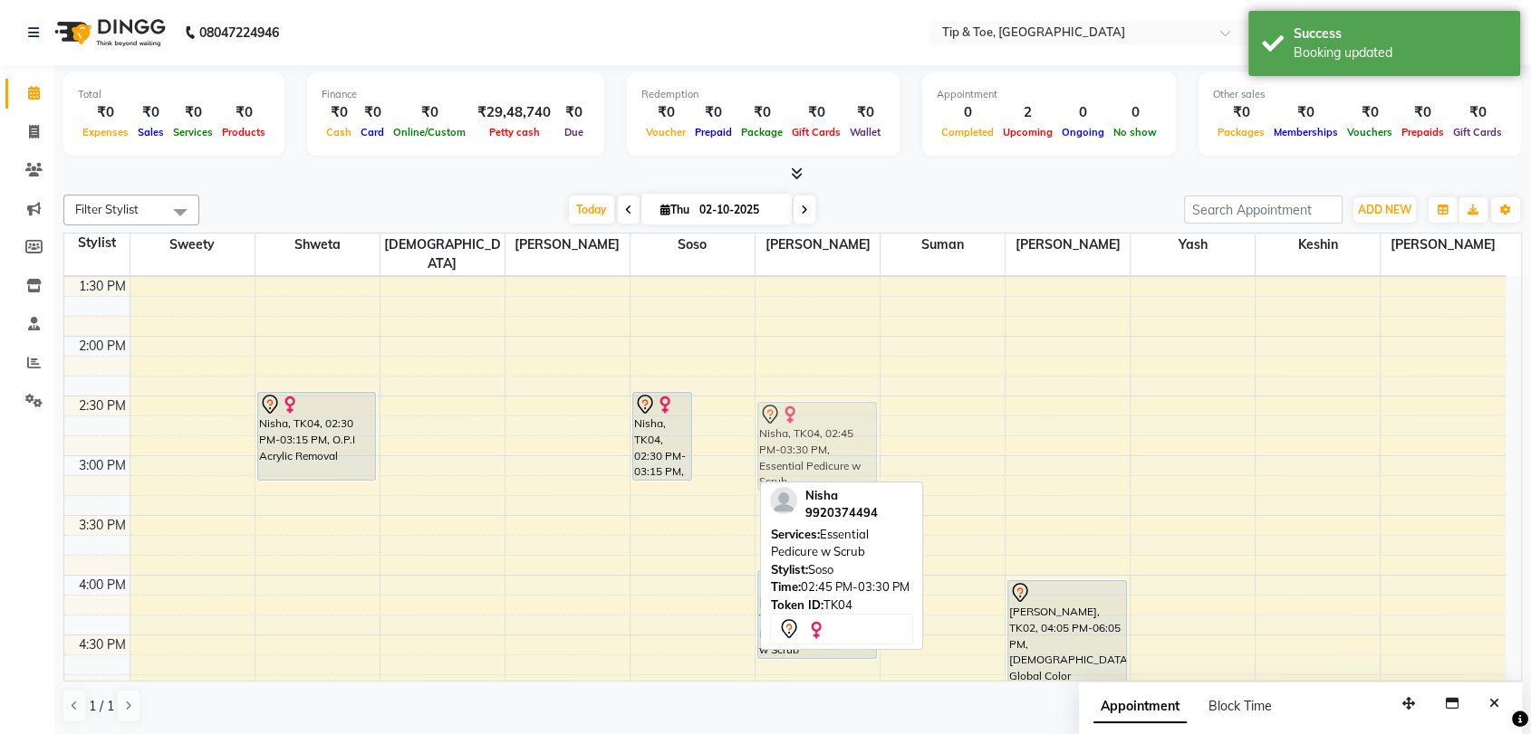
drag, startPoint x: 727, startPoint y: 444, endPoint x: 792, endPoint y: 426, distance: 66.8
click at [792, 426] on tr "Nisha, TK04, 02:30 PM-03:15 PM, O.P.I Acrylic Removal Nisha, TK04, 02:30 PM-03:…" at bounding box center [784, 396] width 1441 height 1553
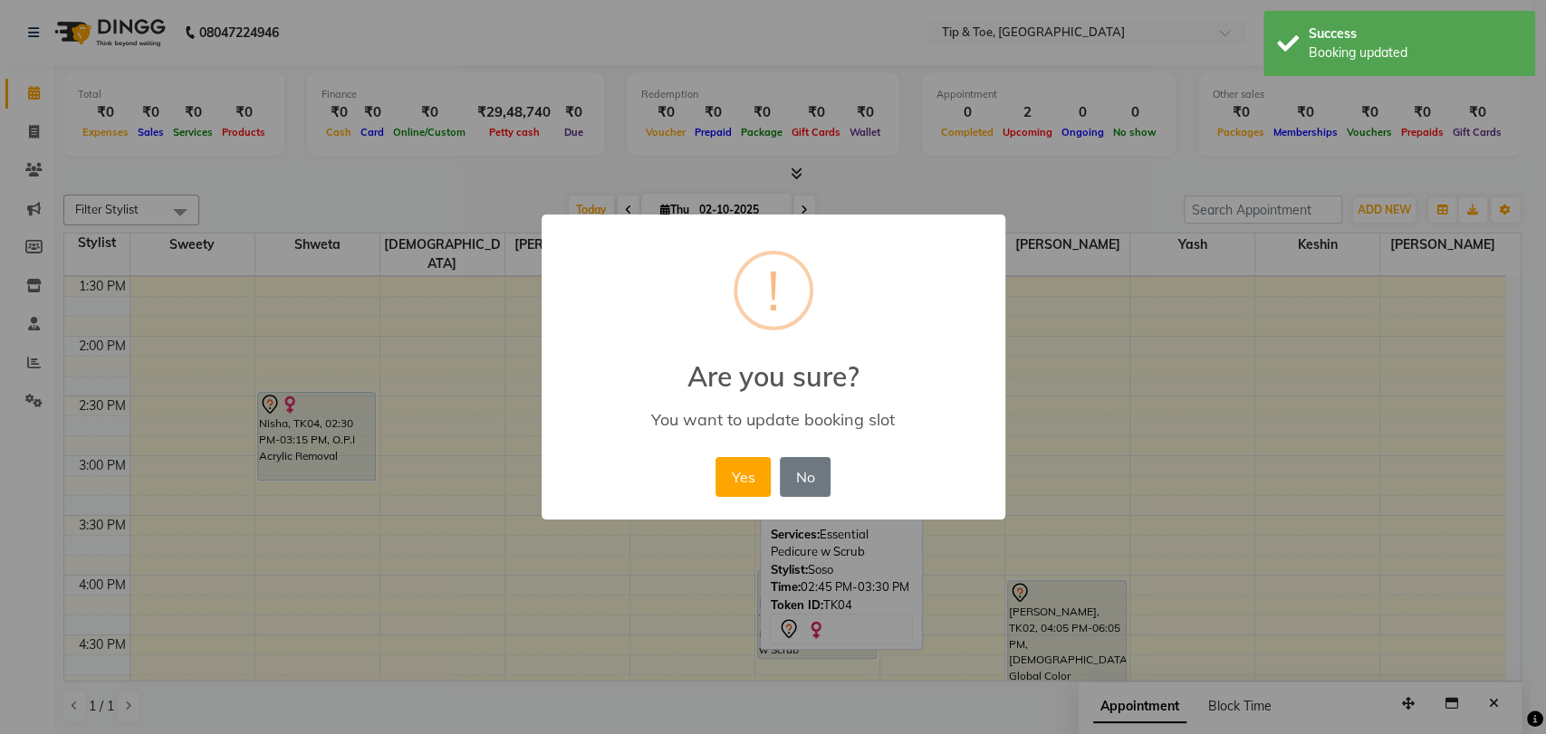
click at [792, 425] on div "× ! Are you sure? You want to update booking slot Yes No No" at bounding box center [774, 368] width 464 height 306
click at [743, 483] on button "Yes" at bounding box center [742, 477] width 55 height 40
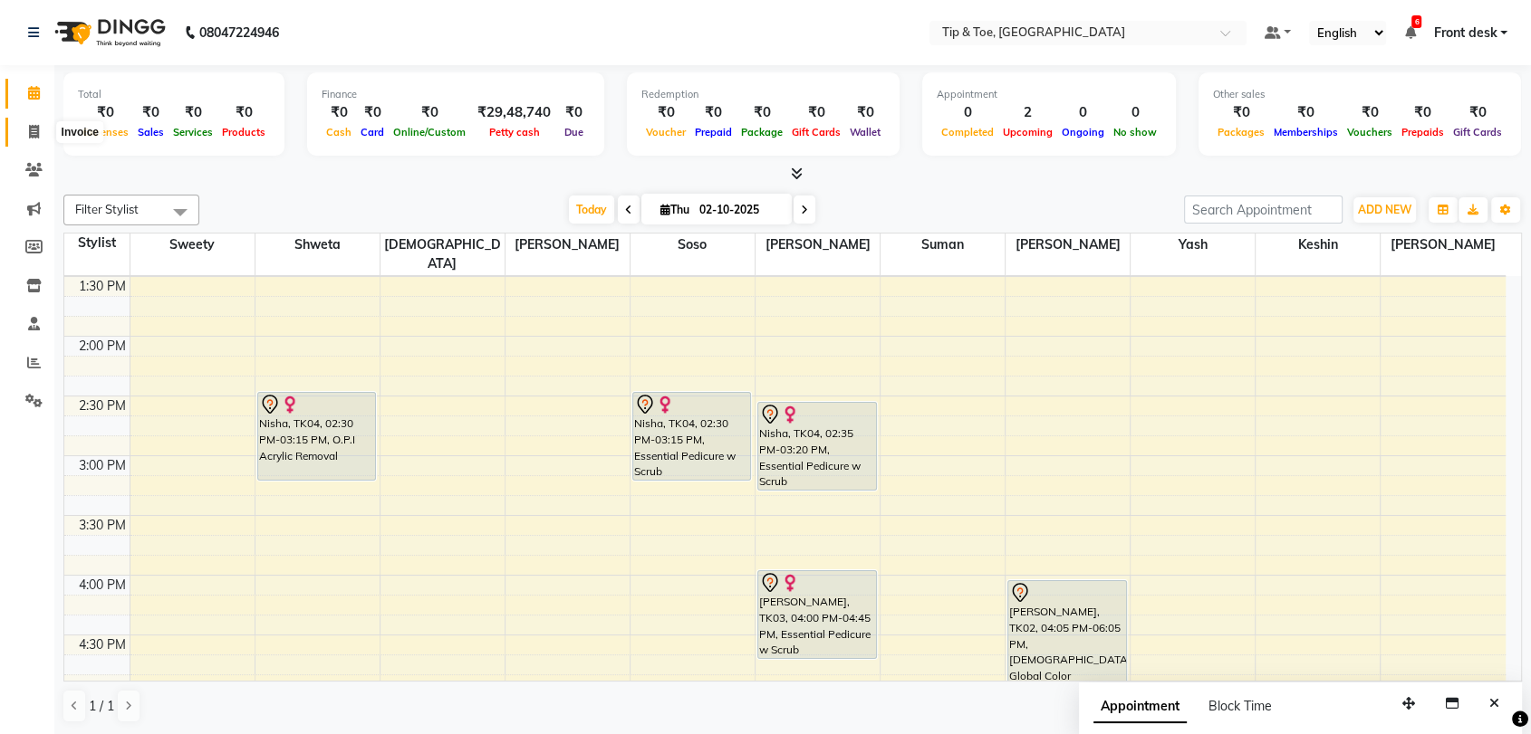
drag, startPoint x: 28, startPoint y: 138, endPoint x: 72, endPoint y: 137, distance: 43.5
click at [29, 138] on icon at bounding box center [34, 132] width 10 height 14
select select "service"
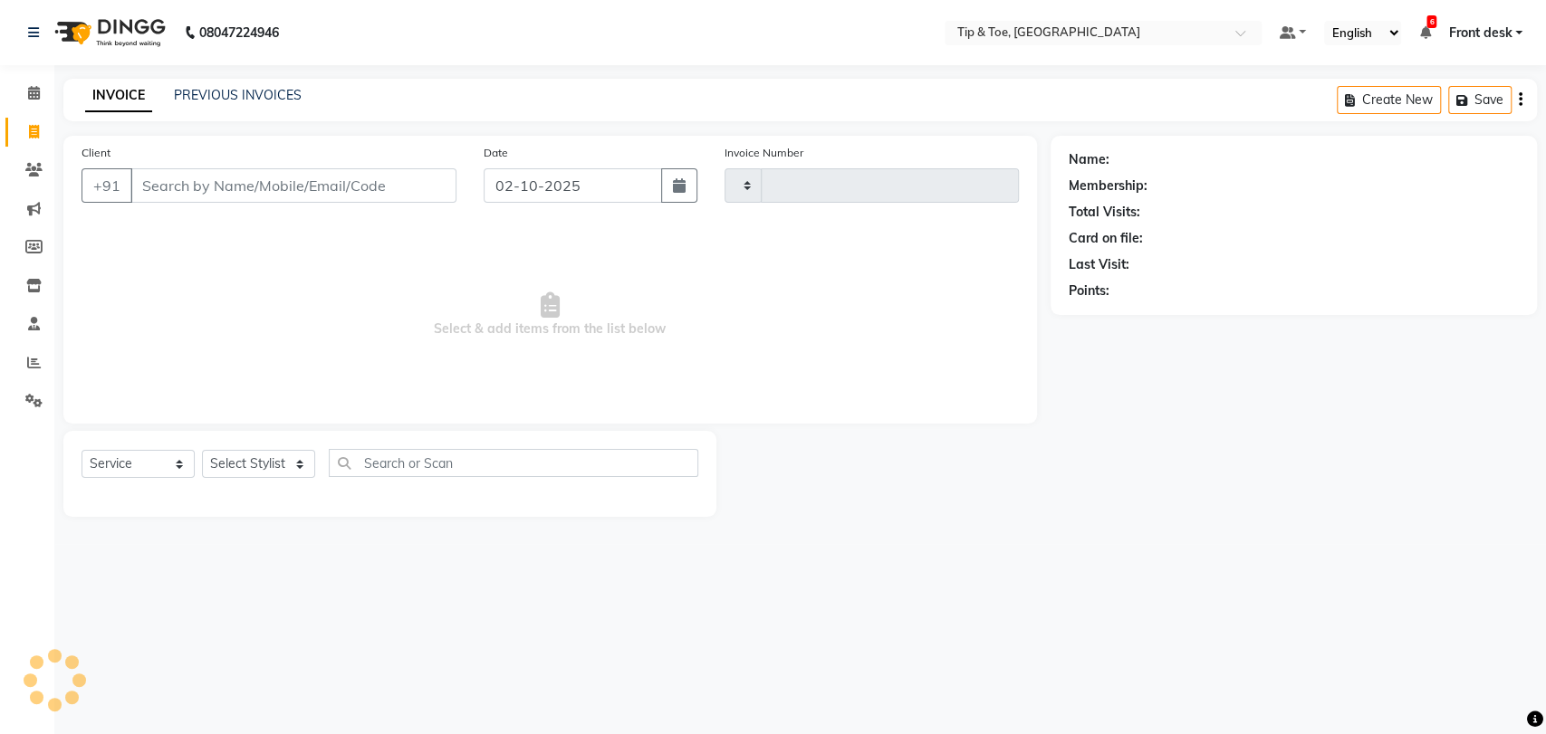
type input "1218"
select select "5942"
click at [250, 82] on div "INVOICE PREVIOUS INVOICES Create New Save" at bounding box center [799, 100] width 1473 height 43
click at [247, 97] on link "PREVIOUS INVOICES" at bounding box center [238, 95] width 128 height 16
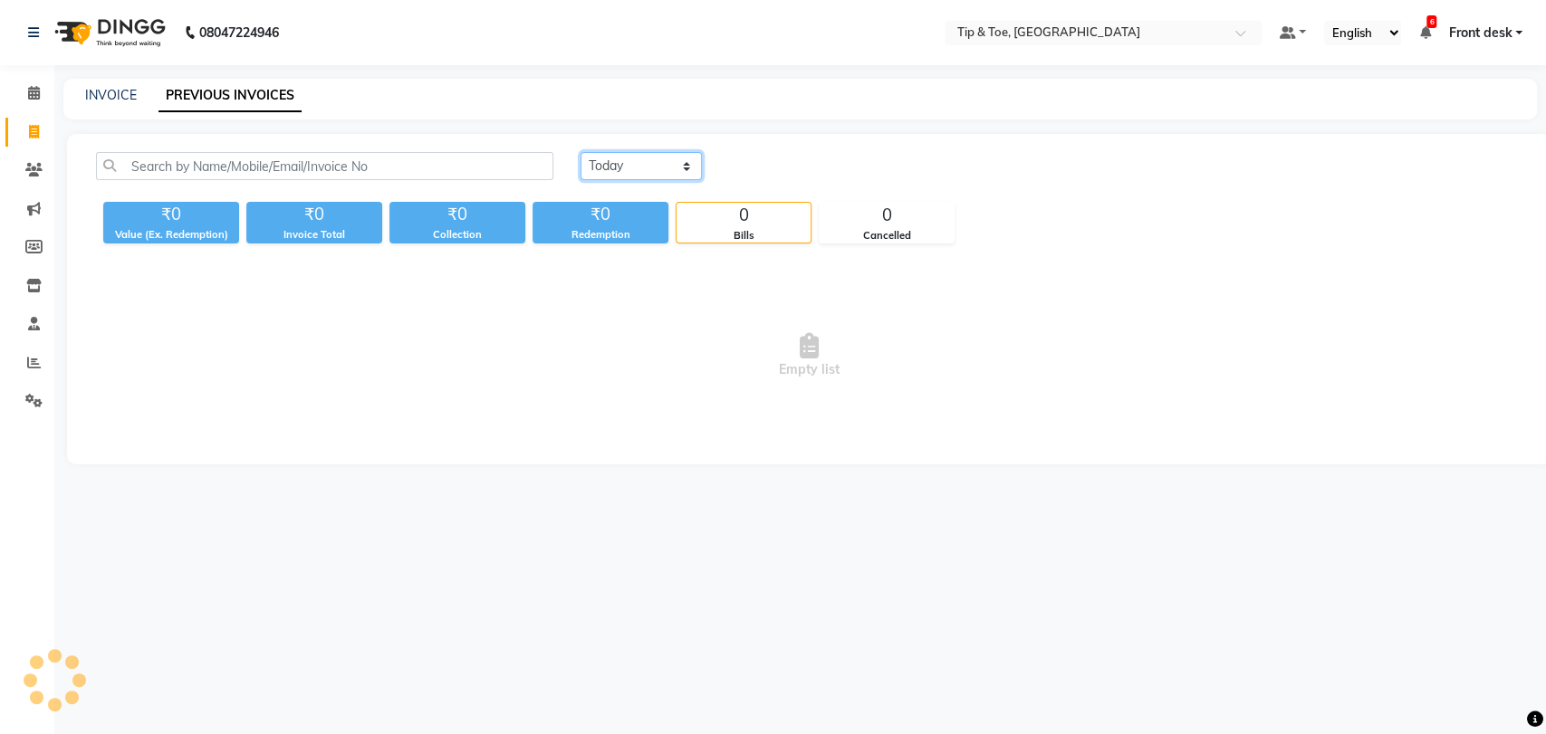
click at [629, 175] on select "Today Yesterday Custom Range" at bounding box center [641, 166] width 121 height 28
click at [581, 152] on select "Today Yesterday Custom Range" at bounding box center [641, 166] width 121 height 28
click at [621, 216] on div "₹0" at bounding box center [601, 214] width 136 height 25
click at [628, 161] on select "Today Yesterday Custom Range" at bounding box center [641, 166] width 121 height 28
select select "yesterday"
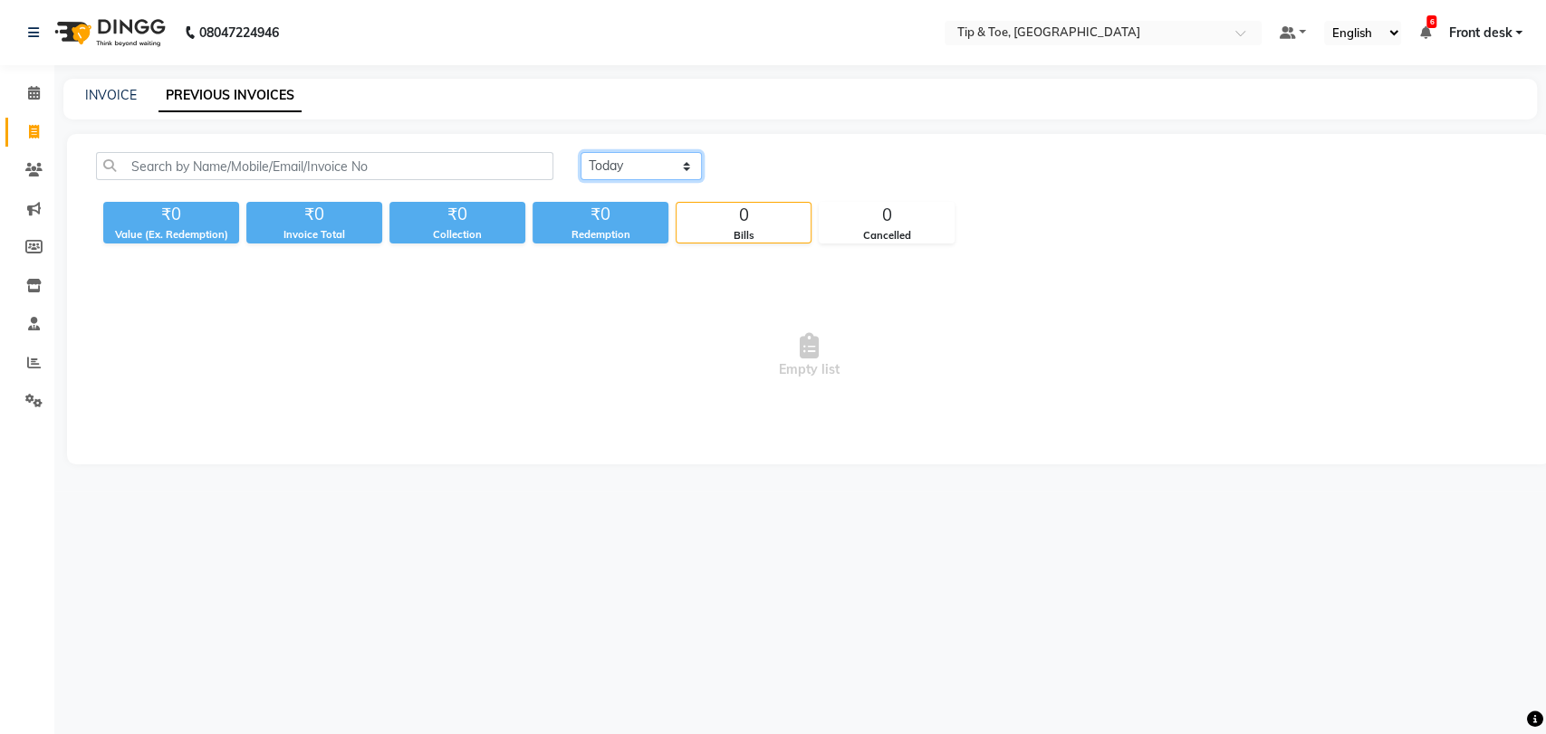
click at [581, 152] on select "Today Yesterday Custom Range" at bounding box center [641, 166] width 121 height 28
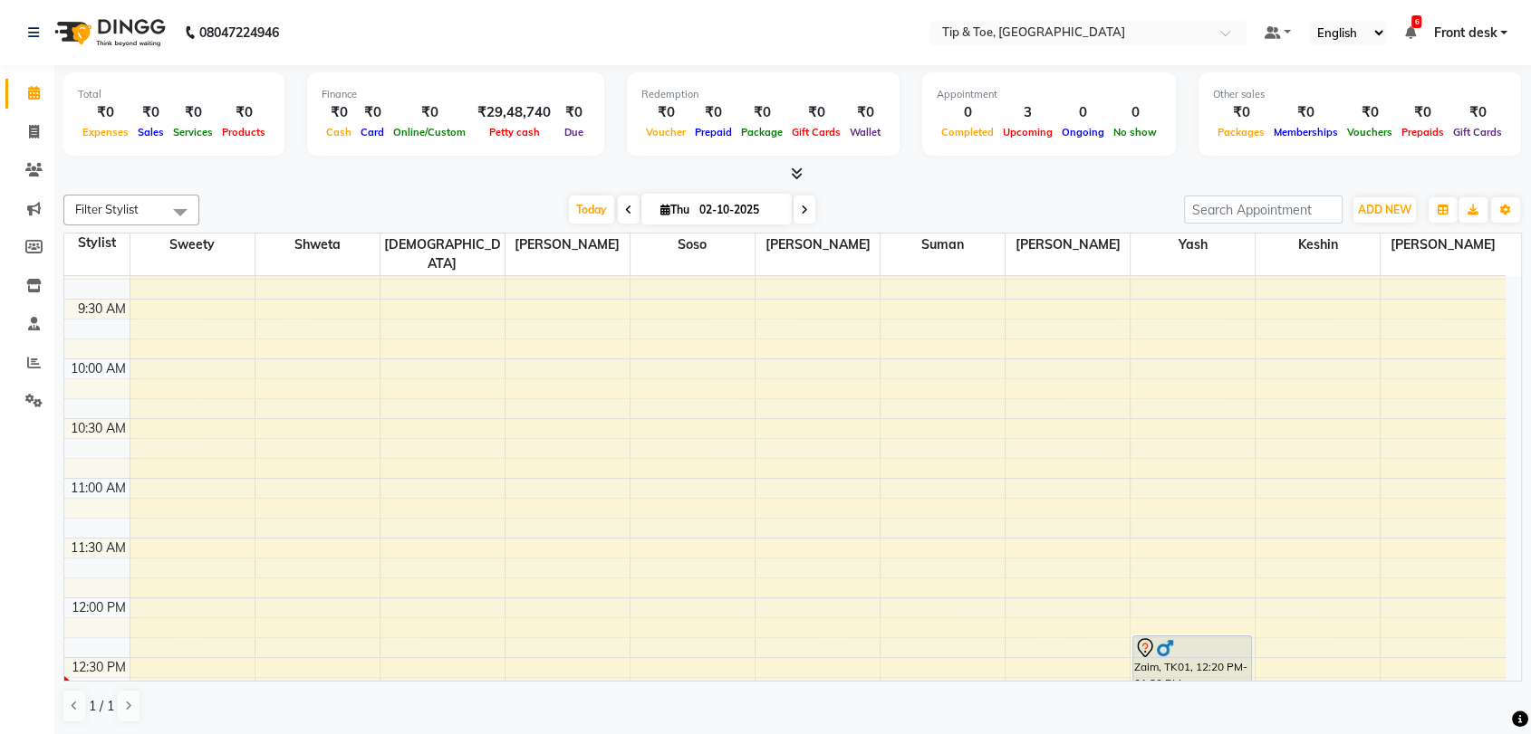
scroll to position [101, 0]
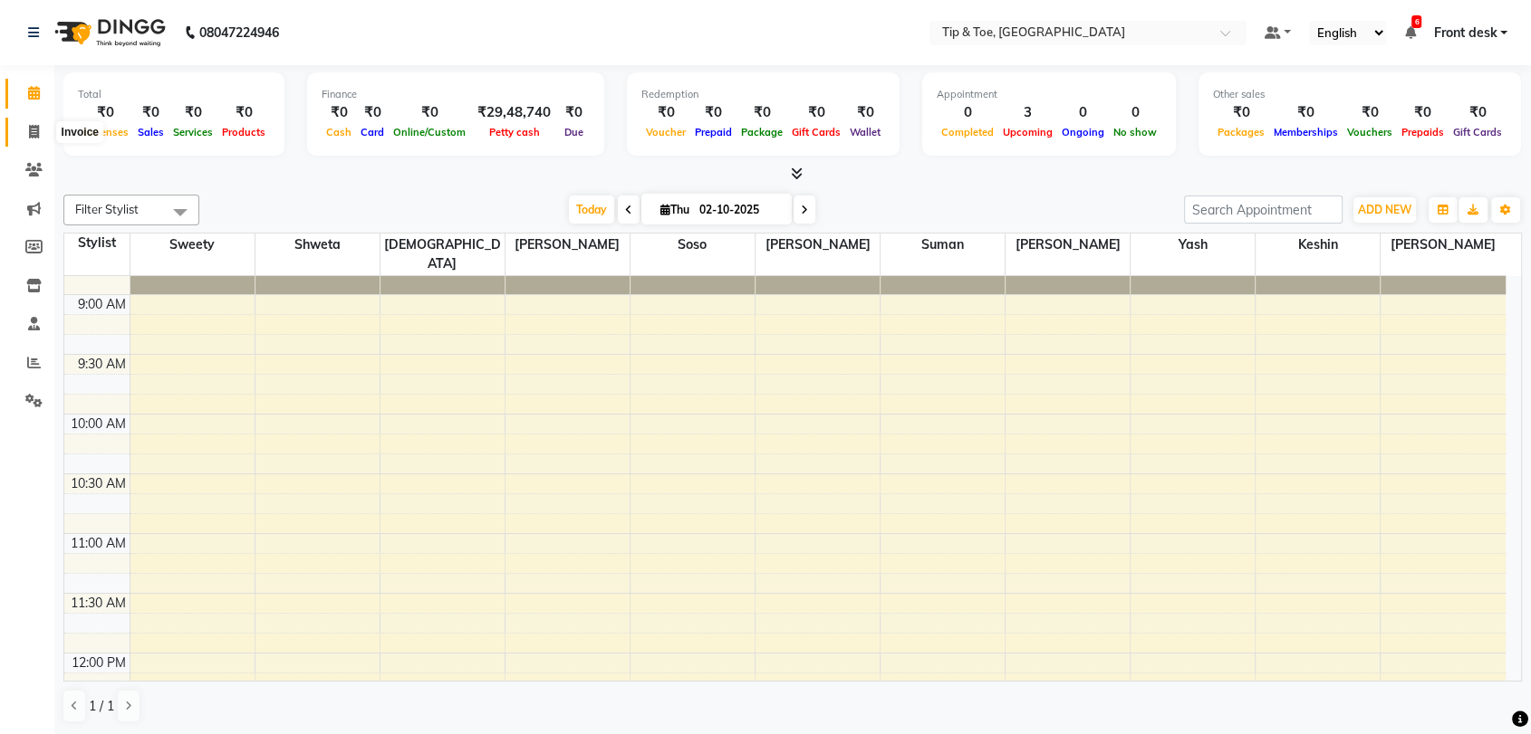
drag, startPoint x: 22, startPoint y: 128, endPoint x: 91, endPoint y: 128, distance: 68.8
click at [22, 128] on span at bounding box center [34, 132] width 32 height 21
select select "service"
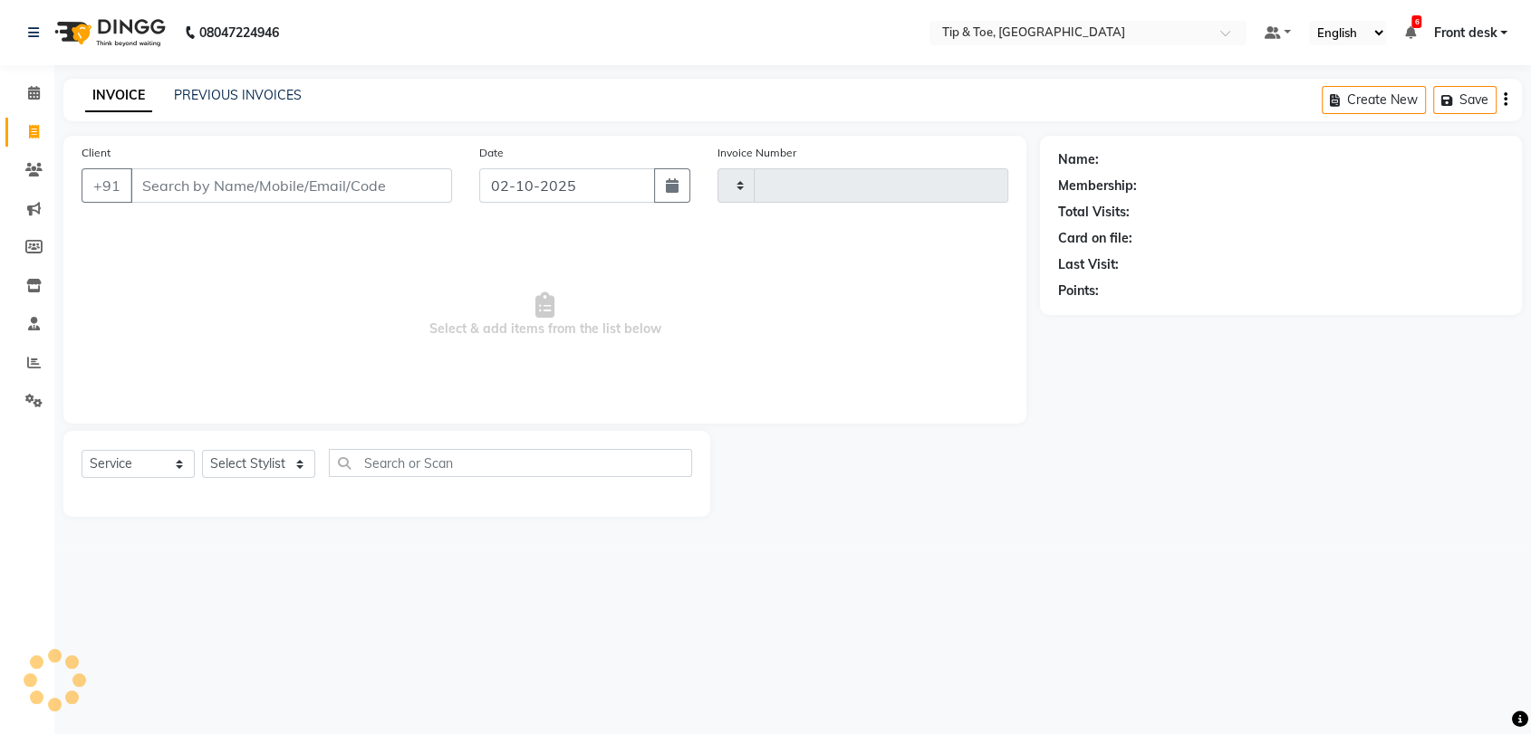
type input "1218"
select select "5942"
click at [225, 103] on div "PREVIOUS INVOICES" at bounding box center [238, 95] width 128 height 19
click at [239, 100] on link "PREVIOUS INVOICES" at bounding box center [238, 95] width 128 height 16
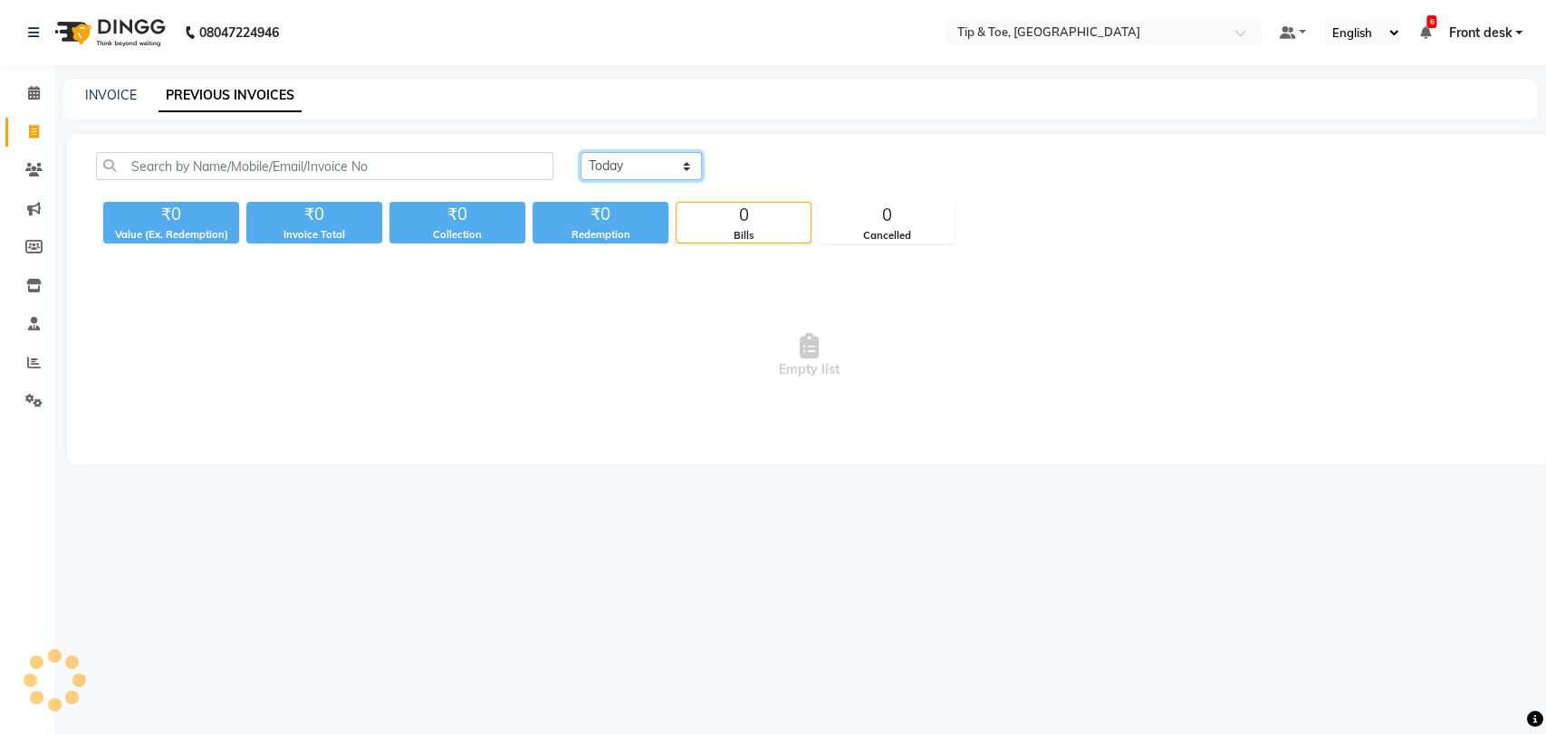
click at [648, 172] on select "Today Yesterday Custom Range" at bounding box center [641, 166] width 121 height 28
select select "yesterday"
click at [581, 152] on select "Today Yesterday Custom Range" at bounding box center [641, 166] width 121 height 28
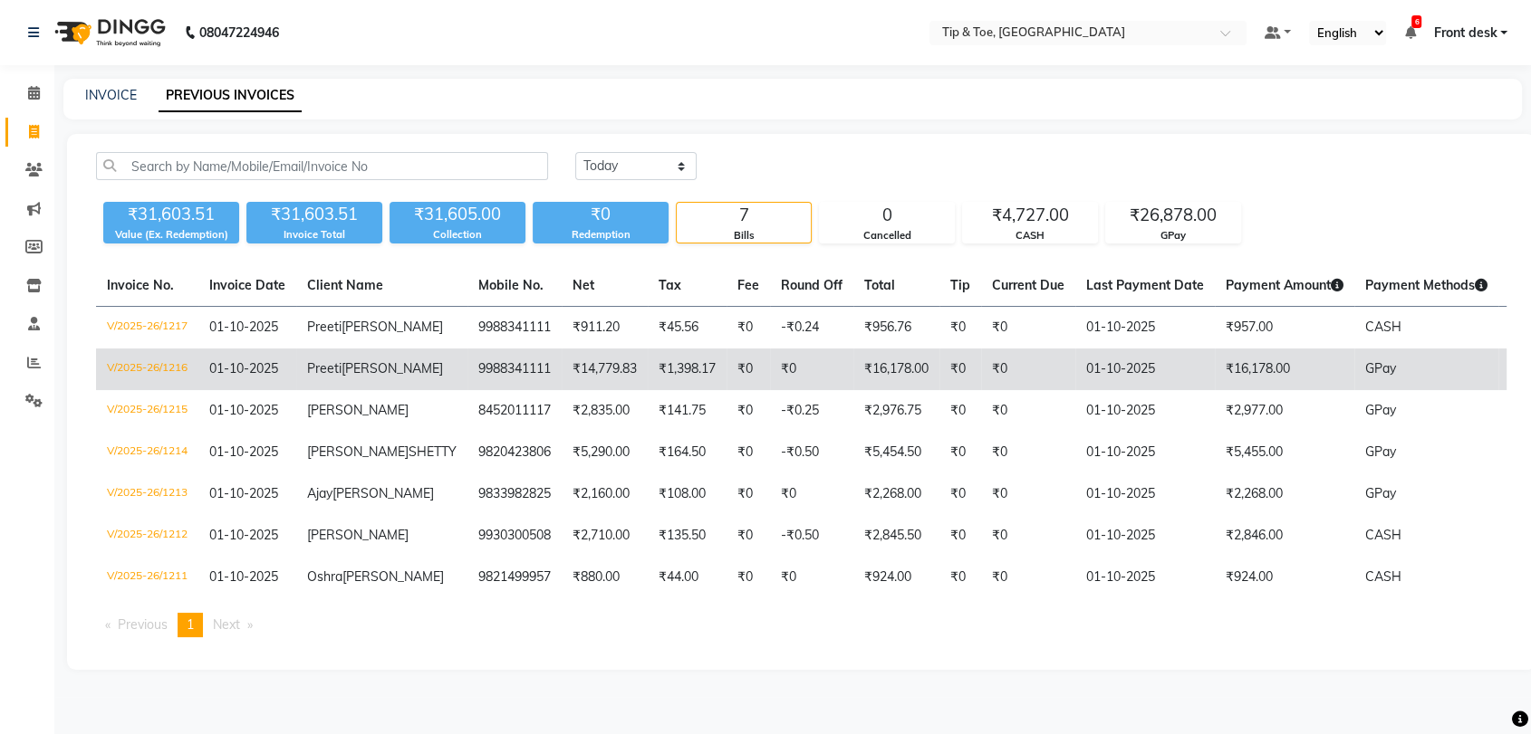
click at [467, 377] on td "9988341111" at bounding box center [514, 370] width 94 height 42
copy td "9988341111"
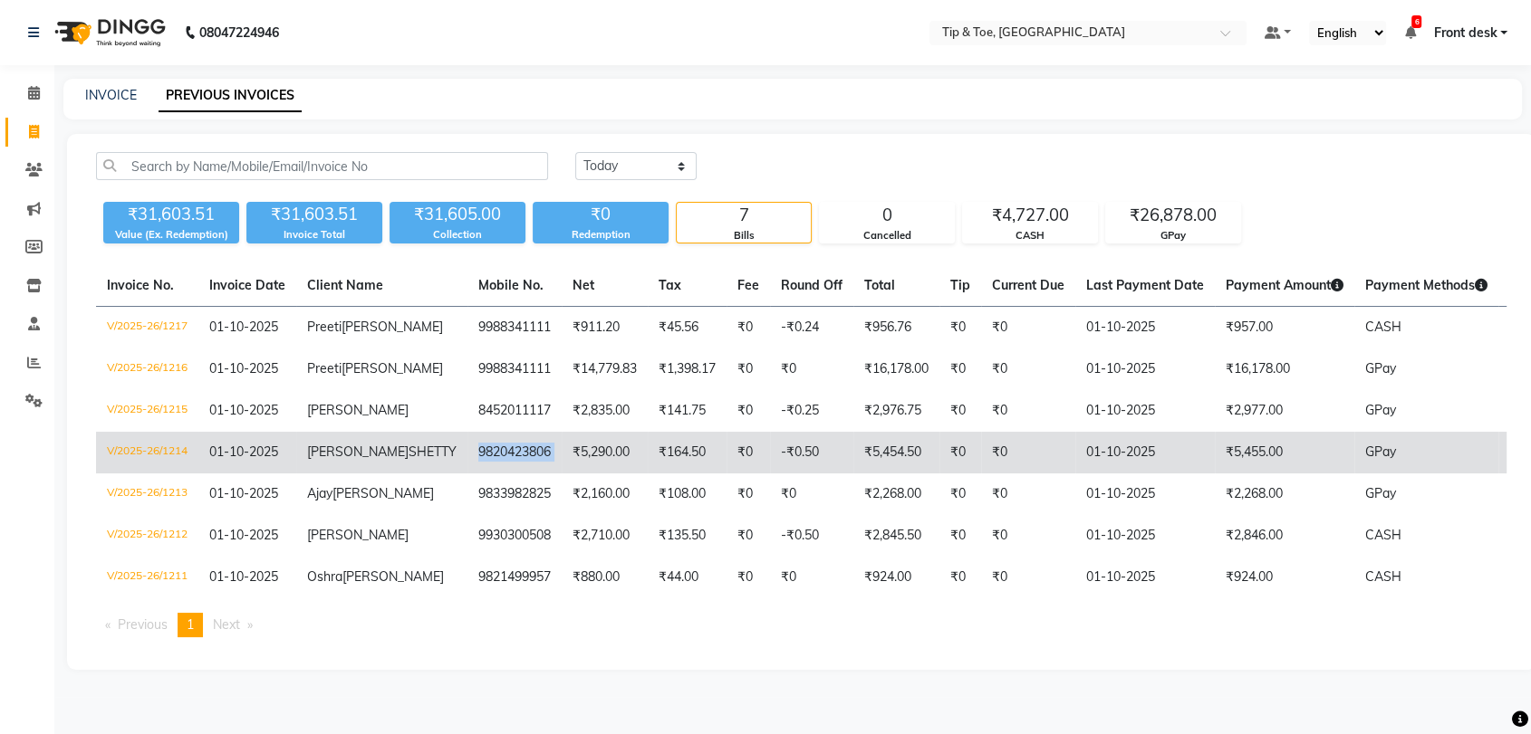
copy td "9820423806"
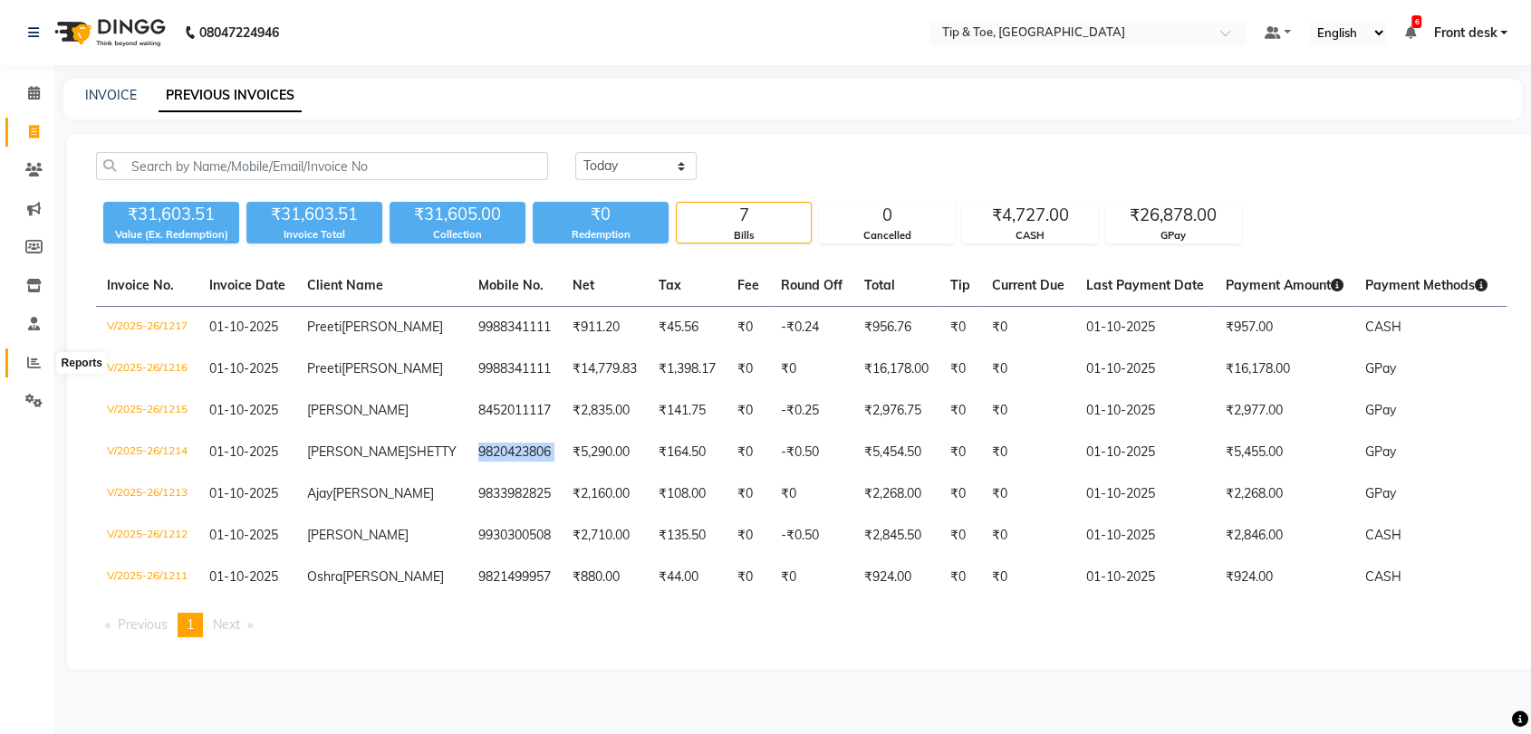
click at [40, 365] on icon at bounding box center [34, 363] width 14 height 14
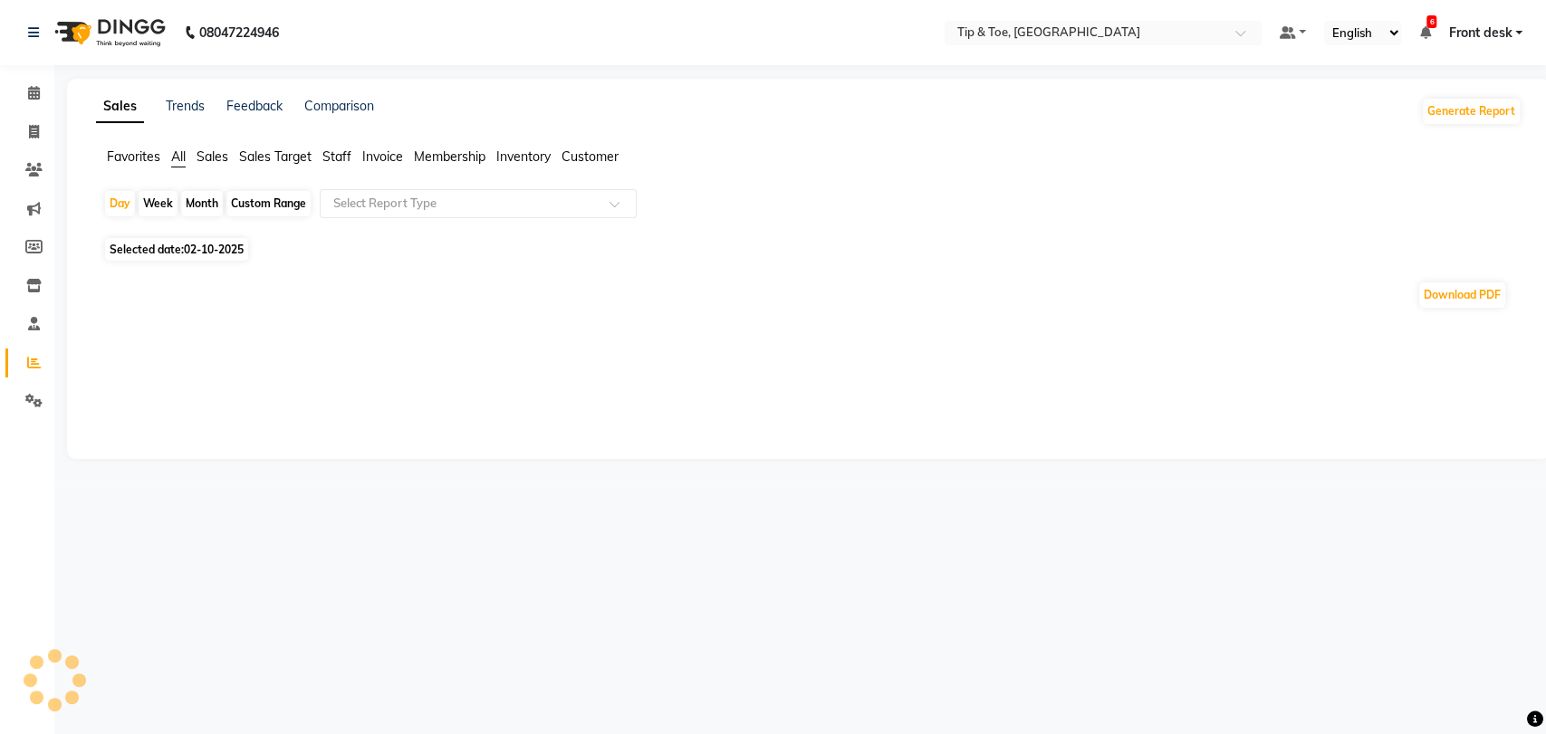
click at [251, 160] on span "Sales Target" at bounding box center [275, 157] width 72 height 16
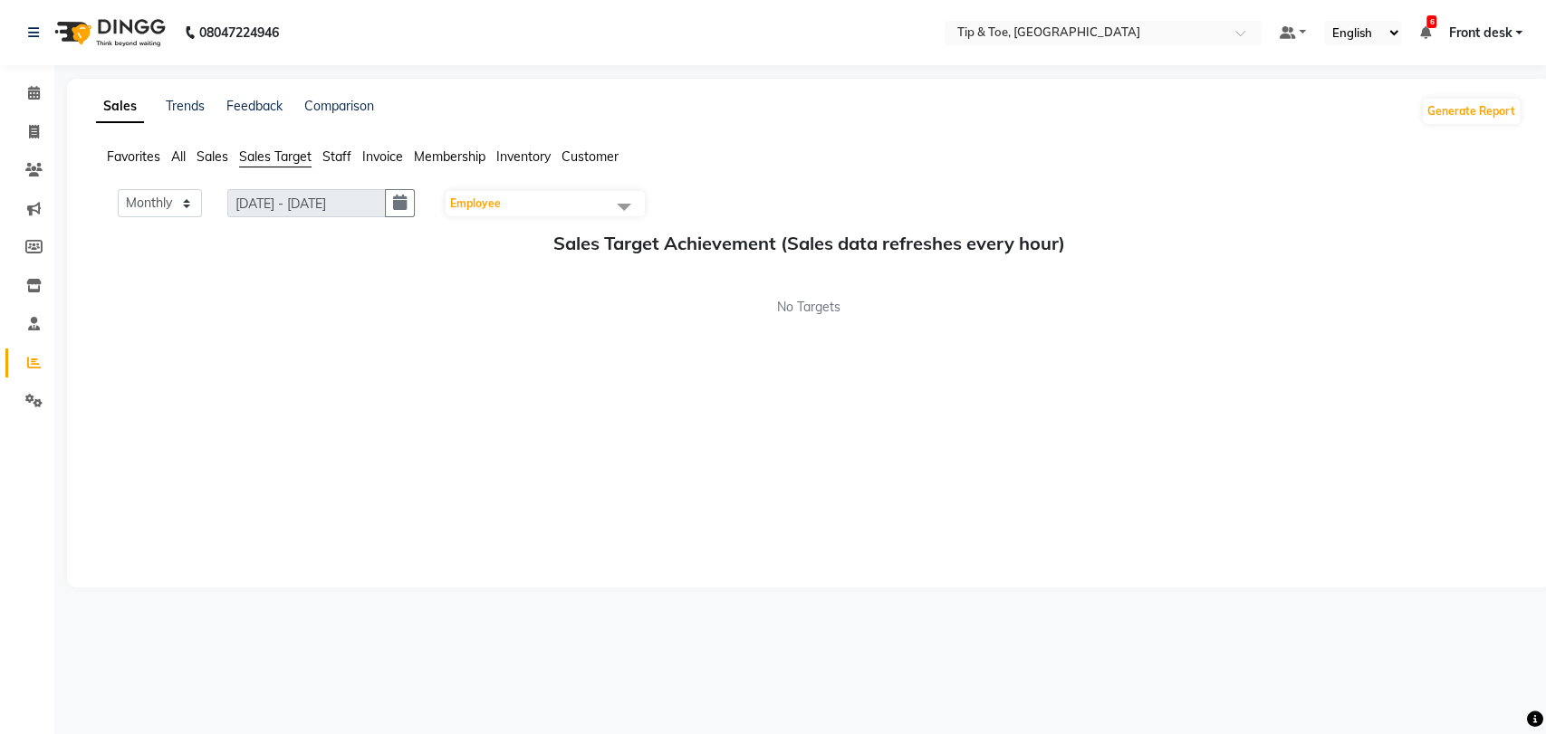
click at [201, 154] on span "Sales" at bounding box center [213, 157] width 32 height 16
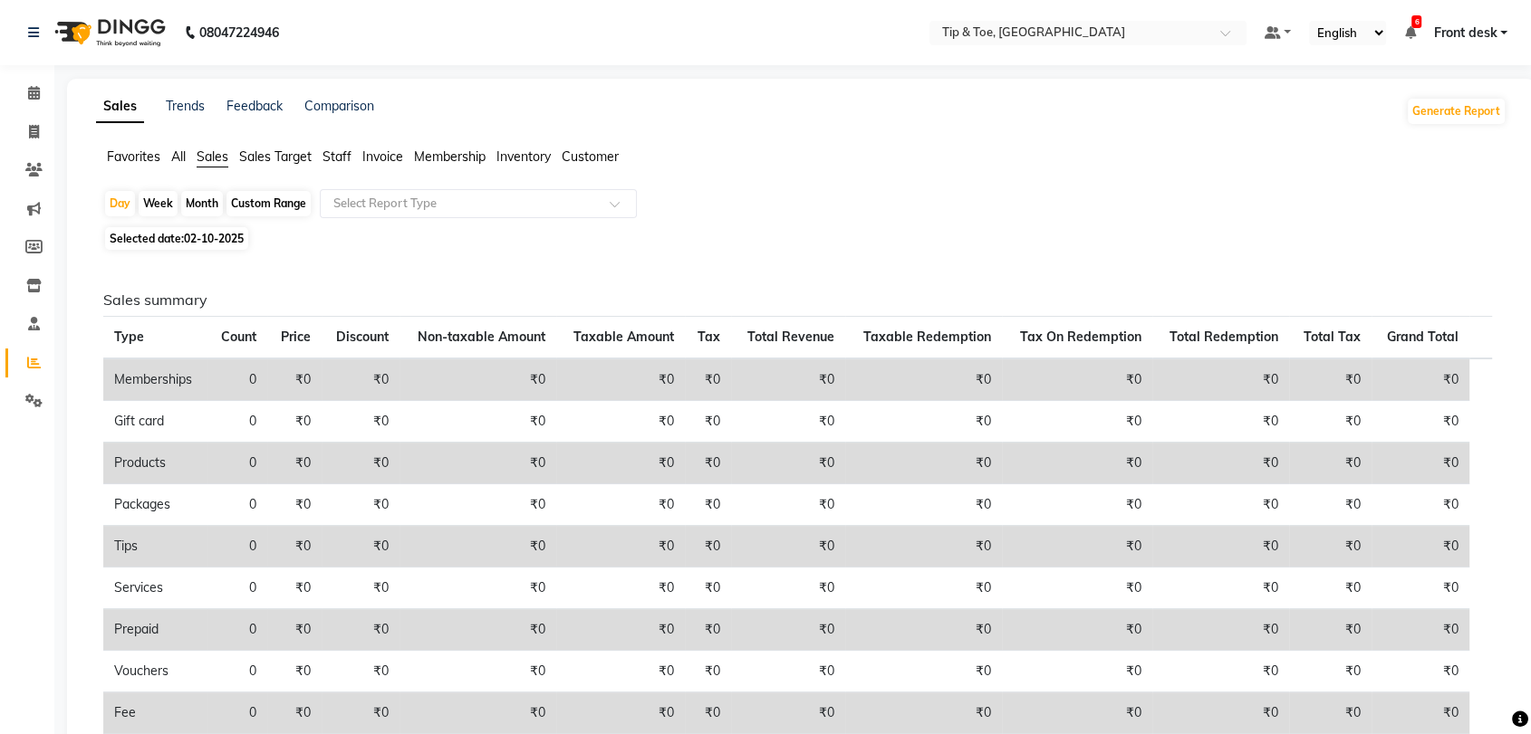
click at [161, 242] on span "Selected date: 02-10-2025" at bounding box center [176, 238] width 143 height 23
select select "10"
select select "2025"
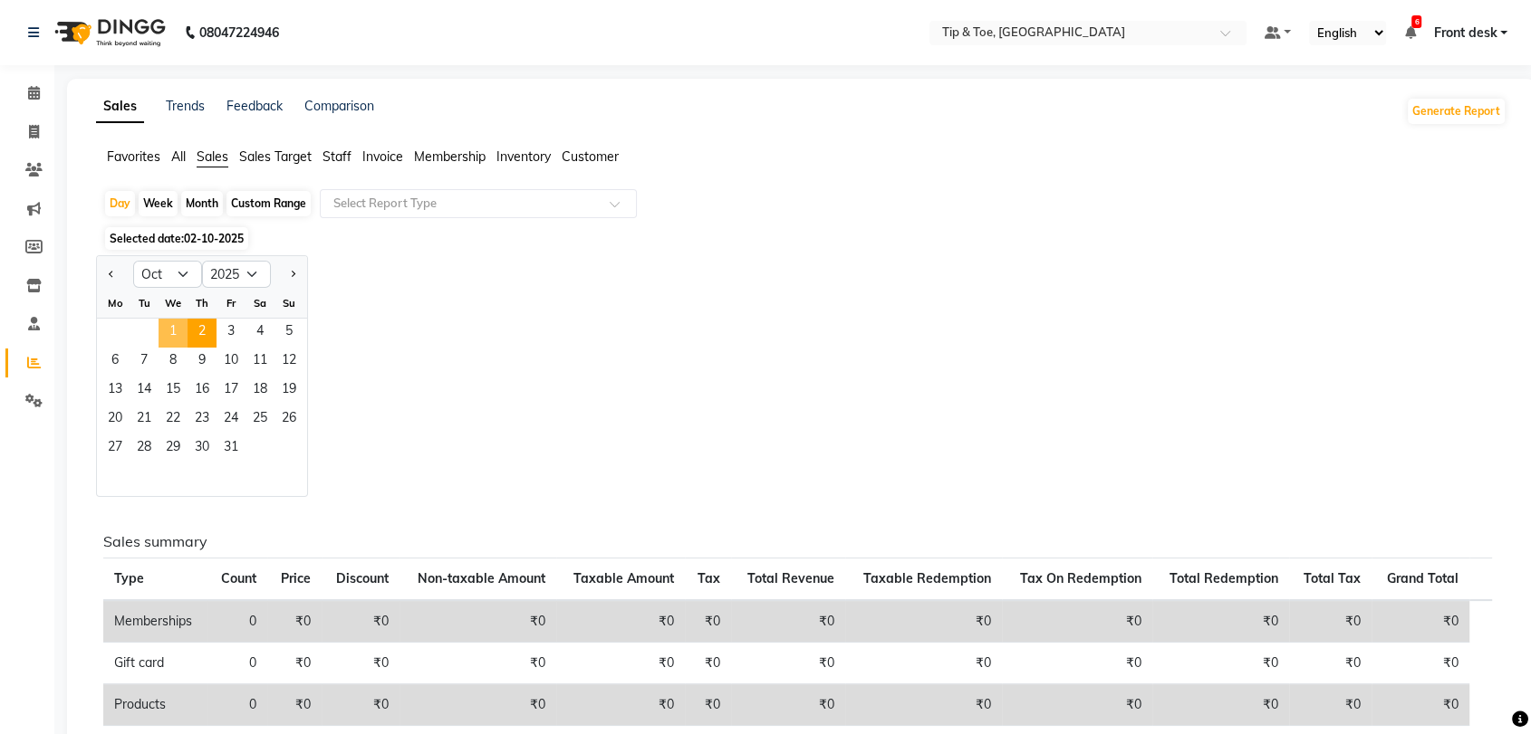
click at [166, 335] on span "1" at bounding box center [172, 333] width 29 height 29
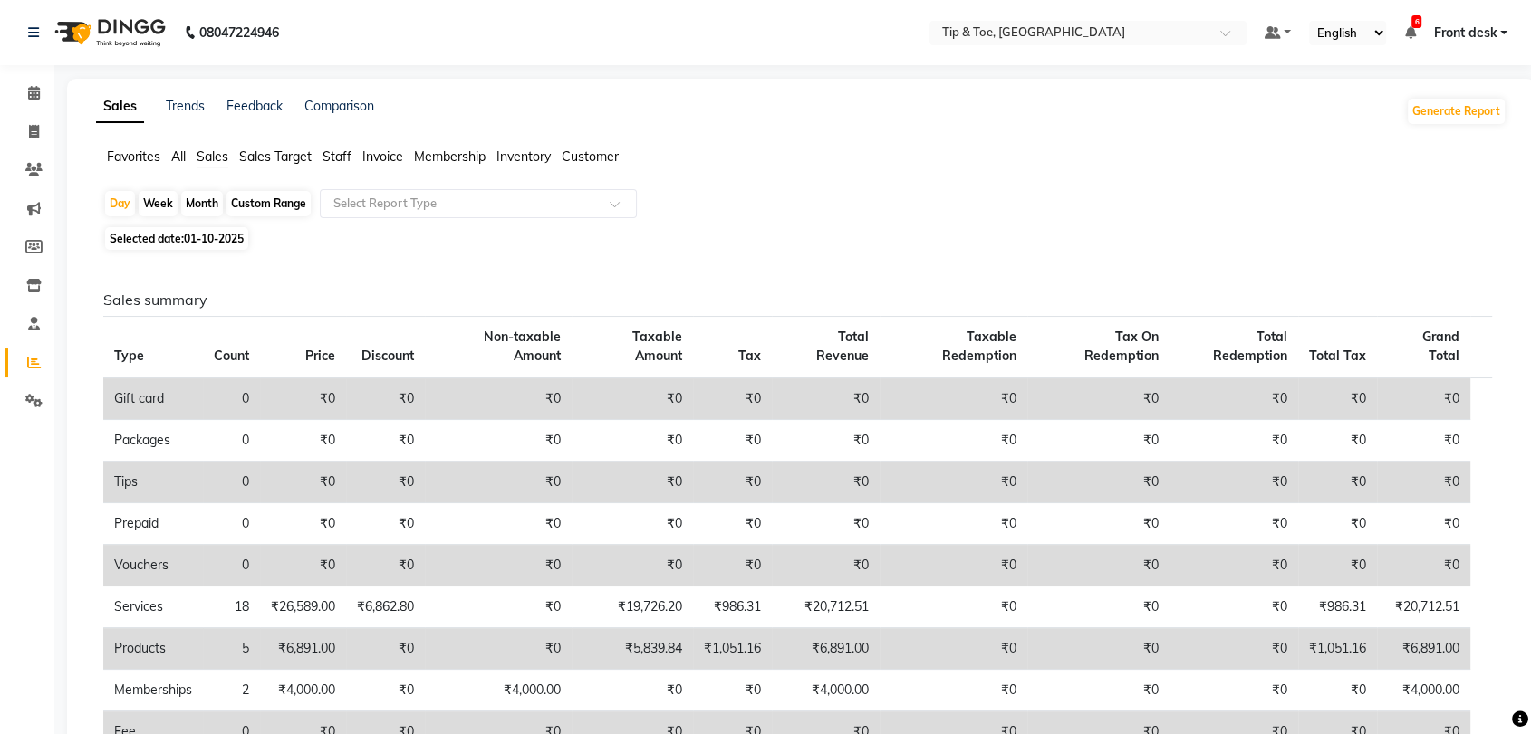
click at [336, 149] on span "Staff" at bounding box center [336, 157] width 29 height 16
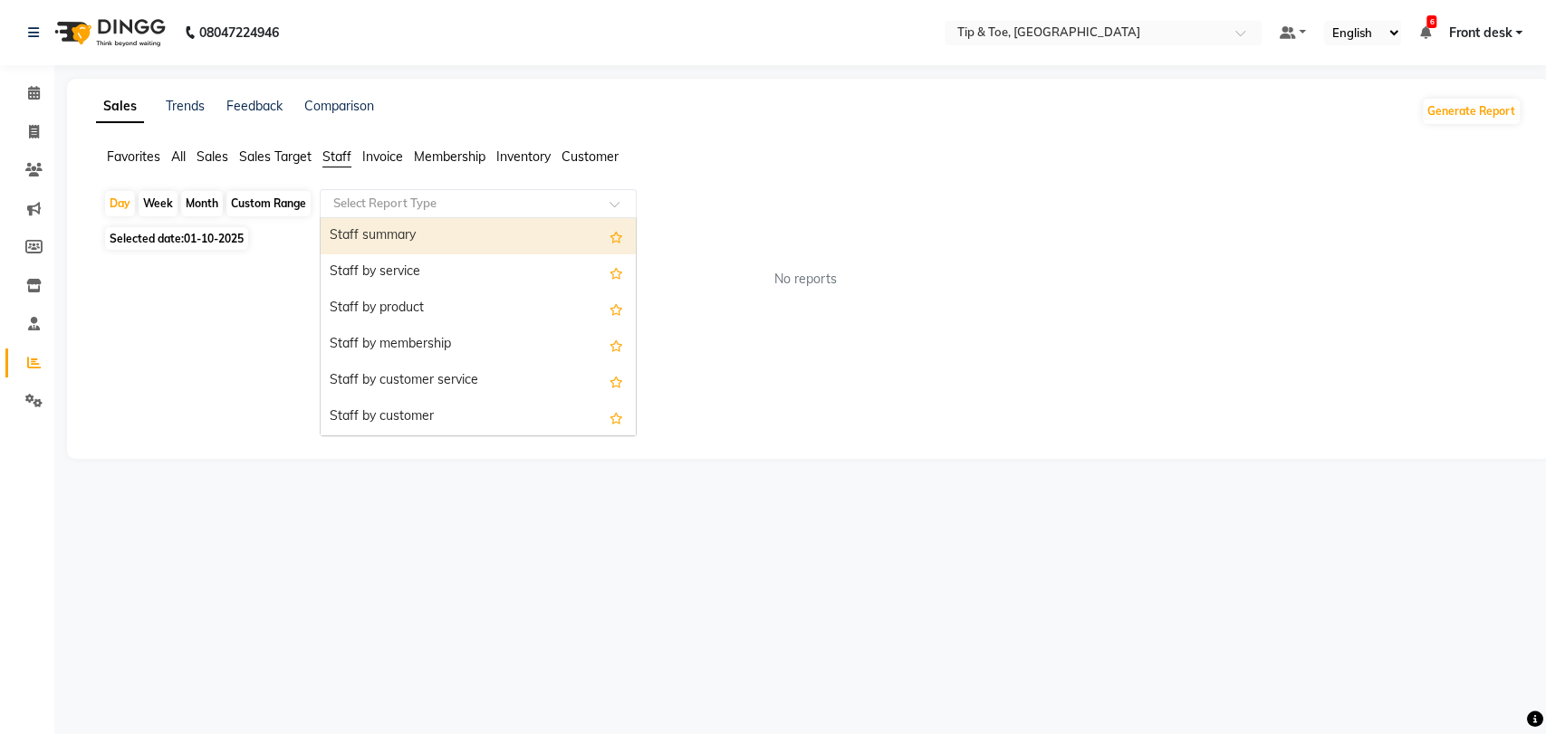
drag, startPoint x: 353, startPoint y: 191, endPoint x: 357, endPoint y: 200, distance: 9.8
click at [354, 192] on div "Select Report Type" at bounding box center [478, 203] width 317 height 29
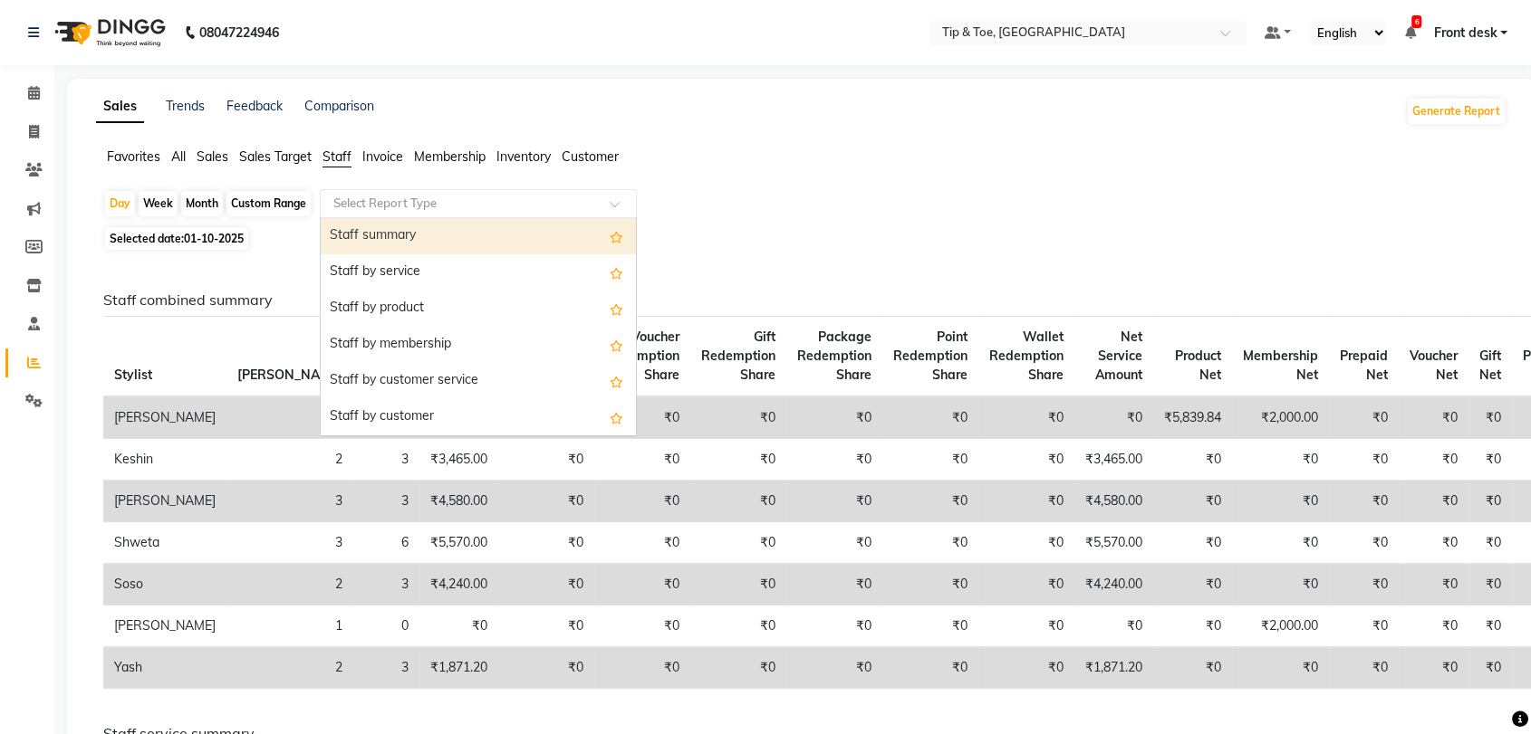
click at [370, 235] on div "Staff summary" at bounding box center [478, 236] width 315 height 36
select select "full_report"
select select "csv"
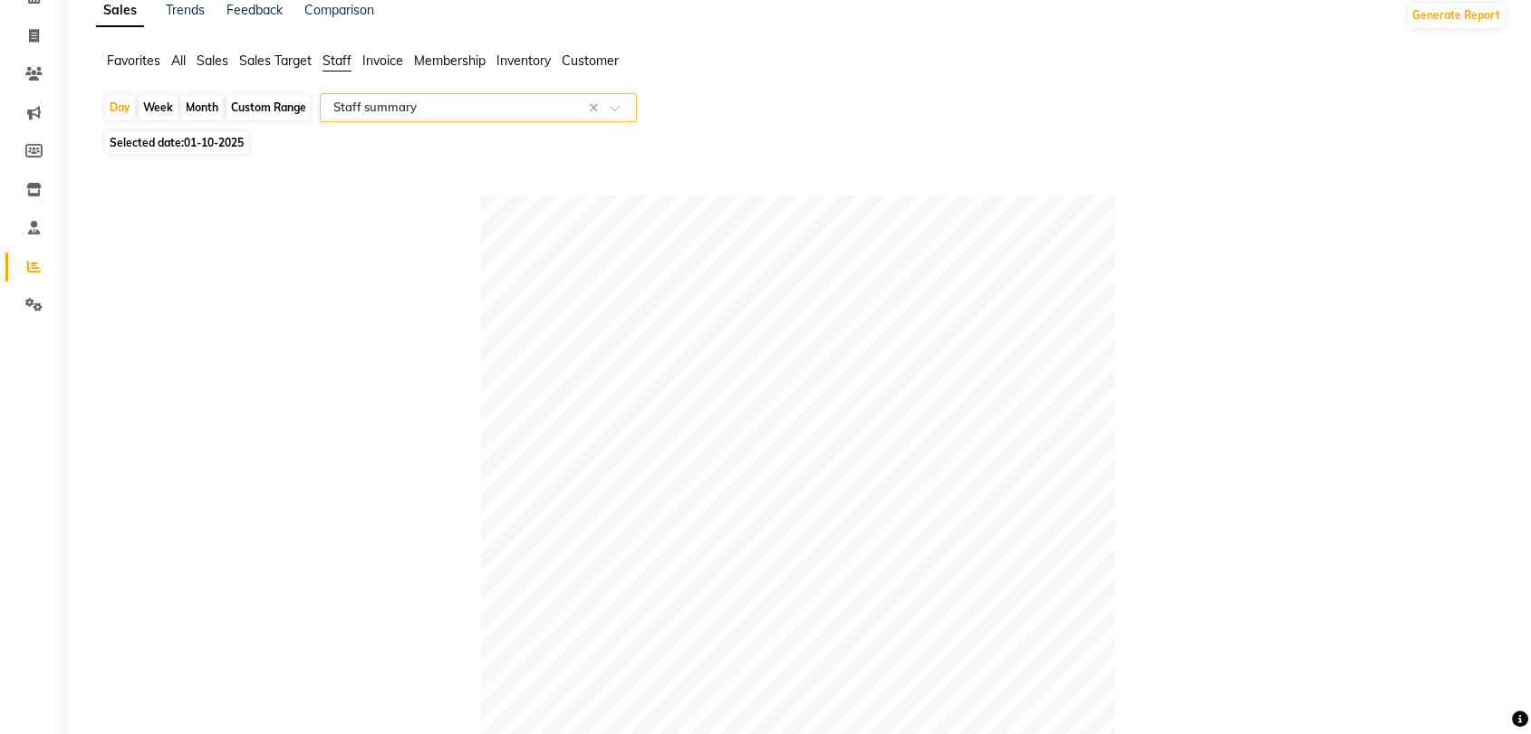
scroll to position [68, 0]
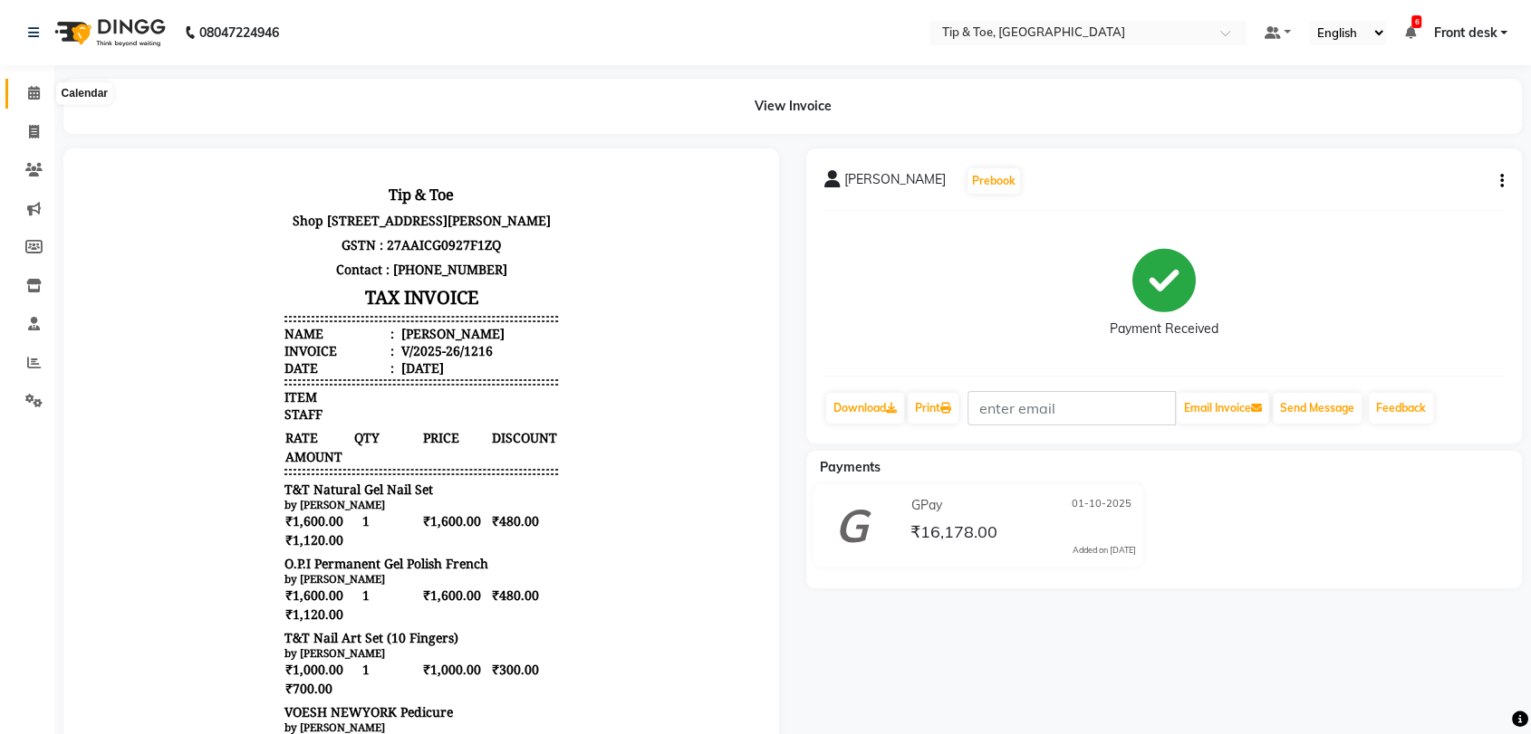
click at [32, 90] on icon at bounding box center [34, 93] width 12 height 14
